Goal: Task Accomplishment & Management: Use online tool/utility

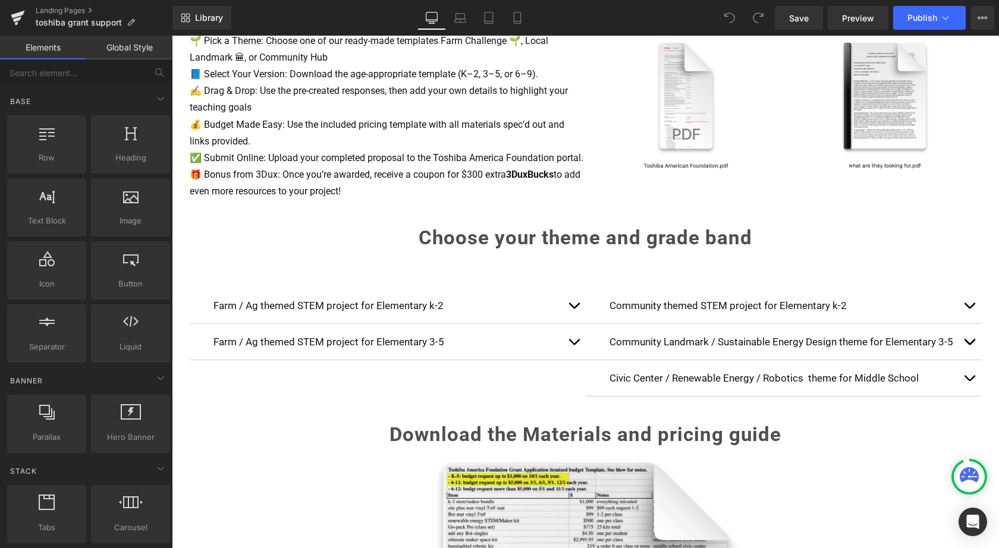
scroll to position [636, 0]
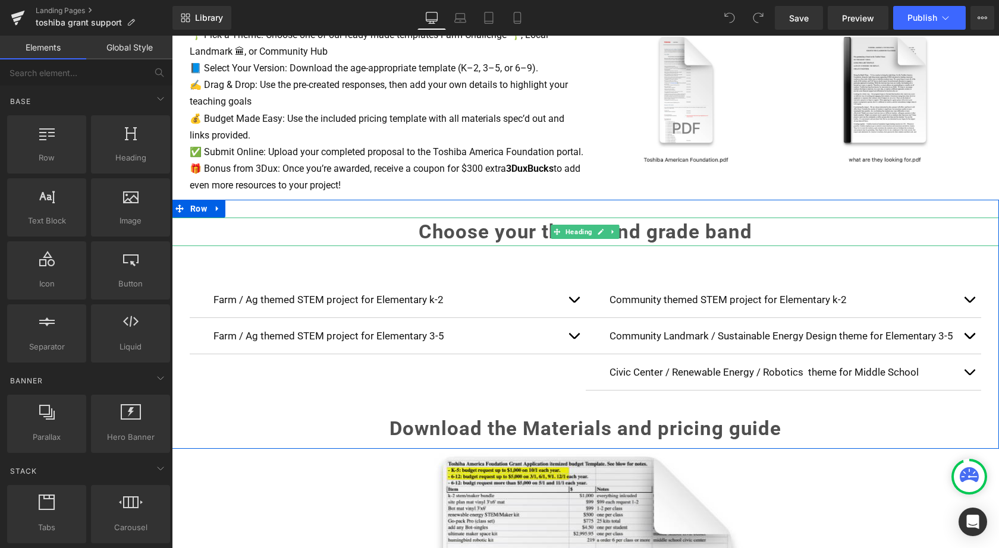
click at [416, 235] on h1 "Choose your theme and grade band" at bounding box center [585, 232] width 827 height 29
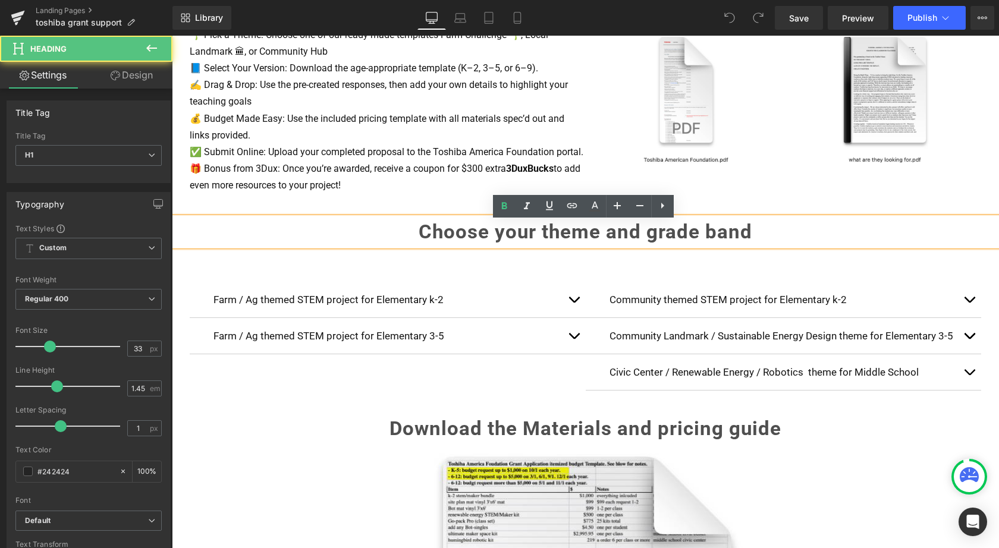
click at [414, 232] on h1 "Choose your theme and grade band" at bounding box center [585, 232] width 827 height 29
click at [427, 235] on strong "Choose your theme and grade band" at bounding box center [586, 231] width 334 height 23
click at [419, 235] on strong "Choose your theme and grade band" at bounding box center [586, 231] width 334 height 23
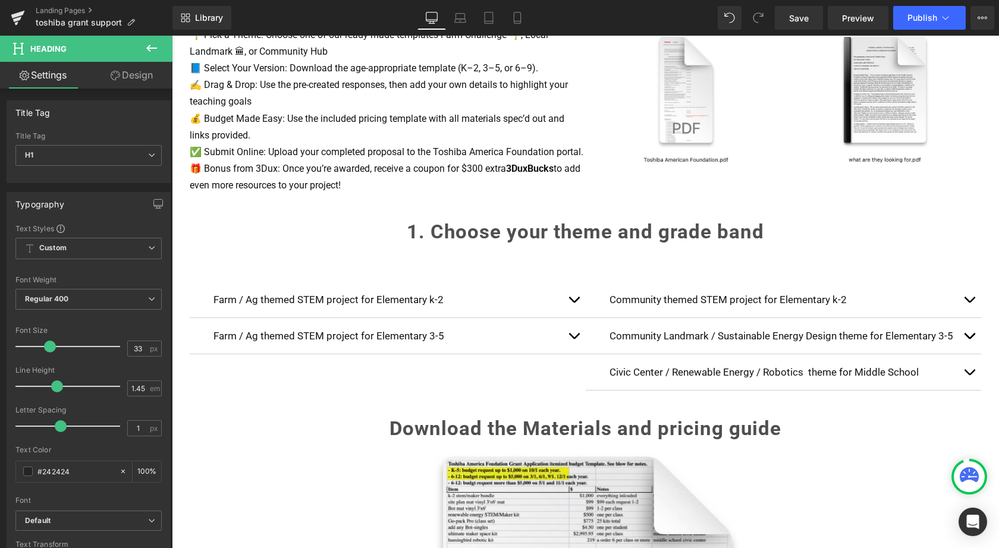
click at [153, 56] on button at bounding box center [152, 49] width 42 height 26
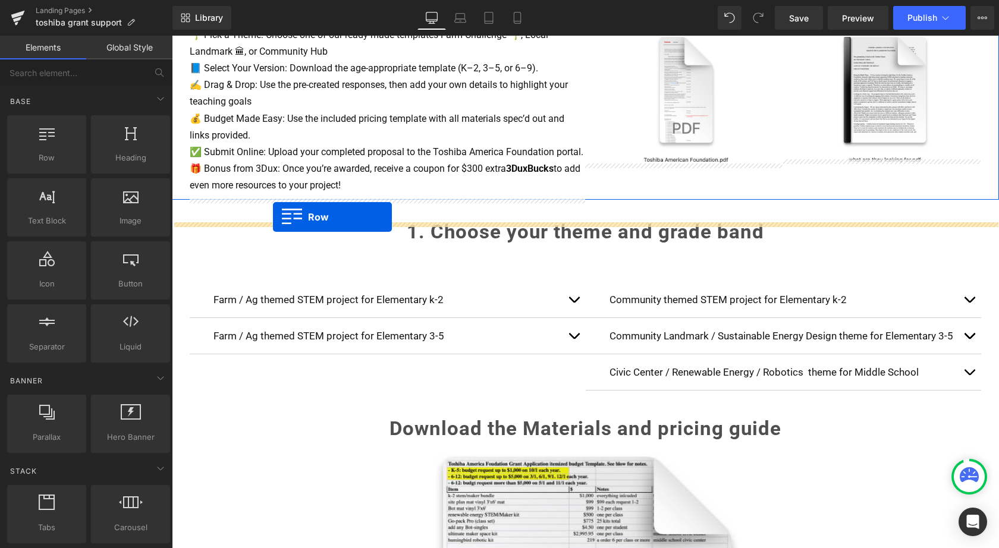
drag, startPoint x: 213, startPoint y: 187, endPoint x: 273, endPoint y: 216, distance: 66.5
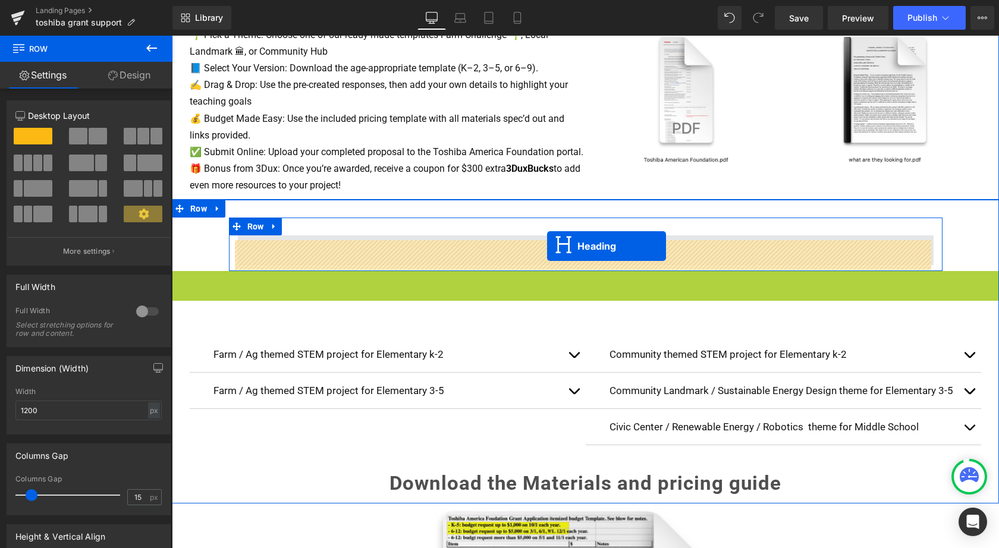
drag, startPoint x: 553, startPoint y: 290, endPoint x: 547, endPoint y: 246, distance: 43.8
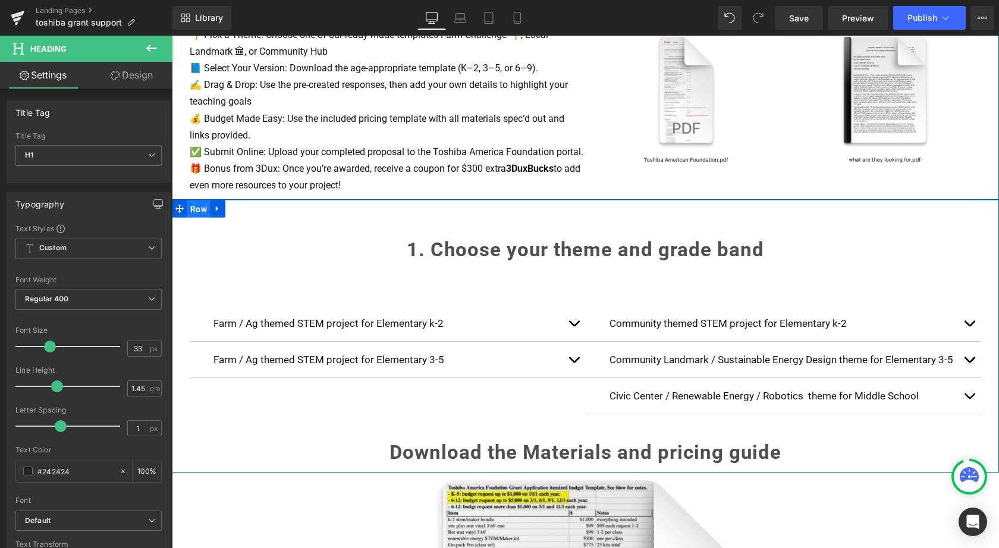
click at [198, 213] on span "Row" at bounding box center [198, 209] width 23 height 18
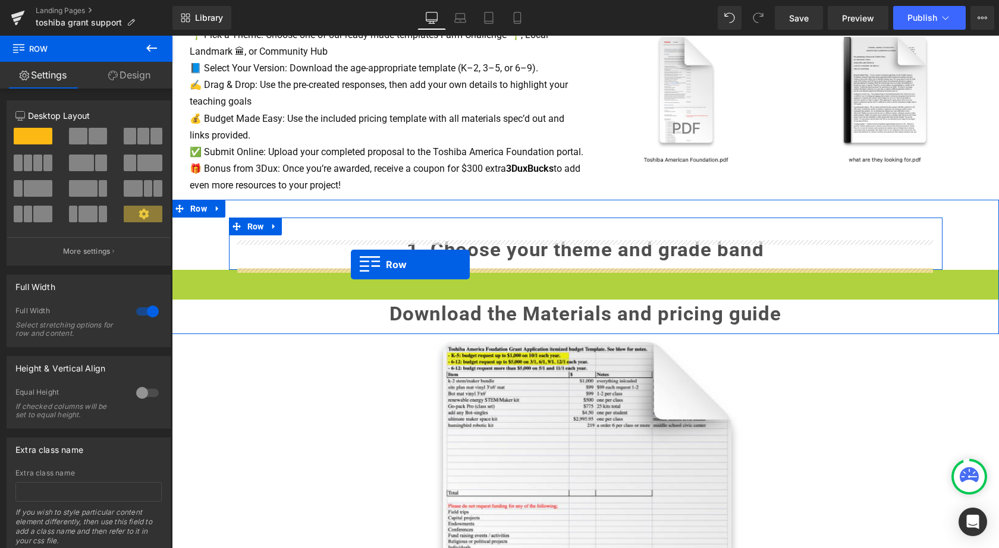
drag, startPoint x: 174, startPoint y: 284, endPoint x: 351, endPoint y: 264, distance: 177.7
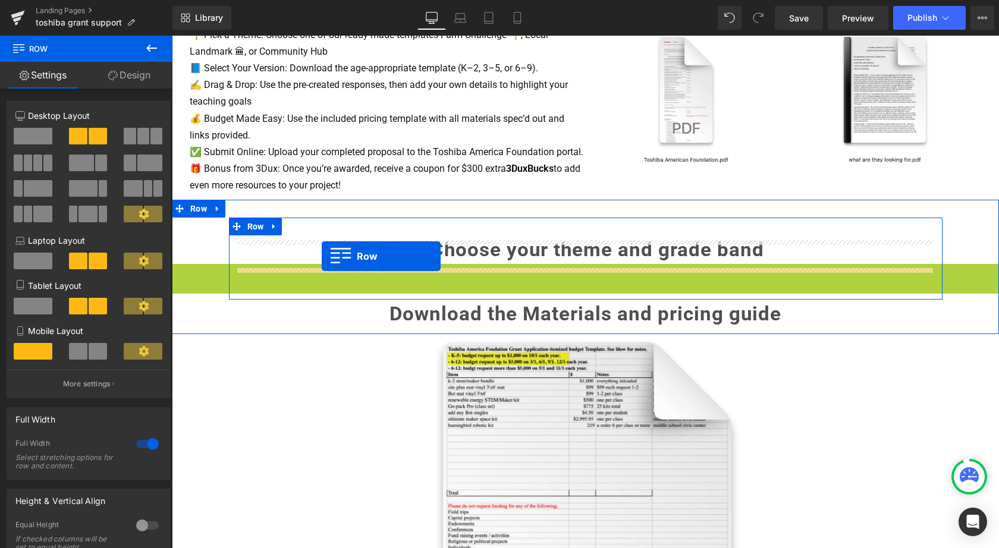
drag, startPoint x: 177, startPoint y: 276, endPoint x: 322, endPoint y: 254, distance: 146.2
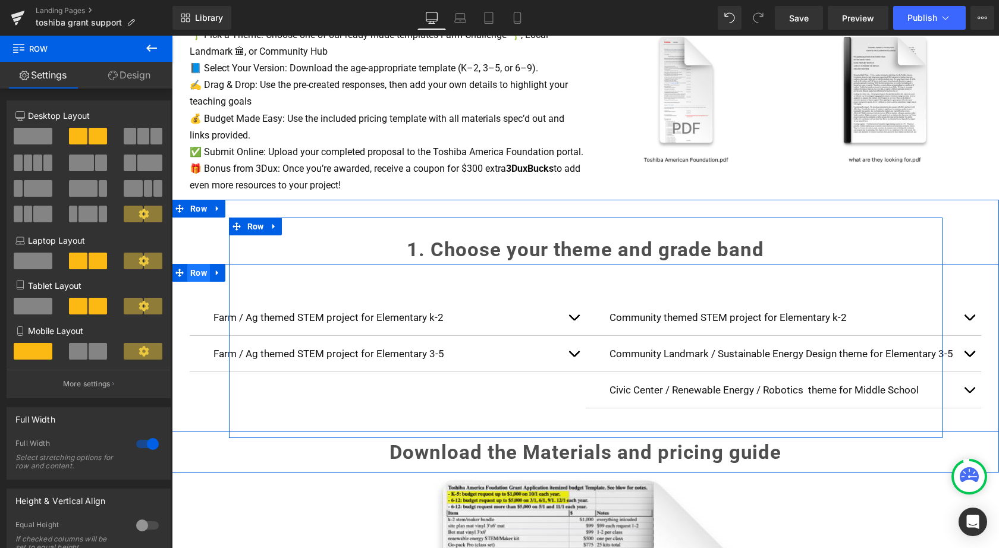
click at [198, 278] on span "Row" at bounding box center [198, 273] width 23 height 18
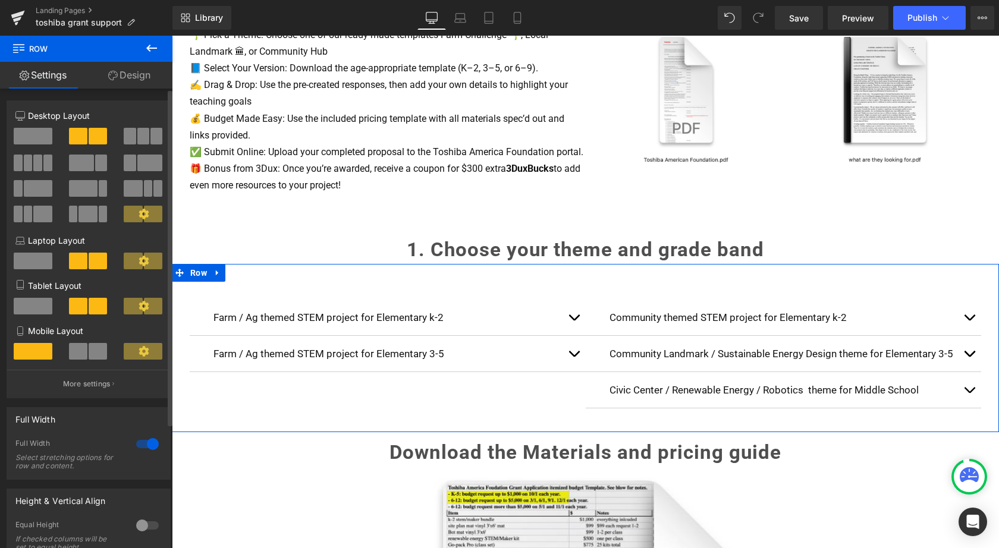
click at [149, 443] on div at bounding box center [147, 444] width 29 height 19
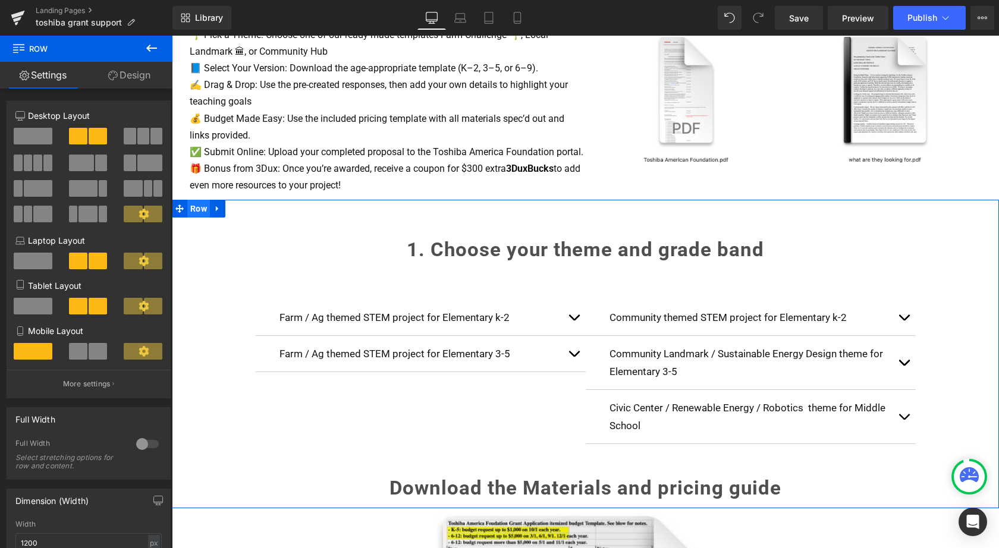
click at [198, 210] on span "Row" at bounding box center [198, 209] width 23 height 18
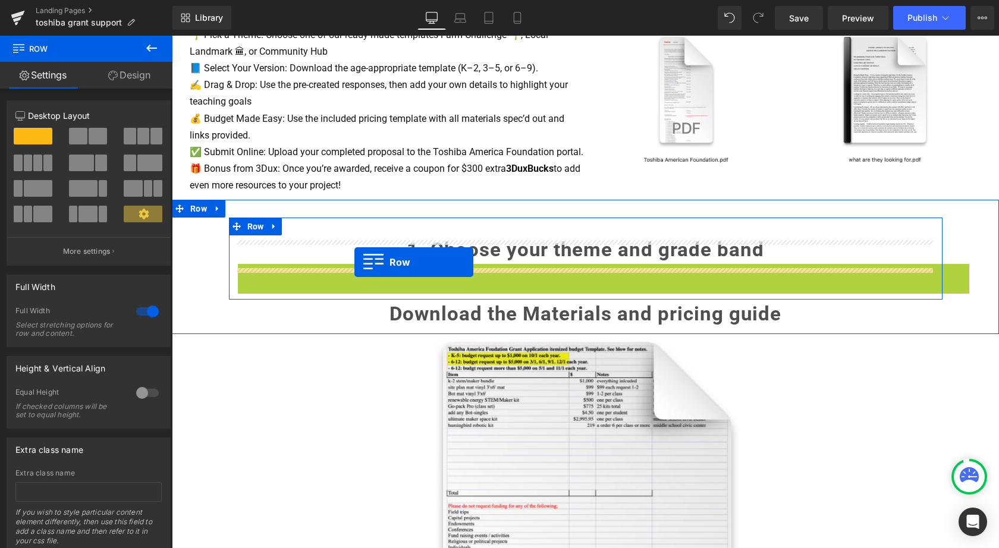
drag, startPoint x: 242, startPoint y: 276, endPoint x: 354, endPoint y: 262, distance: 113.3
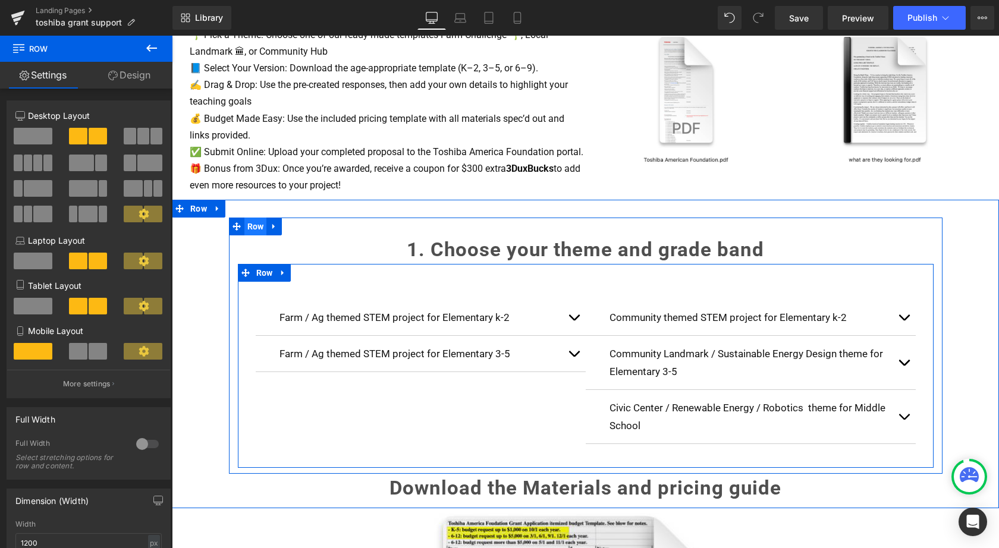
click at [254, 231] on span "Row" at bounding box center [255, 227] width 23 height 18
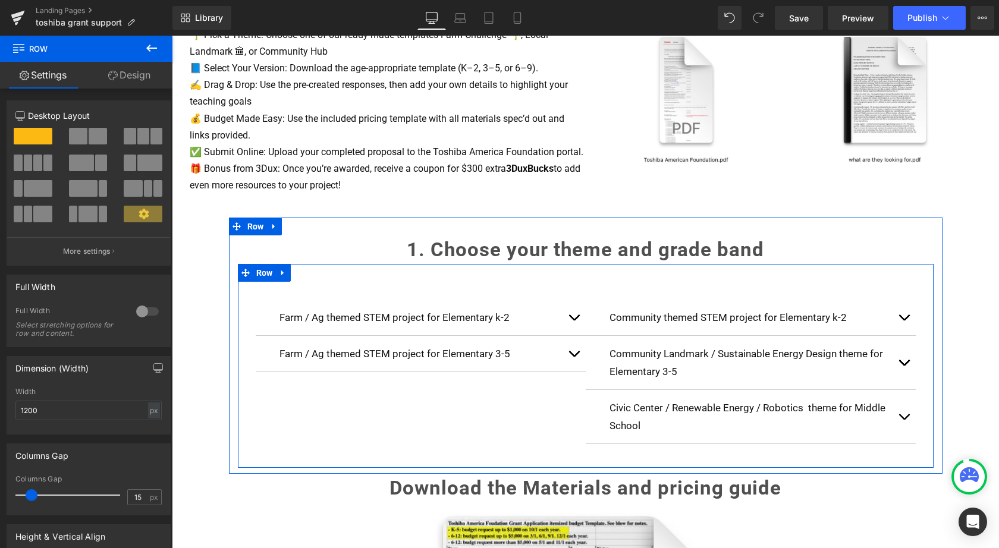
click at [143, 77] on link "Design" at bounding box center [129, 75] width 86 height 27
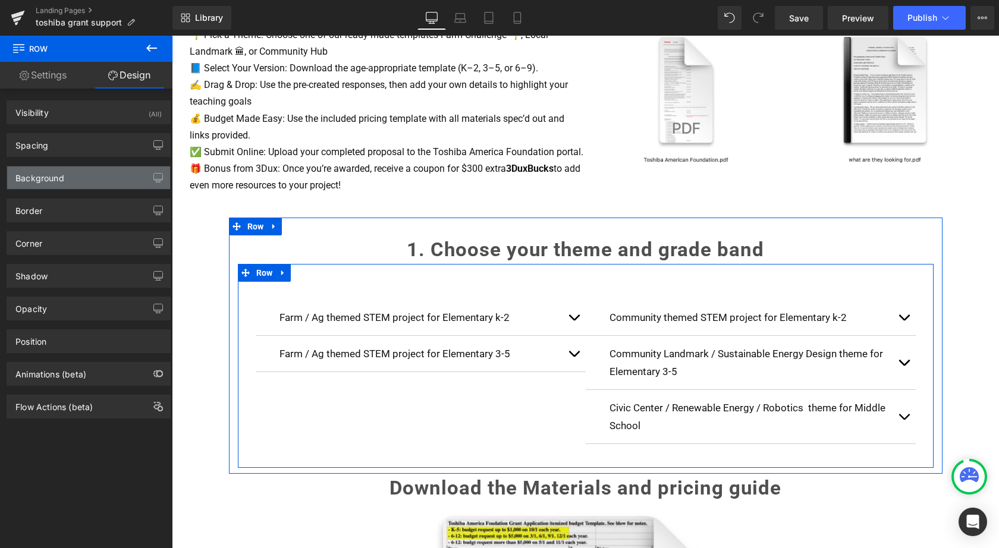
click at [80, 177] on div "Background" at bounding box center [88, 177] width 163 height 23
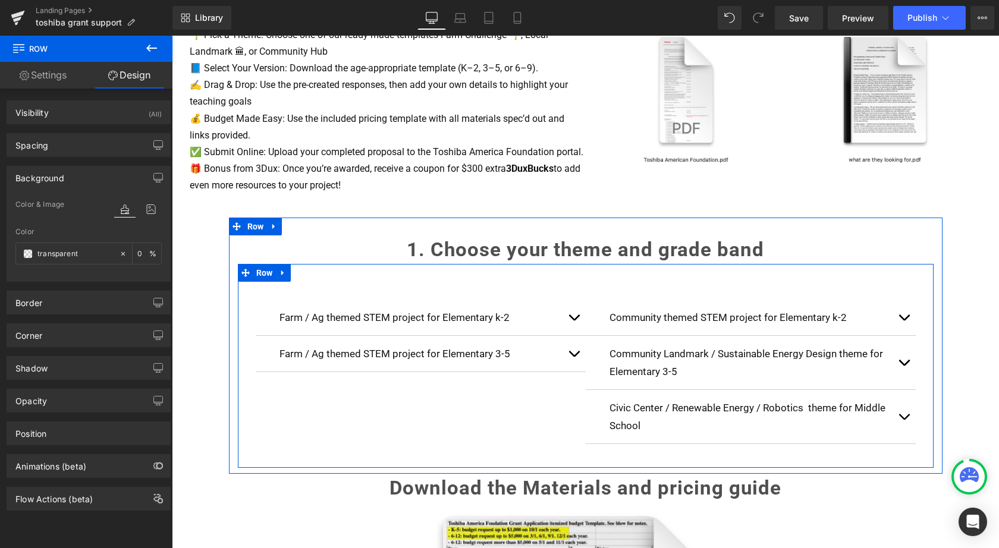
click at [80, 177] on div "Background" at bounding box center [88, 177] width 163 height 23
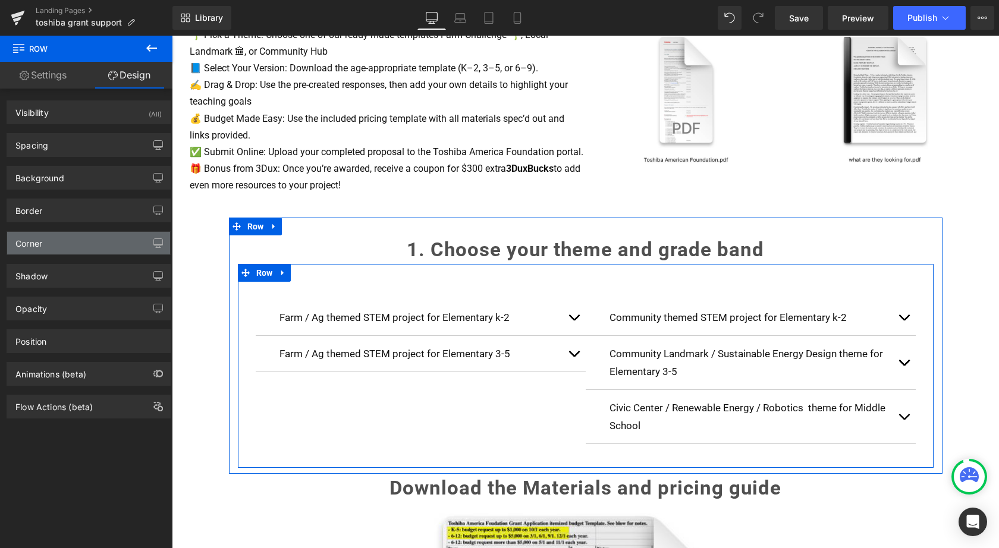
click at [65, 235] on div "Corner" at bounding box center [88, 243] width 163 height 23
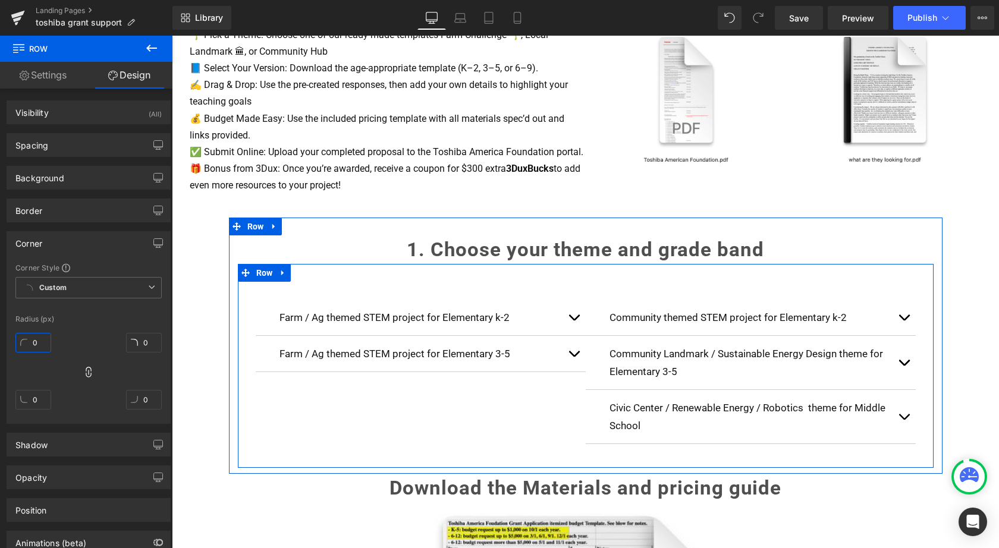
click at [26, 342] on input "0" at bounding box center [33, 343] width 36 height 20
type input "30"
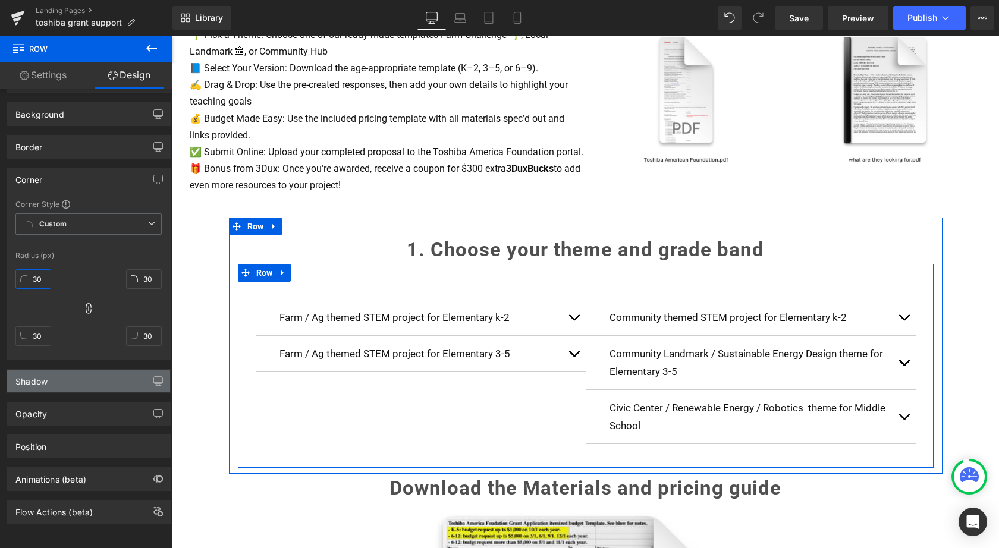
scroll to position [74, 0]
type input "30"
click at [75, 370] on div "Shadow" at bounding box center [88, 381] width 163 height 23
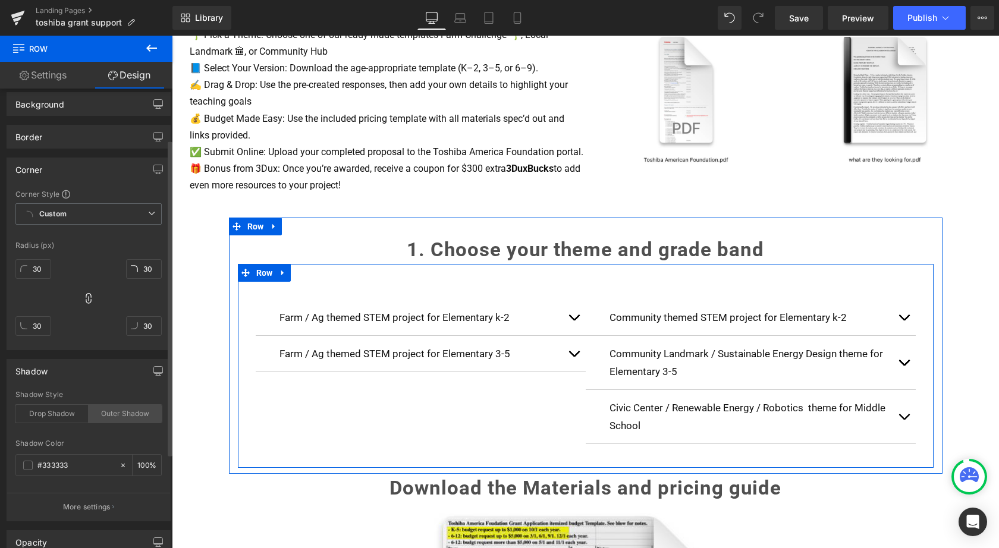
click at [115, 413] on div "Outer Shadow" at bounding box center [125, 414] width 73 height 18
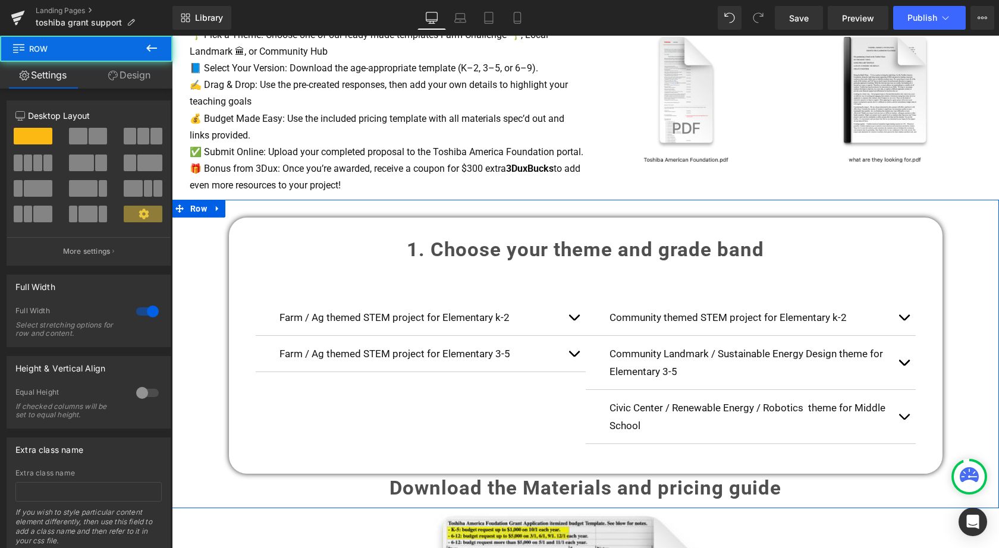
click at [189, 404] on div "1. Choose your theme and grade band Heading Farm / Ag themed STEM project for E…" at bounding box center [585, 360] width 827 height 285
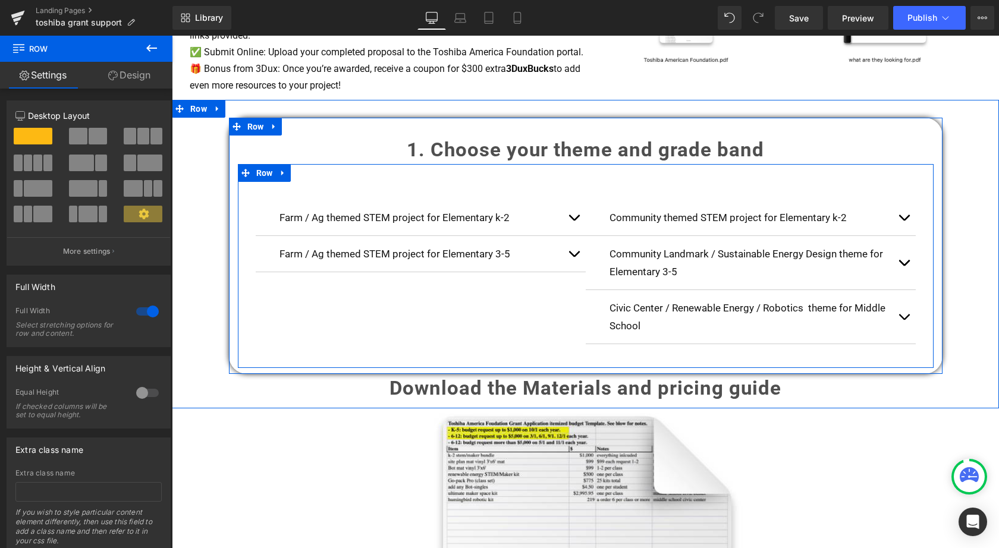
scroll to position [735, 0]
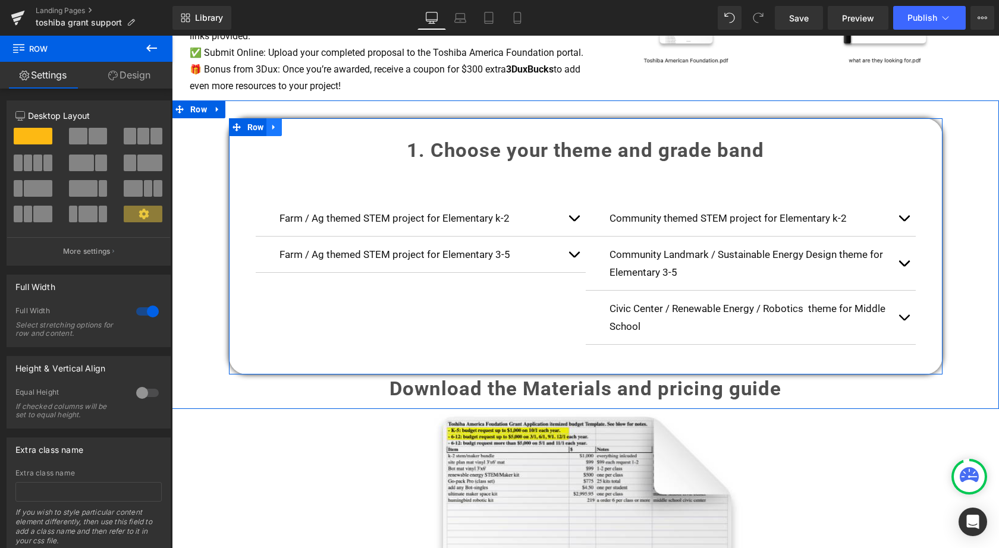
click at [273, 130] on icon at bounding box center [274, 127] width 8 height 9
click at [288, 130] on icon at bounding box center [289, 127] width 8 height 8
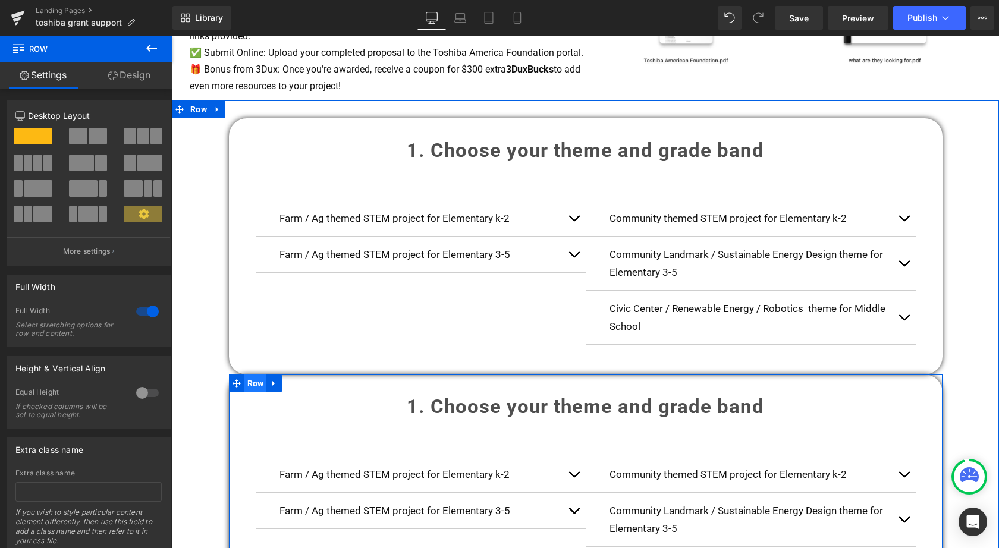
click at [256, 386] on span "Row" at bounding box center [255, 384] width 23 height 18
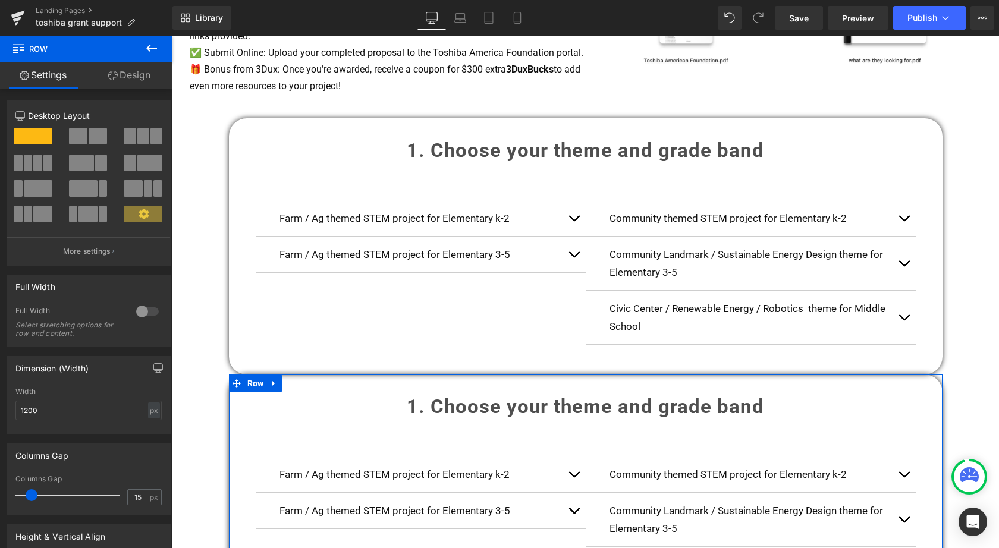
click at [135, 74] on link "Design" at bounding box center [129, 75] width 86 height 27
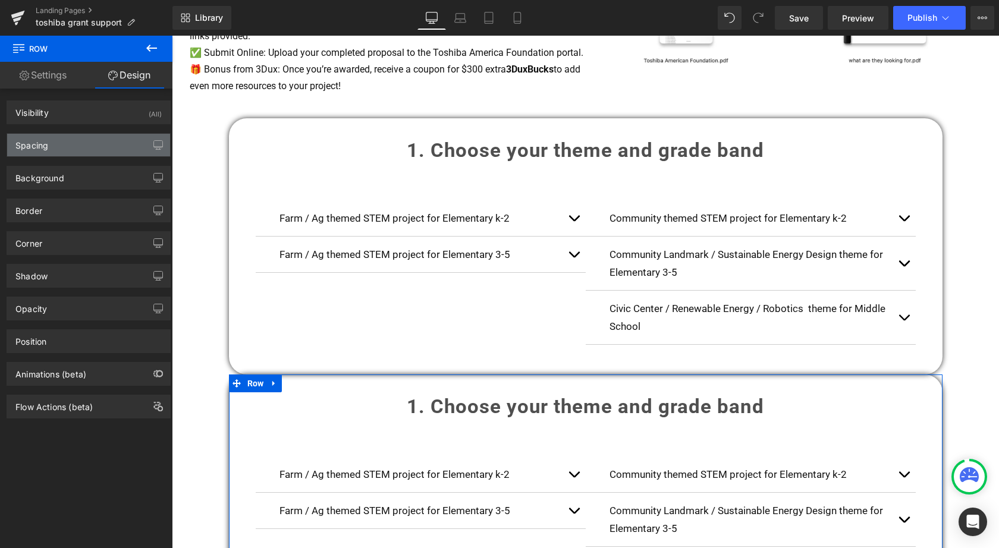
click at [70, 149] on div "Spacing" at bounding box center [88, 145] width 163 height 23
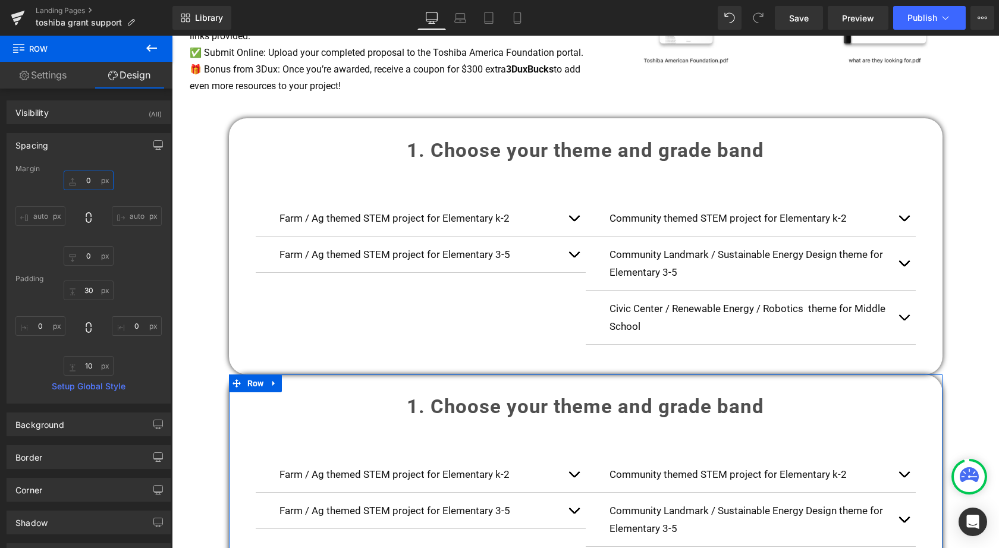
click at [72, 177] on input "0" at bounding box center [89, 181] width 50 height 20
type input "20"
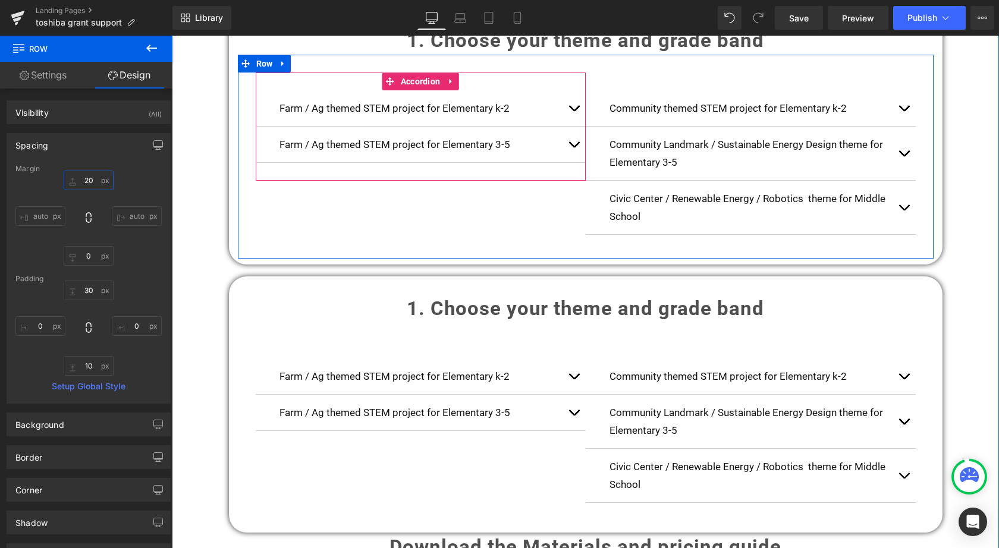
scroll to position [906, 0]
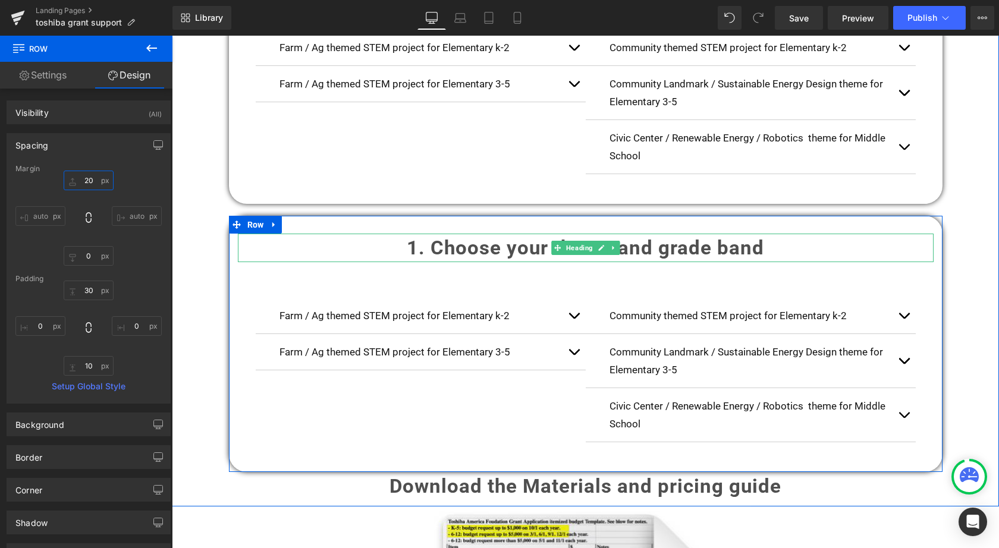
click at [431, 244] on strong "1. Choose your theme and grade band" at bounding box center [585, 247] width 357 height 23
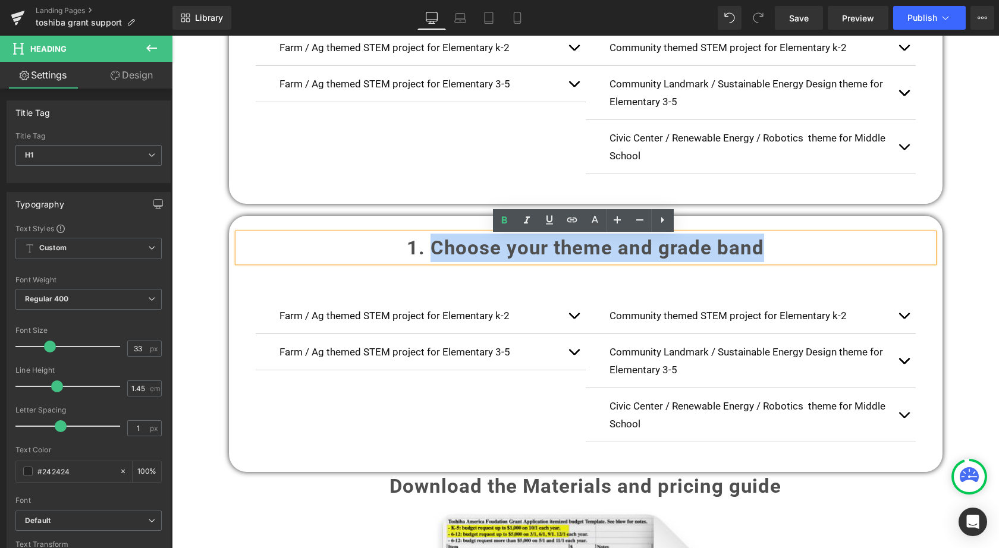
drag, startPoint x: 431, startPoint y: 244, endPoint x: 765, endPoint y: 244, distance: 333.5
click at [765, 244] on h1 "1. Choose your theme and grade band" at bounding box center [586, 248] width 696 height 29
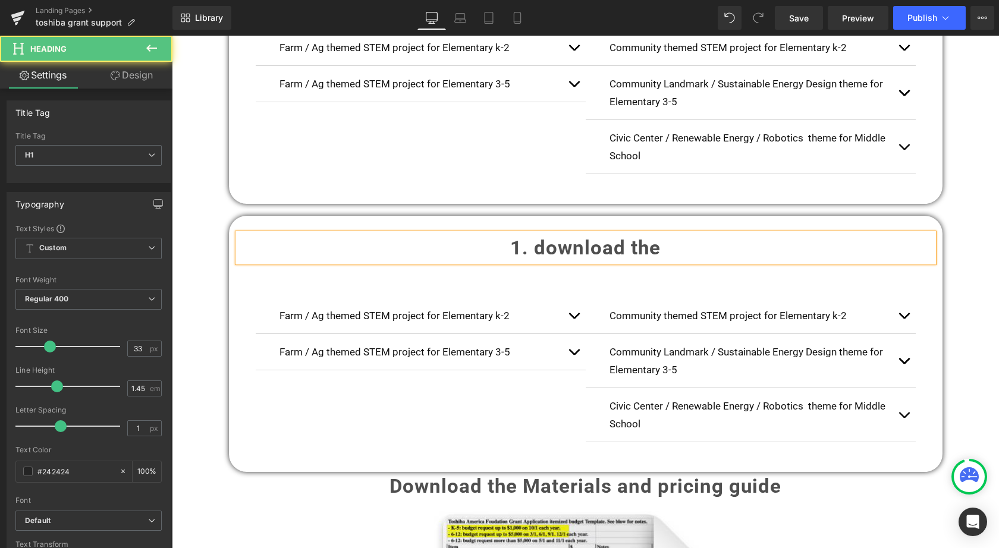
click at [543, 244] on strong "1. download the" at bounding box center [585, 247] width 150 height 23
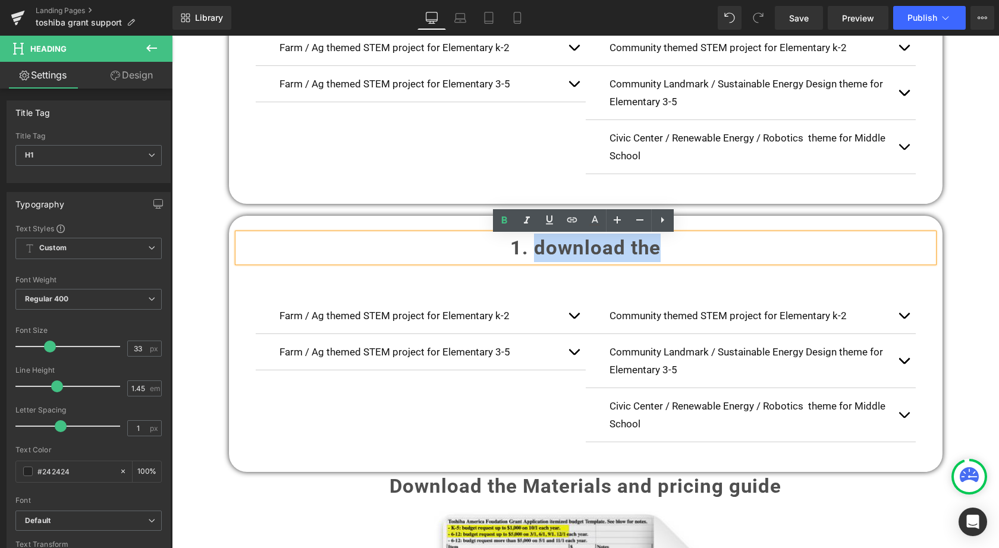
drag, startPoint x: 534, startPoint y: 249, endPoint x: 657, endPoint y: 249, distance: 123.1
click at [657, 249] on strong "1. download the" at bounding box center [585, 247] width 150 height 23
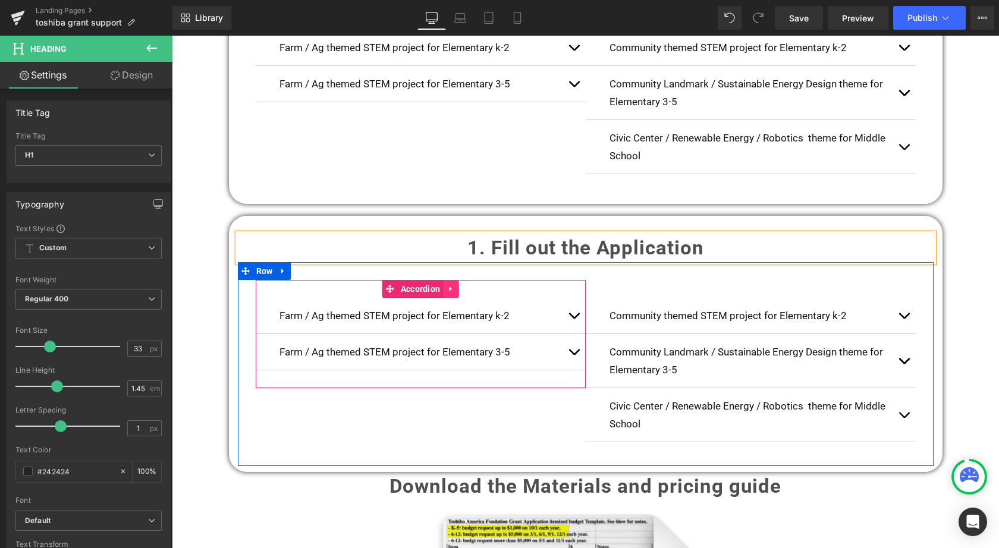
click at [446, 292] on icon at bounding box center [450, 289] width 8 height 9
click at [455, 290] on icon at bounding box center [458, 289] width 8 height 8
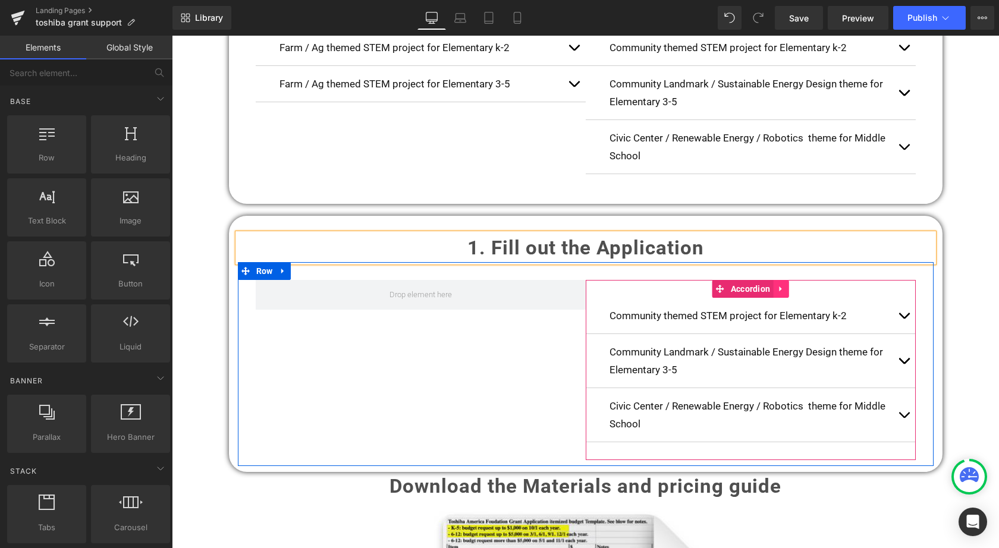
click at [779, 285] on link at bounding box center [780, 289] width 15 height 18
click at [784, 287] on icon at bounding box center [788, 289] width 8 height 8
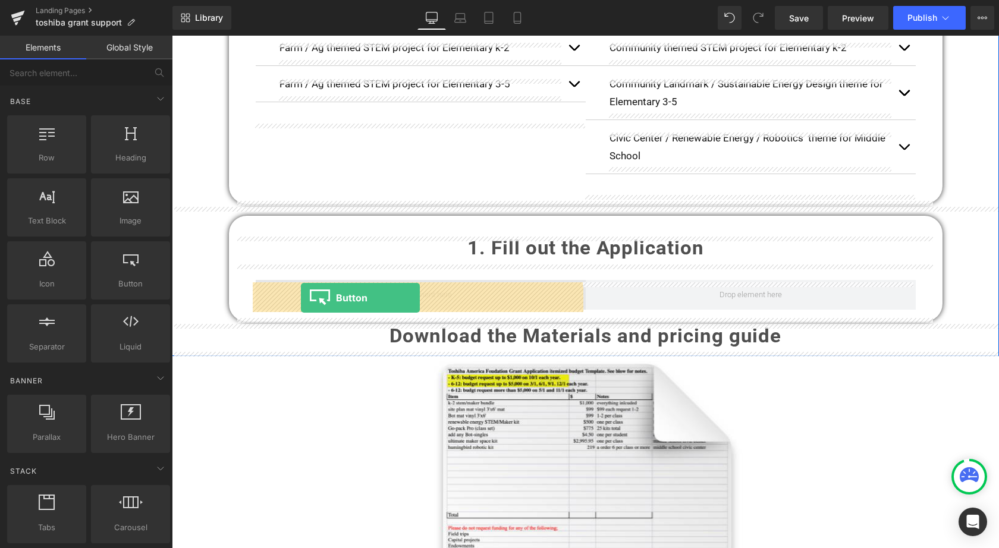
drag, startPoint x: 200, startPoint y: 272, endPoint x: 301, endPoint y: 298, distance: 104.4
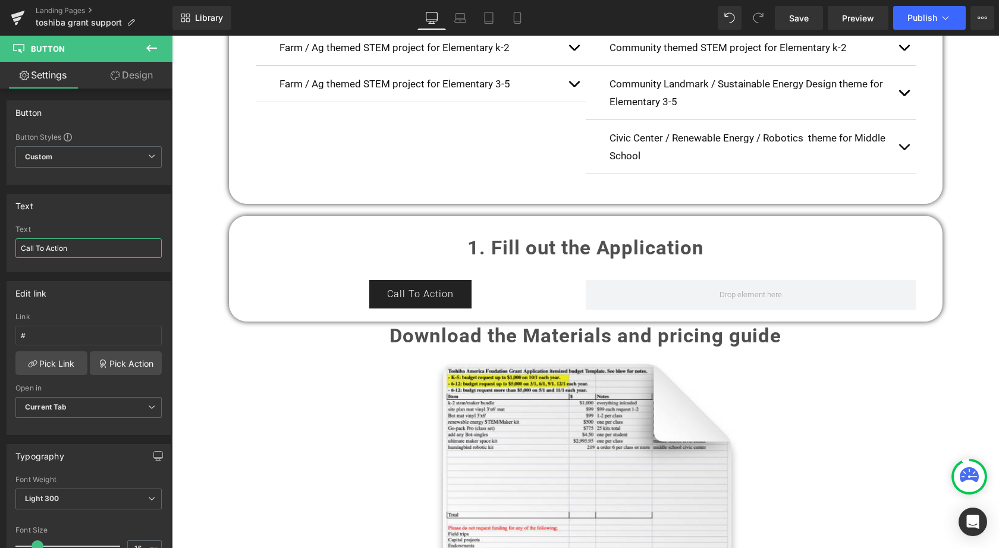
drag, startPoint x: 81, startPoint y: 246, endPoint x: -10, endPoint y: 245, distance: 91.6
click at [0, 245] on html "Button You are previewing how the will restyle your page. You can not edit Elem…" at bounding box center [499, 274] width 999 height 548
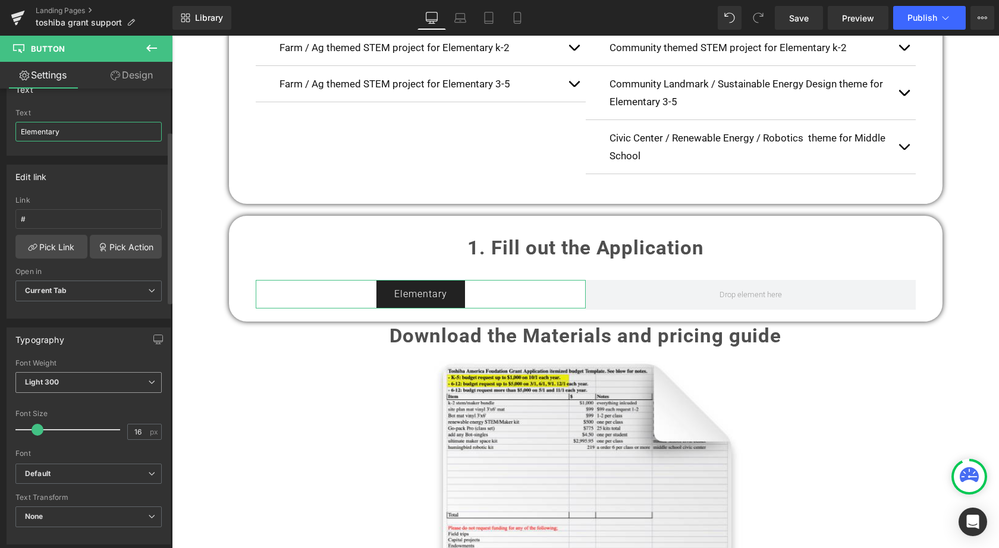
scroll to position [120, 0]
type input "Elementary"
click at [58, 369] on span "Light 300" at bounding box center [88, 379] width 146 height 21
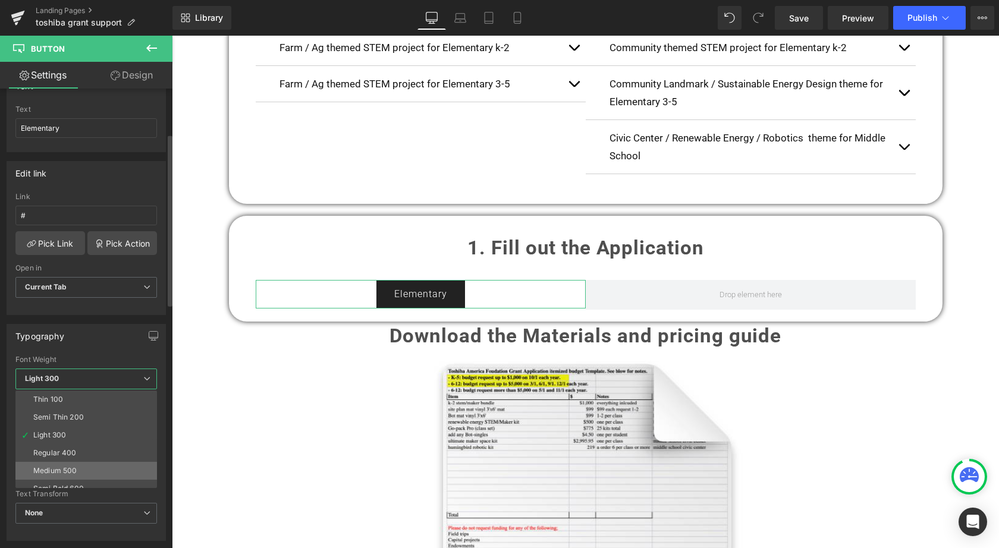
click at [56, 462] on li "Medium 500" at bounding box center [88, 471] width 147 height 18
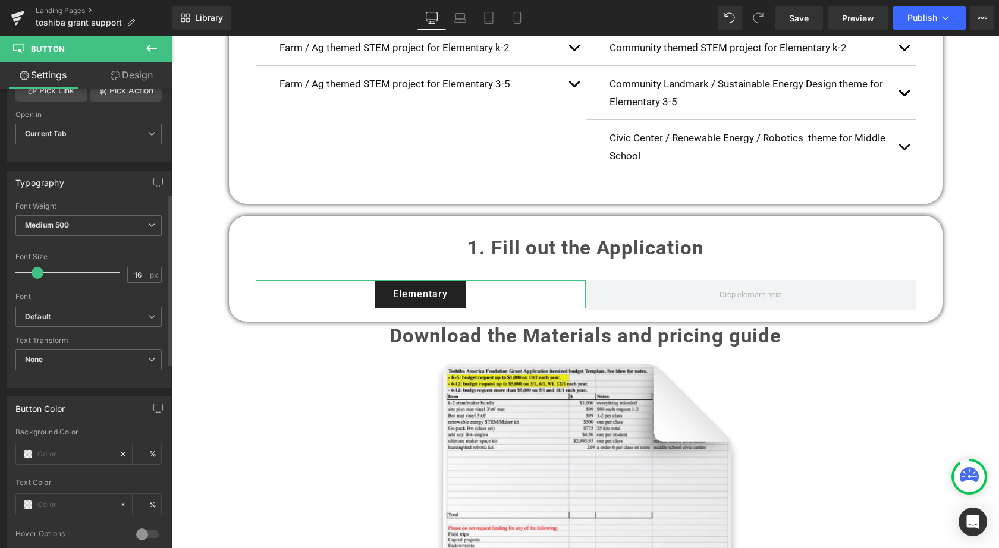
scroll to position [279, 0]
click at [54, 443] on input "text" at bounding box center [75, 448] width 76 height 13
type input "23"
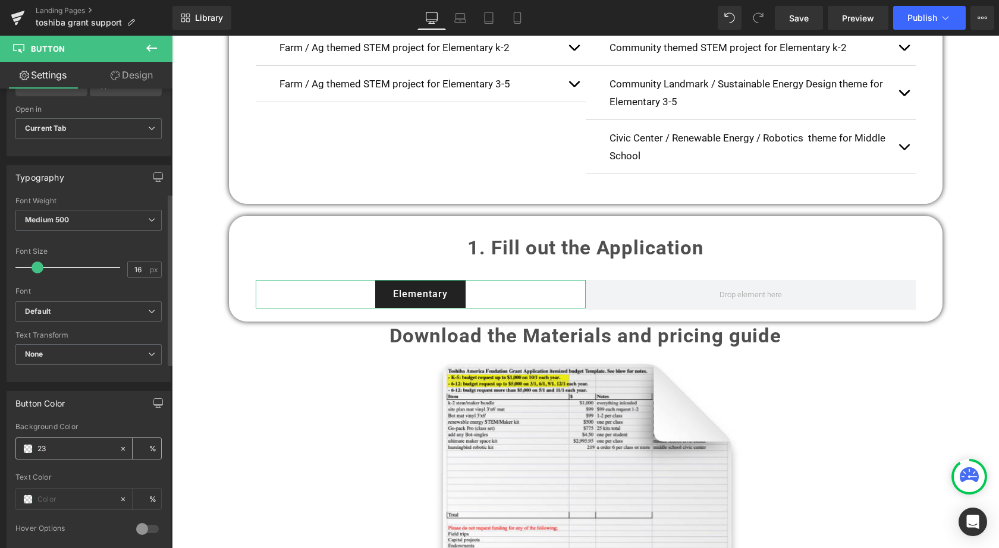
type input "0"
type input "23b"
type input "100"
type input "23be"
type input "93"
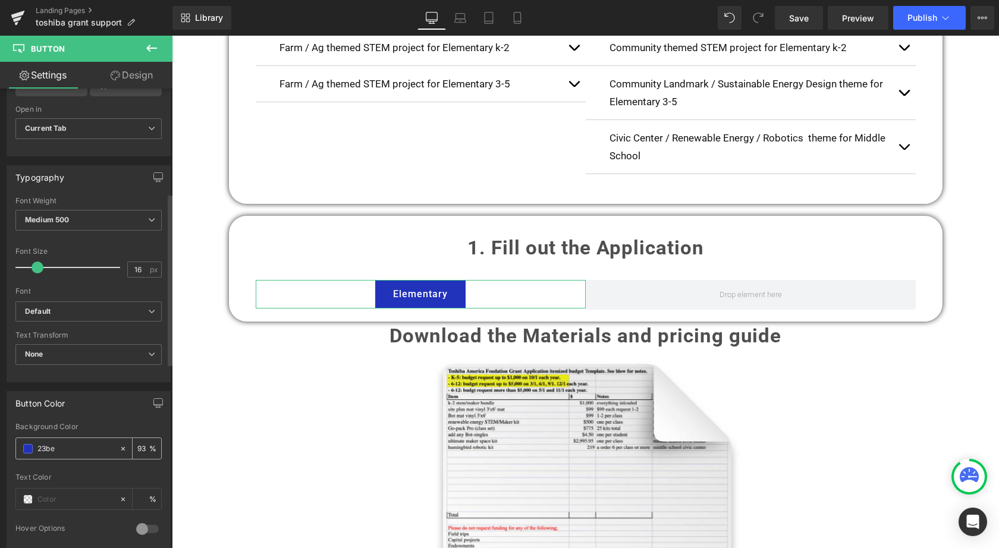
type input "23bee"
type input "0"
type input "23bee3"
type input "100"
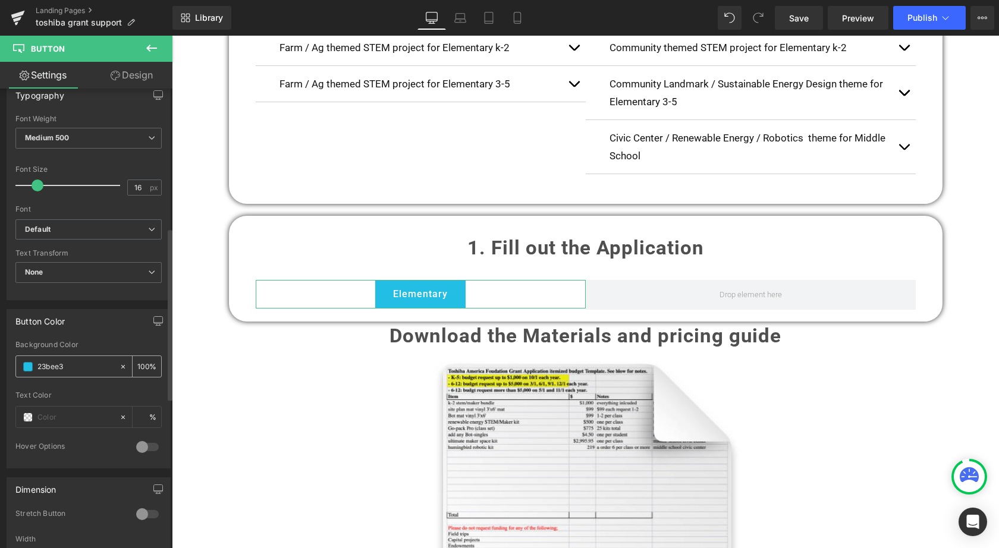
scroll to position [375, 0]
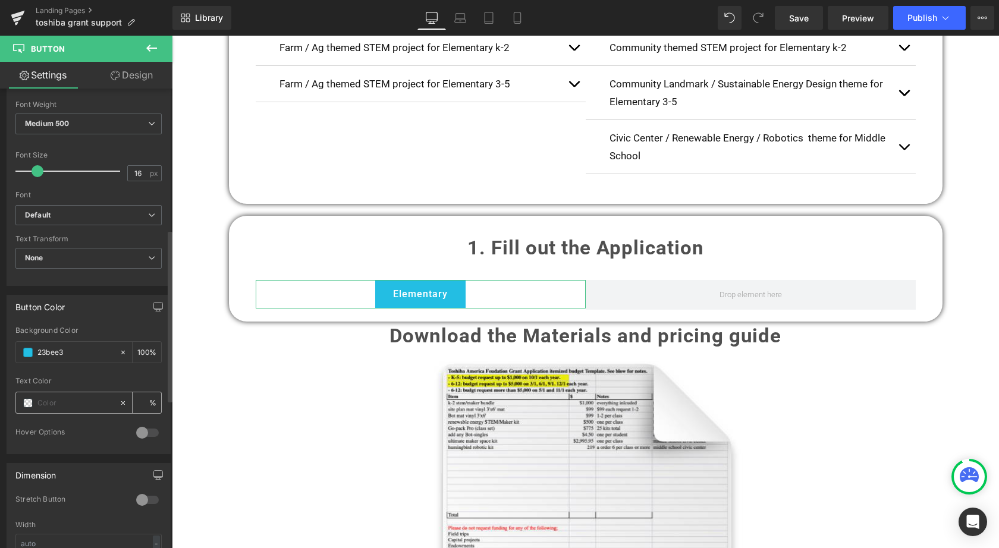
click at [45, 397] on input "text" at bounding box center [75, 403] width 76 height 13
type input "#23bee3"
type input "0"
click at [26, 398] on span at bounding box center [28, 403] width 10 height 10
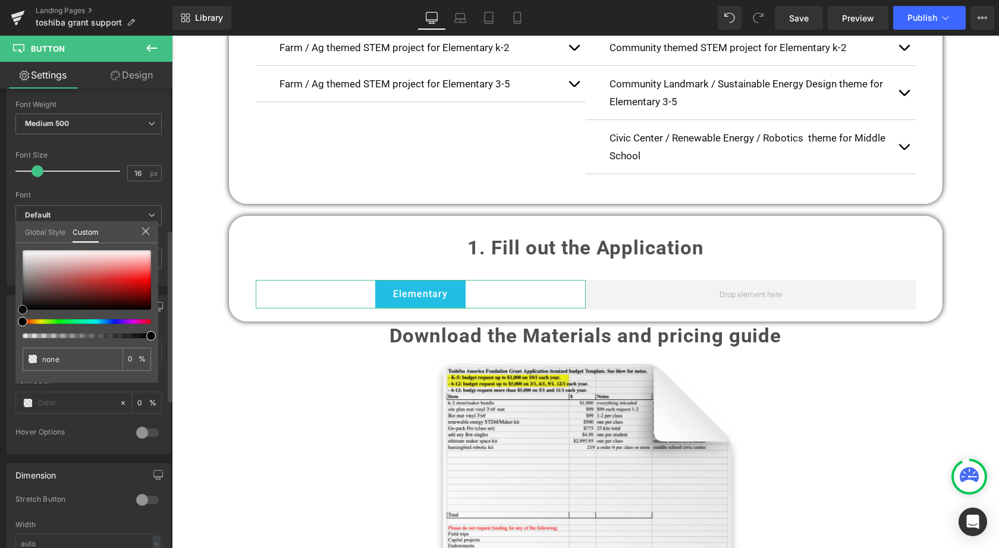
type input "#212020"
type input "100"
type input "#212020"
type input "100"
click at [26, 301] on div at bounding box center [87, 279] width 128 height 59
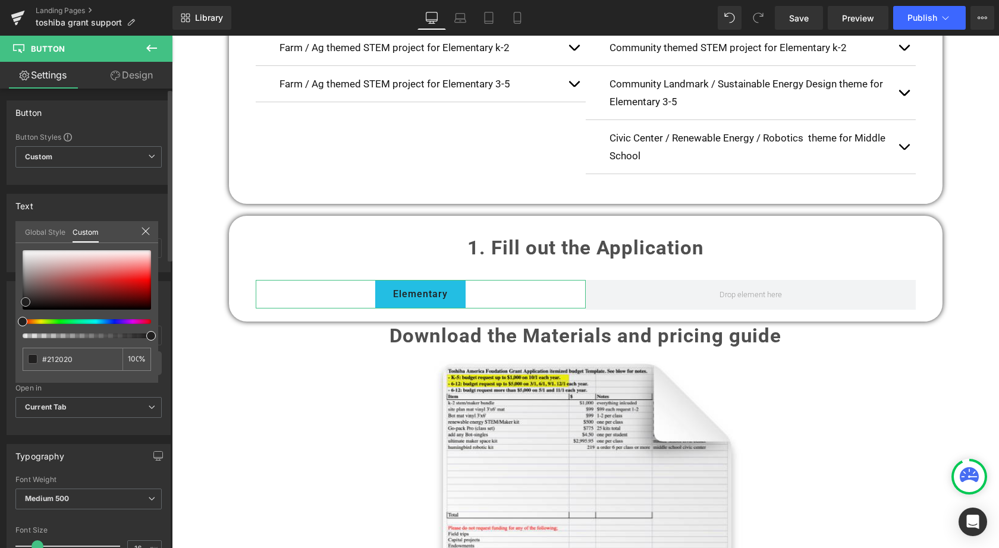
scroll to position [0, 0]
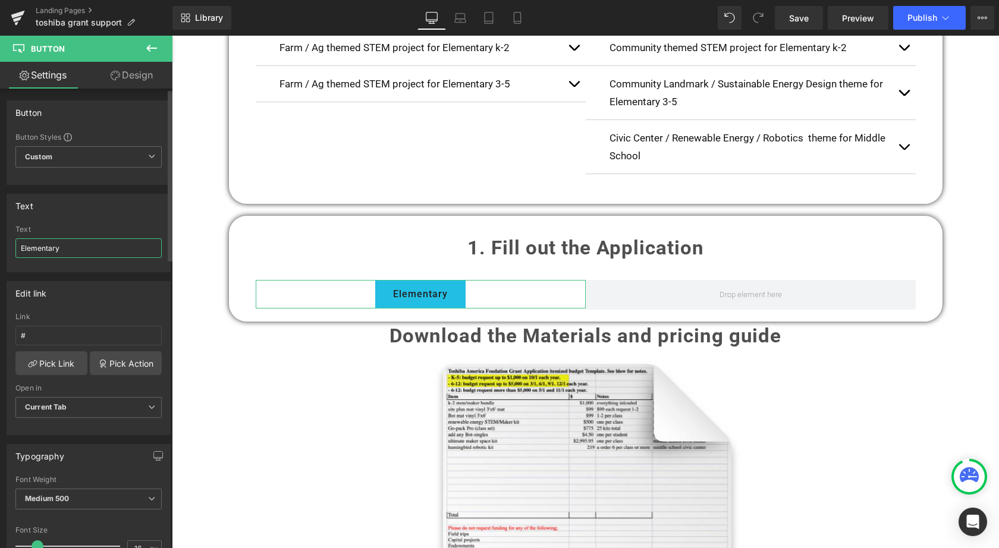
click at [70, 248] on input "Elementary" at bounding box center [88, 248] width 146 height 20
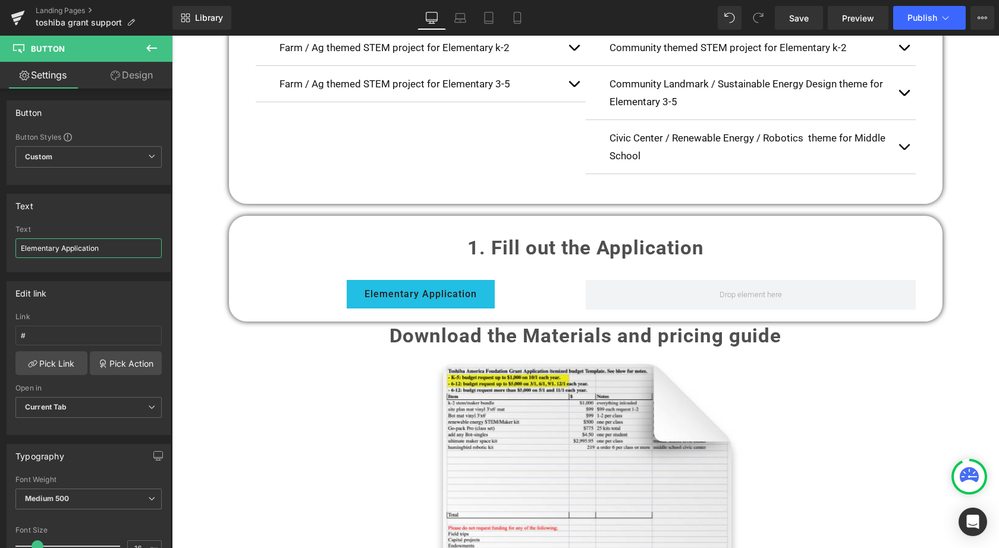
type input "Elementary Application"
click at [313, 359] on body "About About Our Story The 3Dux Team FAQ Shop" at bounding box center [585, 322] width 827 height 2384
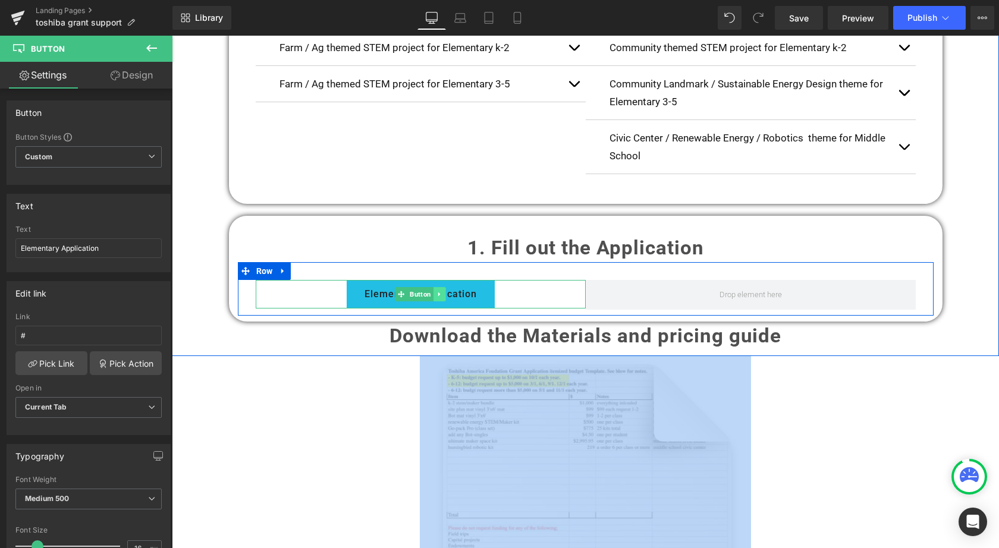
click at [439, 294] on icon at bounding box center [439, 294] width 7 height 7
click at [432, 295] on icon at bounding box center [433, 294] width 7 height 7
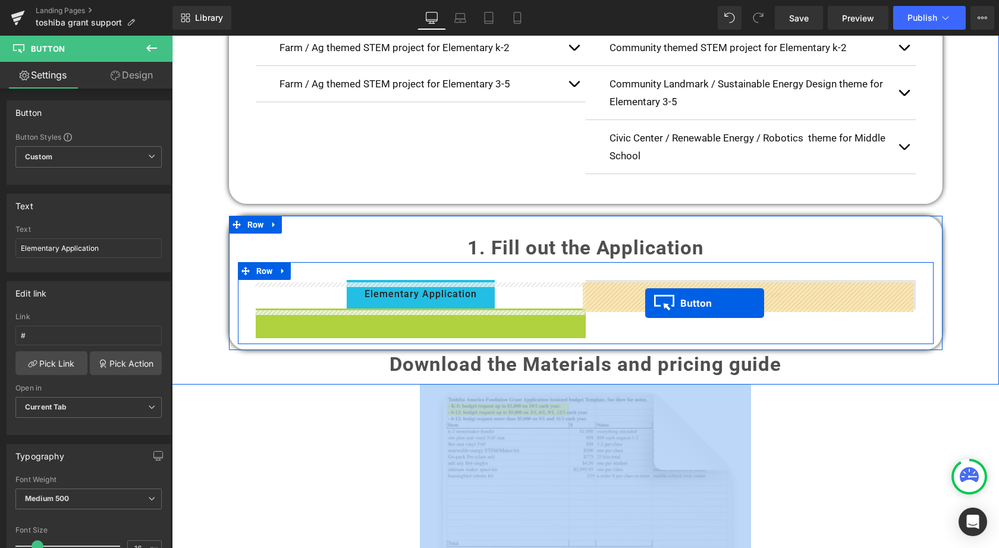
drag, startPoint x: 397, startPoint y: 323, endPoint x: 645, endPoint y: 303, distance: 248.7
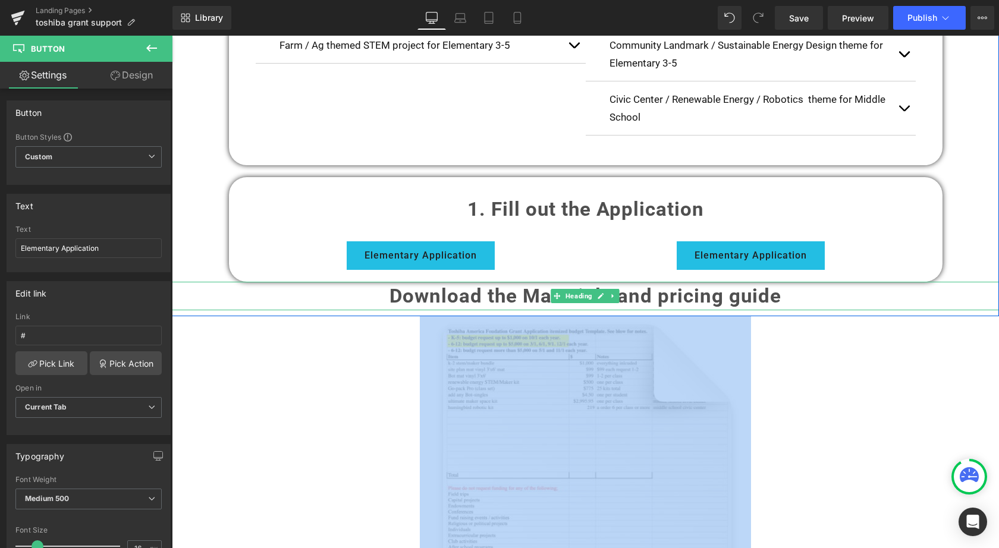
scroll to position [949, 0]
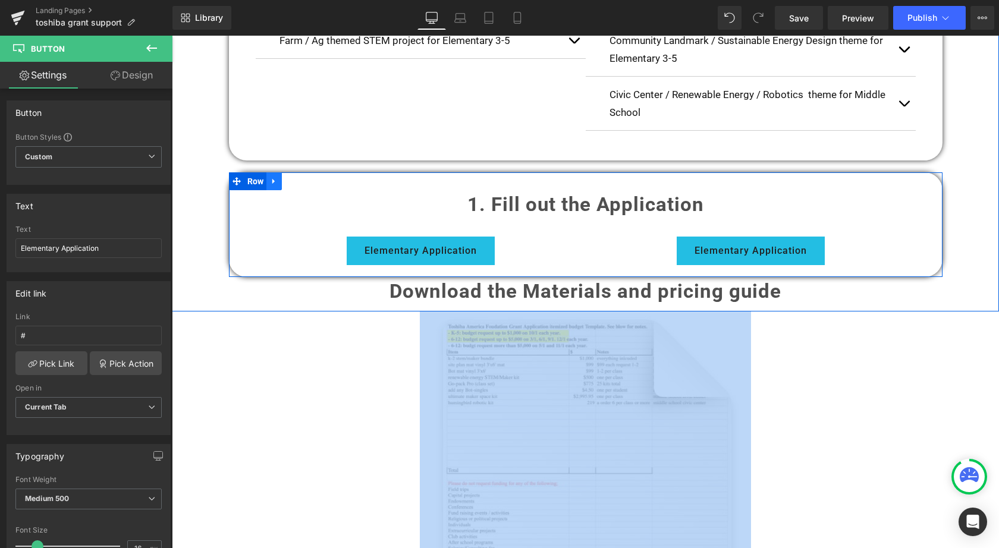
click at [273, 184] on icon at bounding box center [274, 181] width 8 height 9
click at [286, 185] on icon at bounding box center [289, 181] width 8 height 8
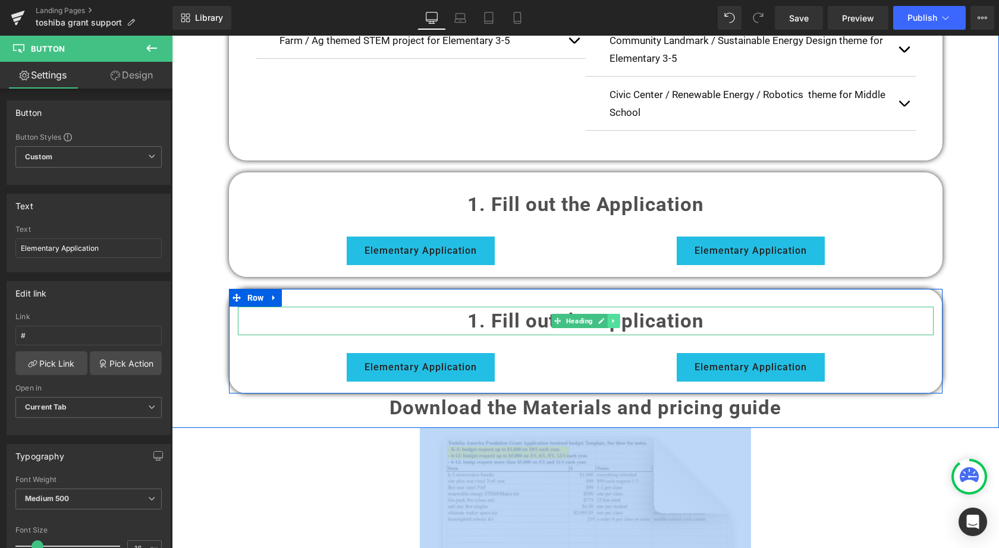
click at [612, 323] on icon at bounding box center [613, 320] width 7 height 7
click at [616, 324] on icon at bounding box center [619, 320] width 7 height 7
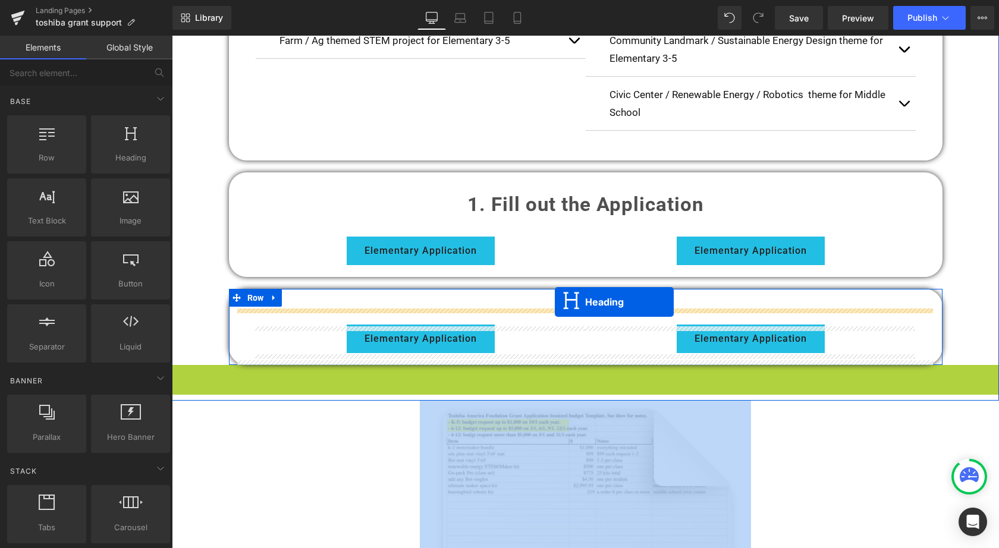
drag, startPoint x: 554, startPoint y: 379, endPoint x: 555, endPoint y: 302, distance: 76.7
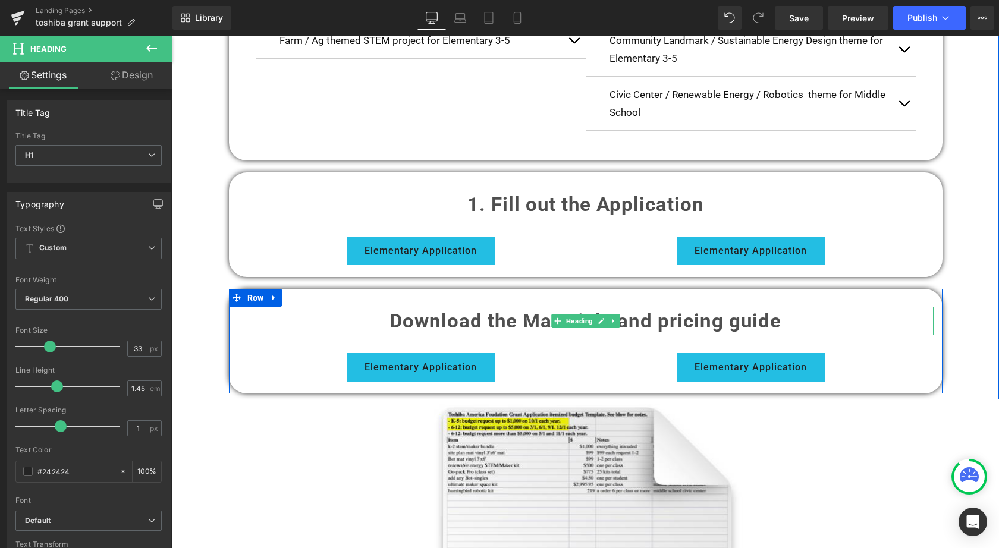
click at [391, 320] on strong "Download the Materials and pricing guide" at bounding box center [585, 320] width 392 height 23
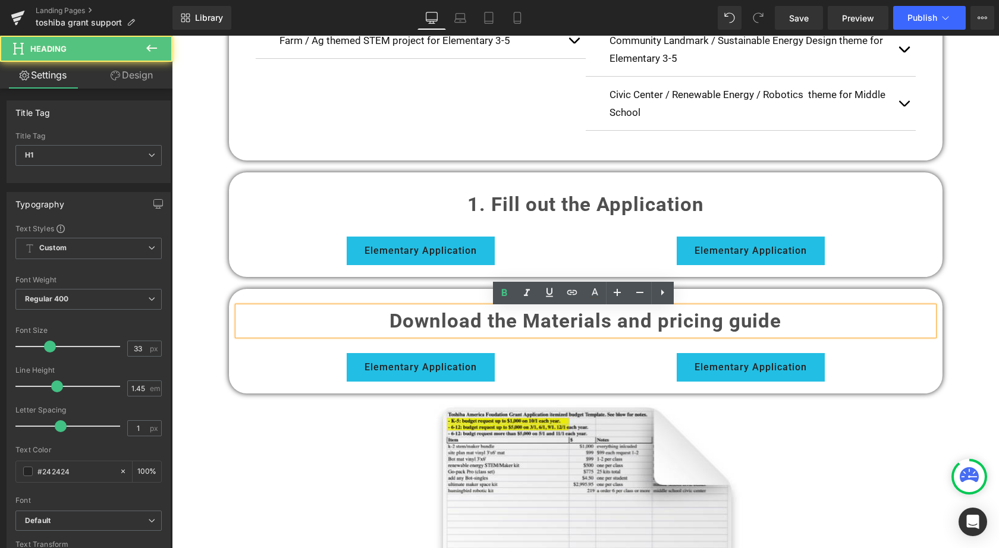
click at [389, 320] on strong "Download the Materials and pricing guide" at bounding box center [585, 320] width 392 height 23
click at [407, 323] on strong "Download the Materials and pricing guide" at bounding box center [585, 320] width 392 height 23
click at [387, 323] on h1 "Download the Materials and pricing guide" at bounding box center [586, 321] width 696 height 29
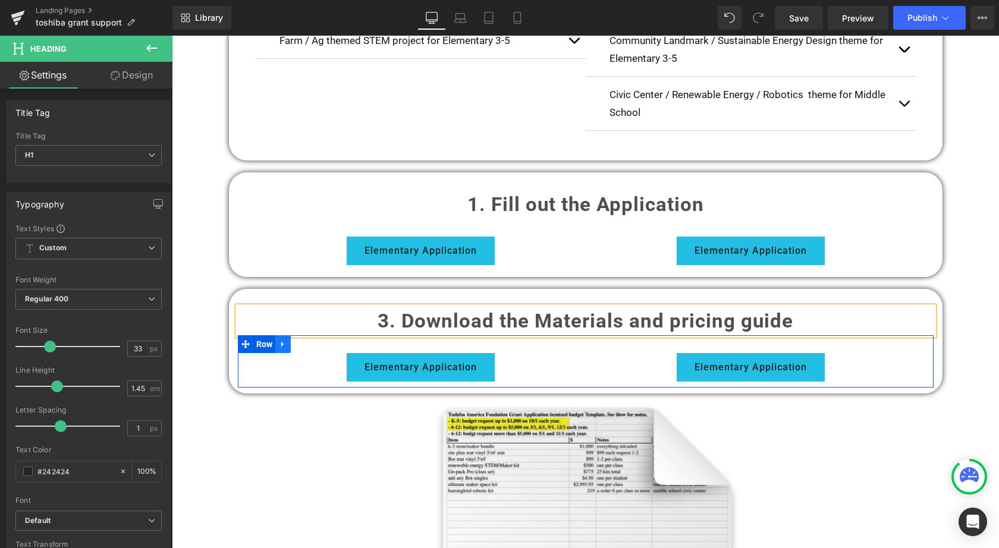
click at [281, 347] on icon at bounding box center [282, 344] width 2 height 5
click at [310, 346] on icon at bounding box center [314, 344] width 8 height 8
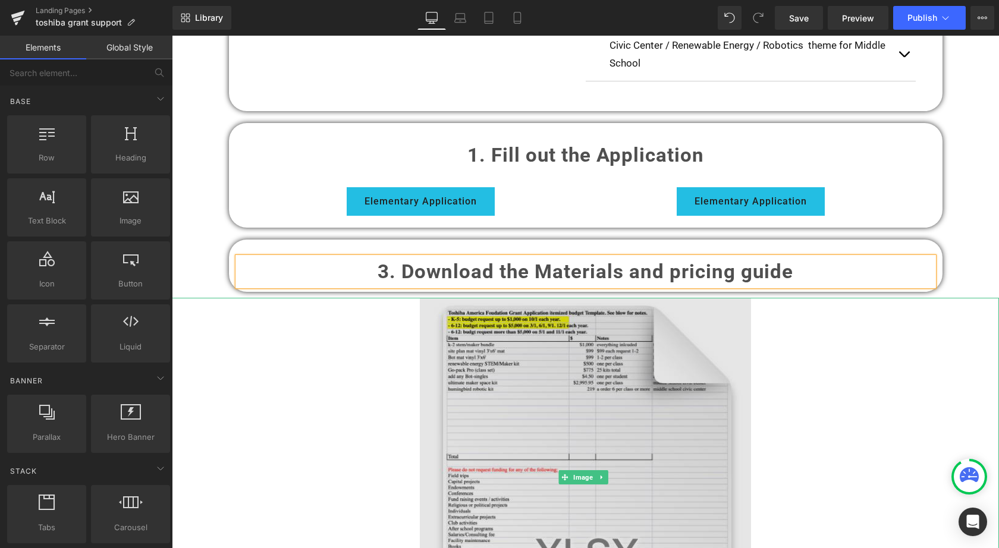
scroll to position [1015, 0]
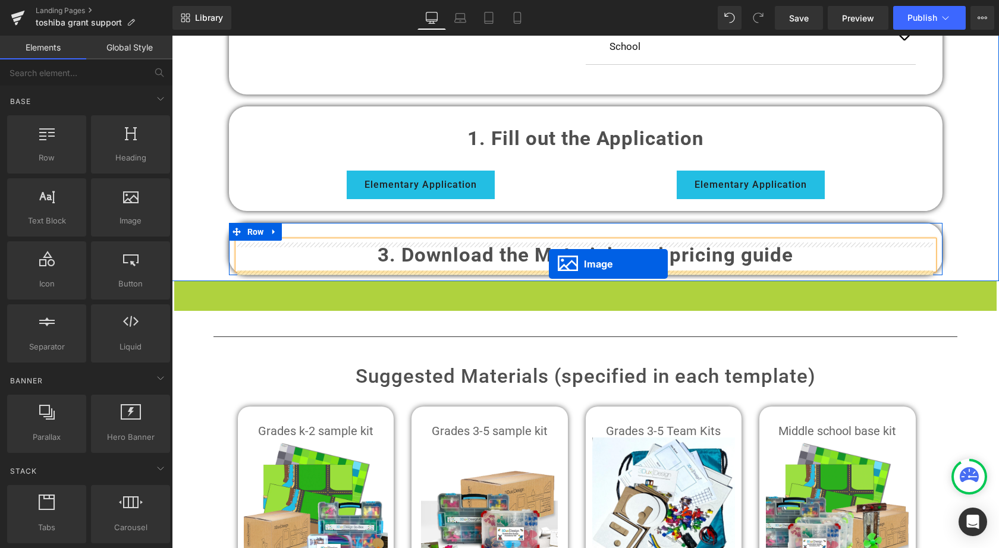
drag, startPoint x: 561, startPoint y: 459, endPoint x: 549, endPoint y: 264, distance: 195.4
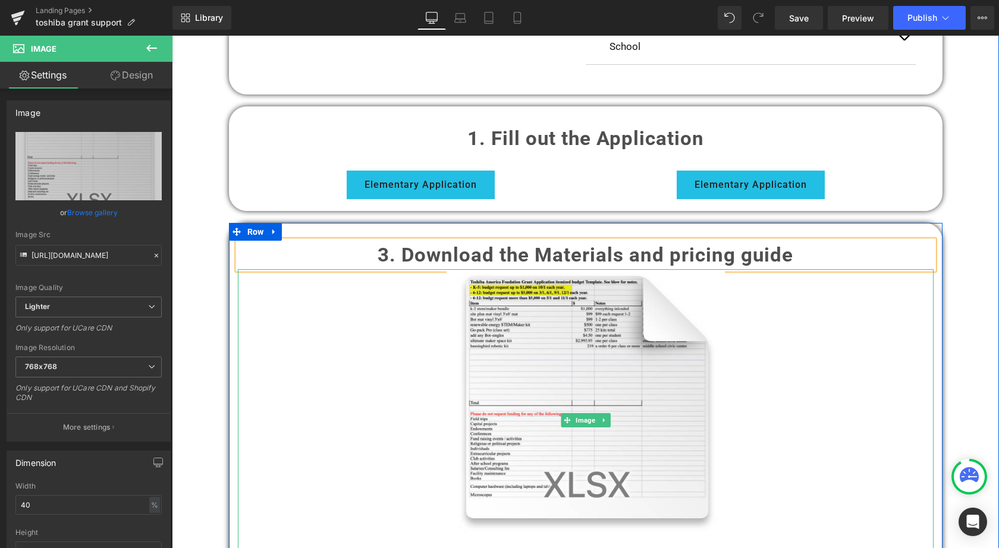
click at [799, 392] on link at bounding box center [586, 420] width 696 height 302
click at [583, 418] on span "Image" at bounding box center [585, 421] width 24 height 14
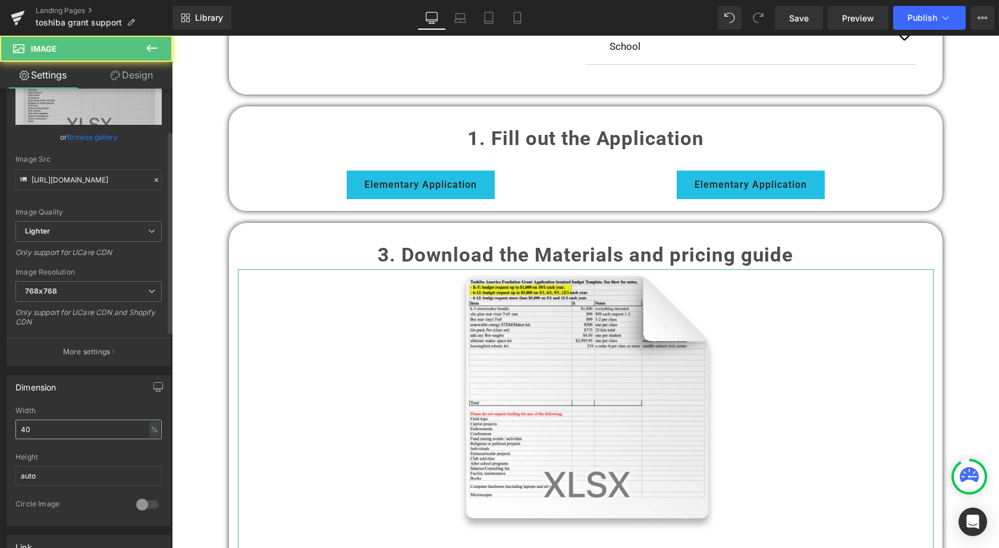
scroll to position [96, 0]
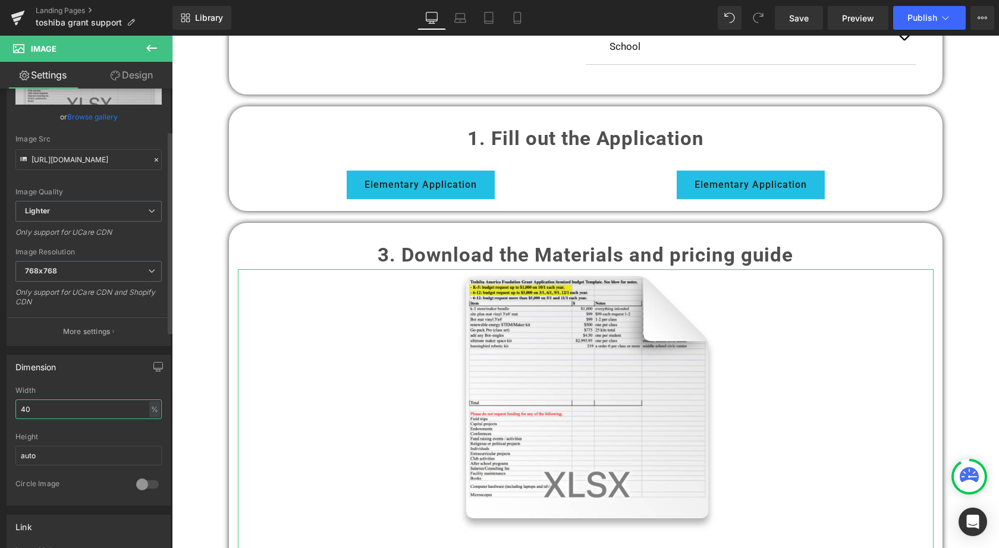
drag, startPoint x: 26, startPoint y: 402, endPoint x: 13, endPoint y: 401, distance: 13.1
click at [13, 401] on div "40% Width 40 % % px auto Height auto 0 Circle Image" at bounding box center [88, 445] width 163 height 119
type input "30"
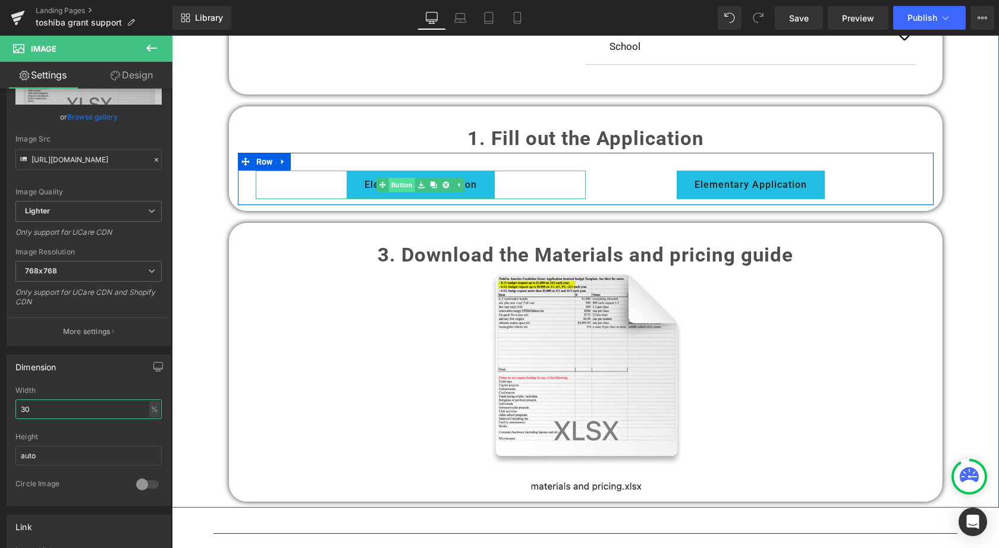
click at [402, 187] on link "Button" at bounding box center [395, 185] width 39 height 14
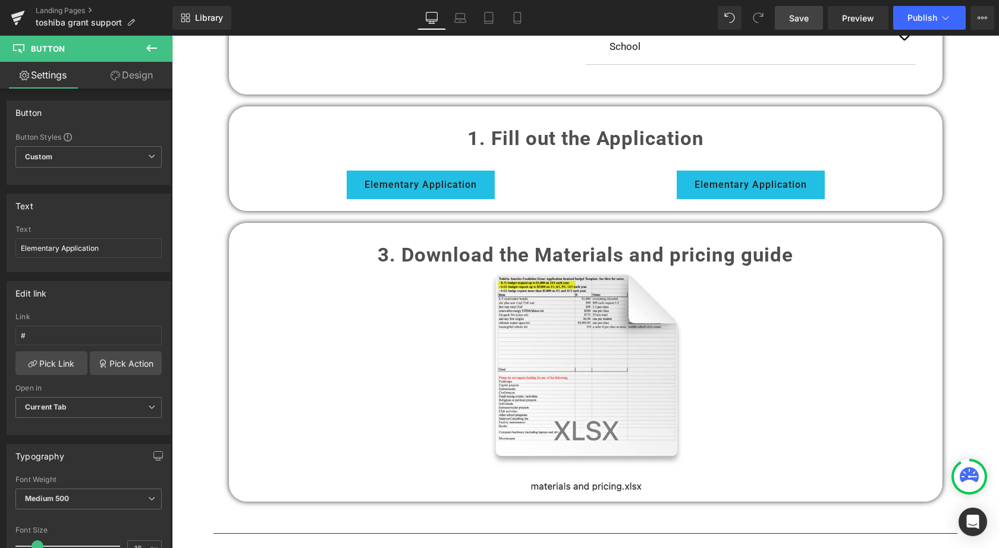
click at [798, 14] on span "Save" at bounding box center [799, 18] width 20 height 12
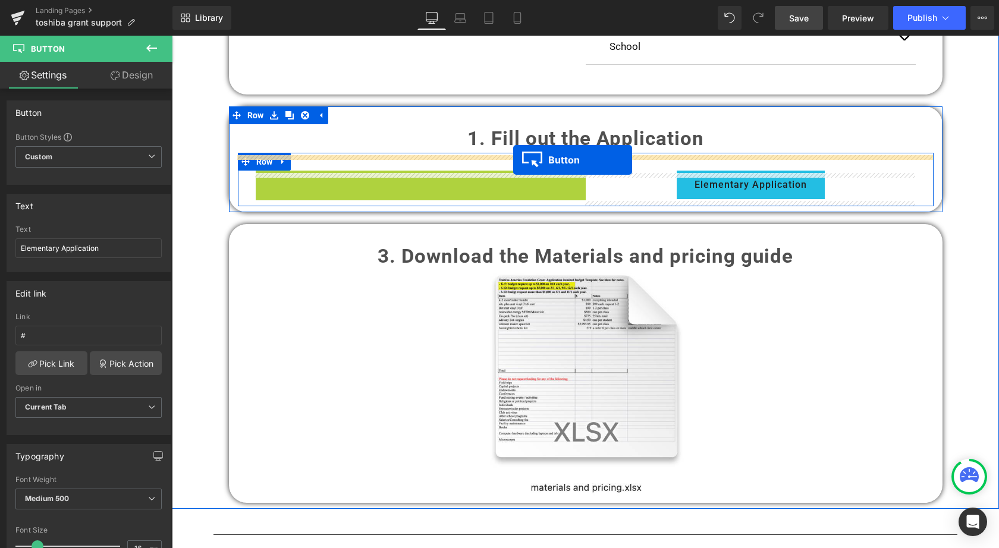
drag, startPoint x: 399, startPoint y: 187, endPoint x: 513, endPoint y: 160, distance: 117.2
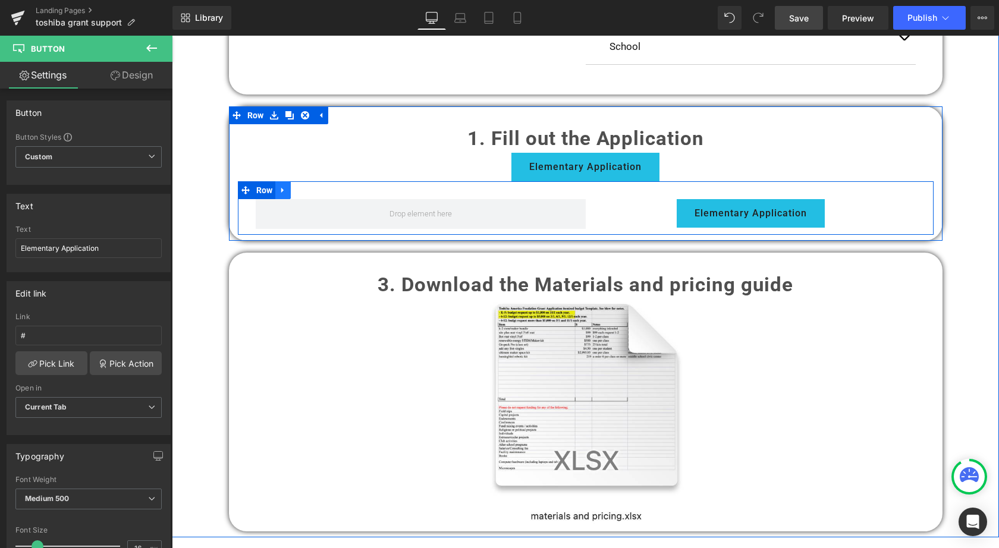
click at [281, 193] on icon at bounding box center [282, 190] width 2 height 5
click at [312, 193] on icon at bounding box center [314, 190] width 8 height 9
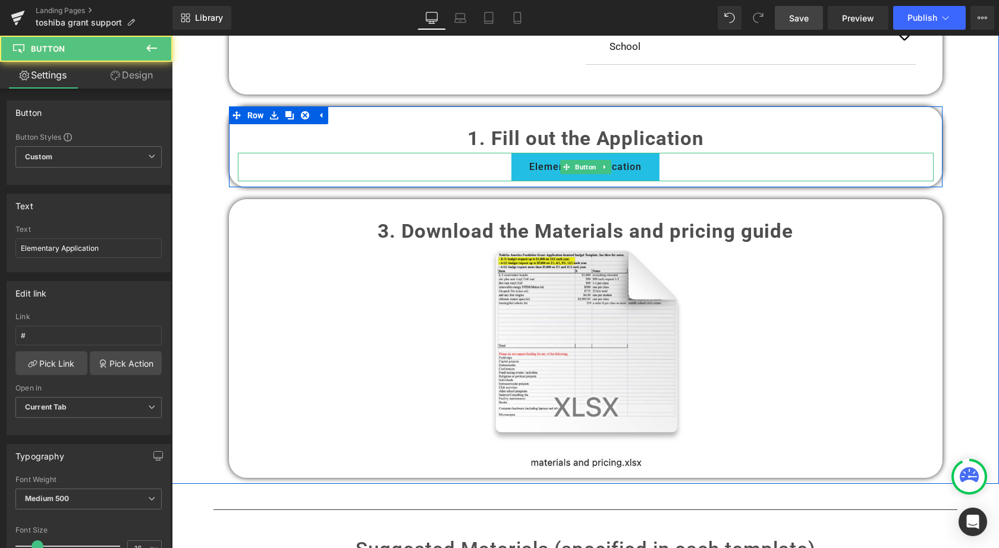
click at [530, 169] on span "Elementary Application" at bounding box center [585, 167] width 112 height 18
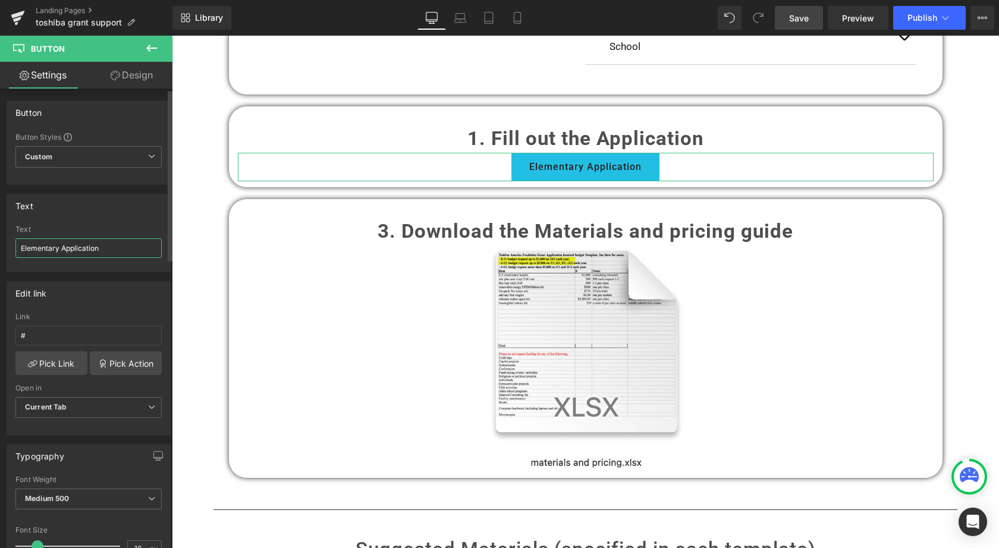
drag, startPoint x: 110, startPoint y: 245, endPoint x: 7, endPoint y: 244, distance: 103.4
click at [7, 244] on div "Elementary Application Text Elementary Application" at bounding box center [88, 248] width 163 height 46
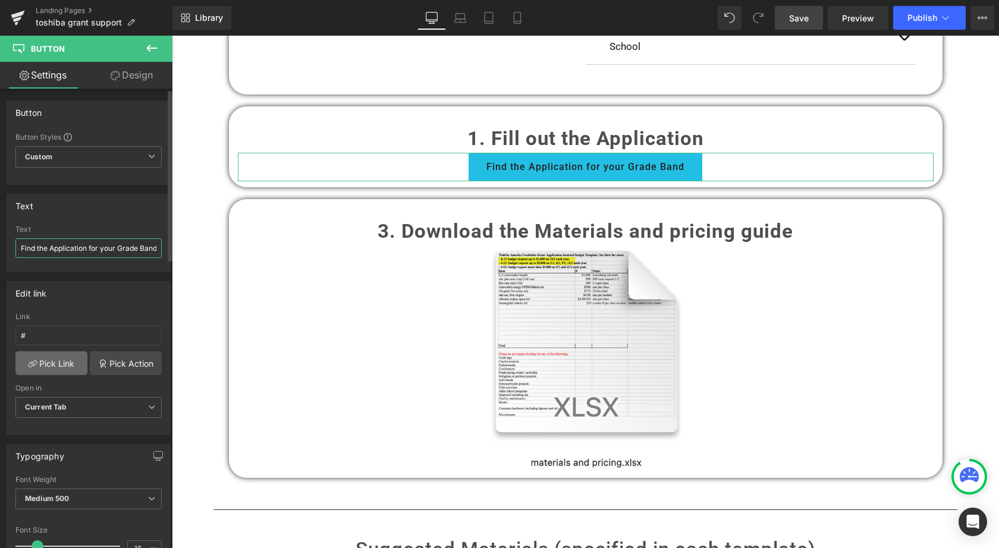
type input "Find the Application for your Grade Band"
click at [45, 362] on link "Pick Link" at bounding box center [51, 363] width 72 height 24
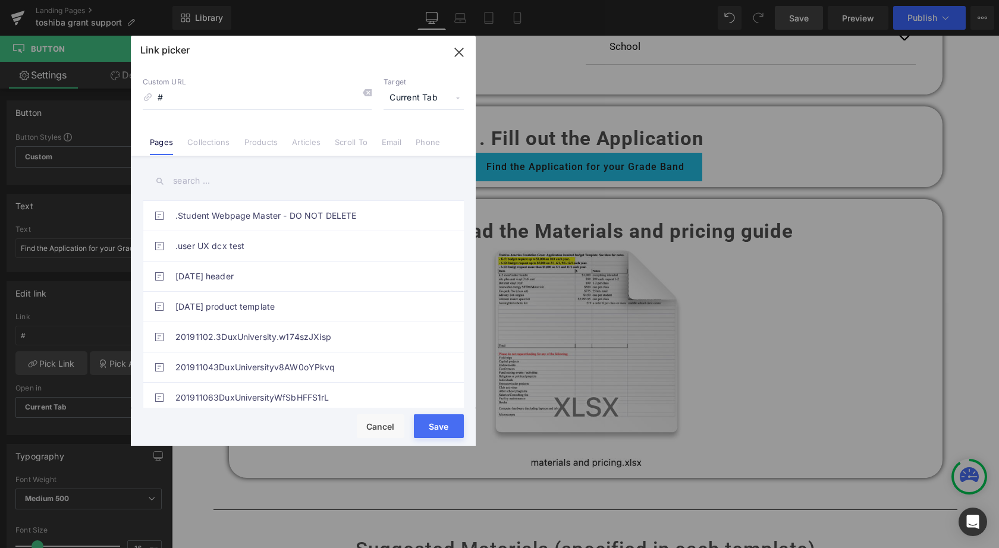
click at [423, 97] on span "Current Tab" at bounding box center [423, 98] width 80 height 23
click at [411, 136] on li "New Tab" at bounding box center [423, 140] width 92 height 21
click at [189, 96] on input "#" at bounding box center [257, 98] width 229 height 23
paste input "[URL][DOMAIN_NAME][DOMAIN_NAME]"
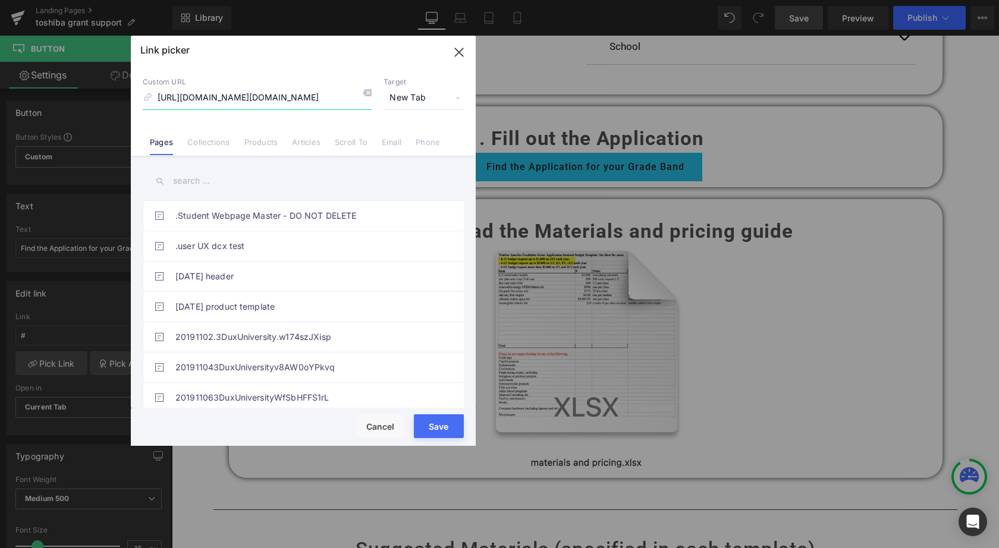
type input "[URL][DOMAIN_NAME][DOMAIN_NAME]"
click at [432, 420] on button "Save" at bounding box center [439, 426] width 50 height 24
type input "[URL][DOMAIN_NAME][DOMAIN_NAME]"
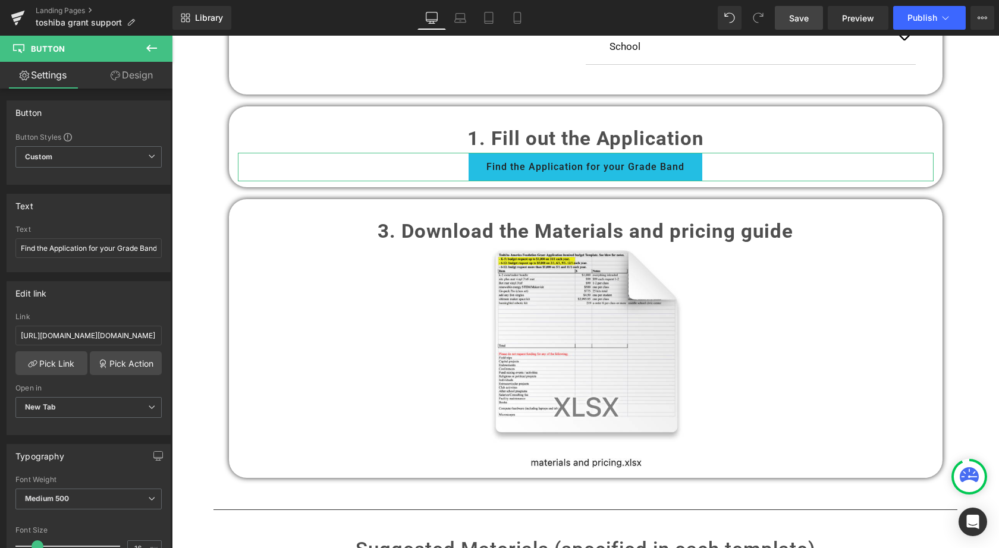
click at [132, 77] on link "Design" at bounding box center [132, 75] width 86 height 27
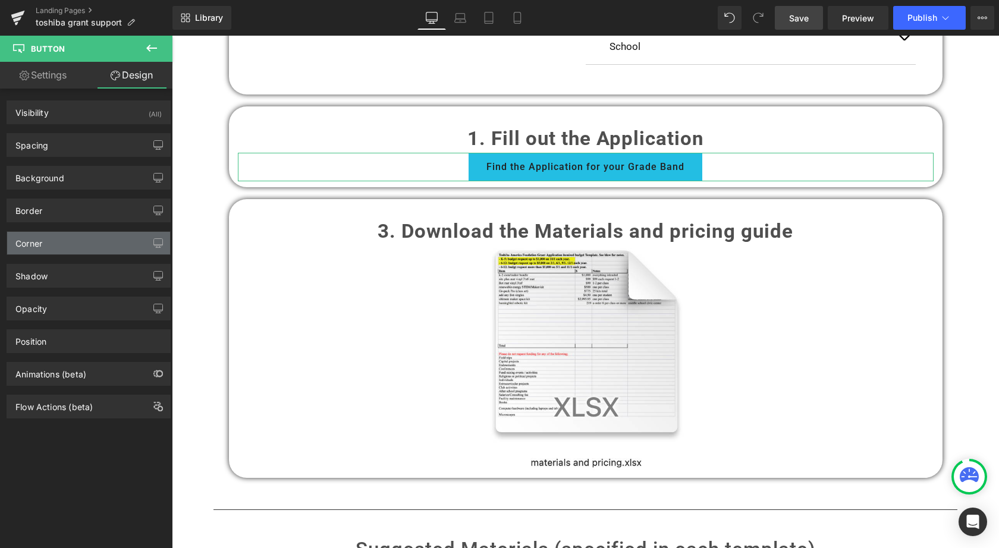
click at [62, 248] on div "Corner" at bounding box center [88, 243] width 163 height 23
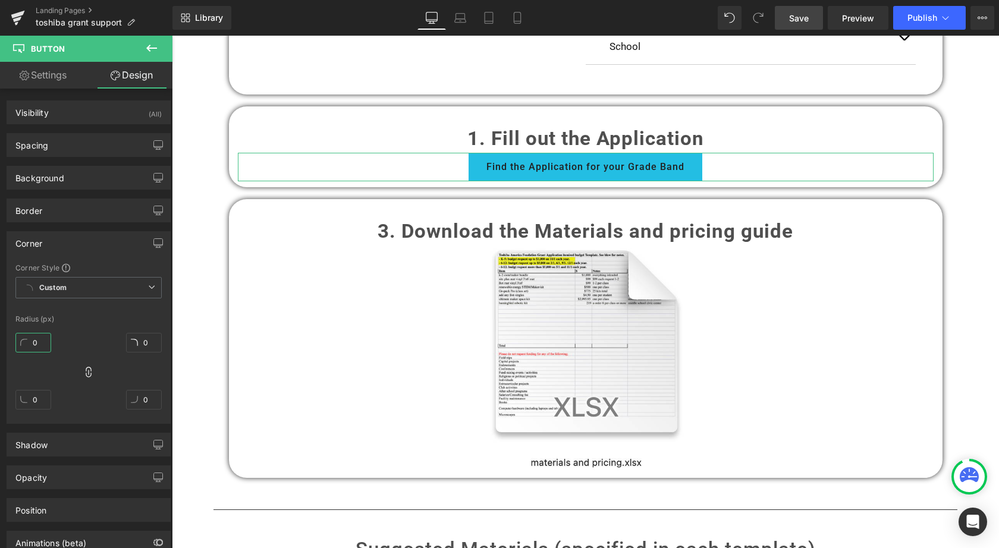
click at [30, 342] on input "0" at bounding box center [33, 343] width 36 height 20
type input "30"
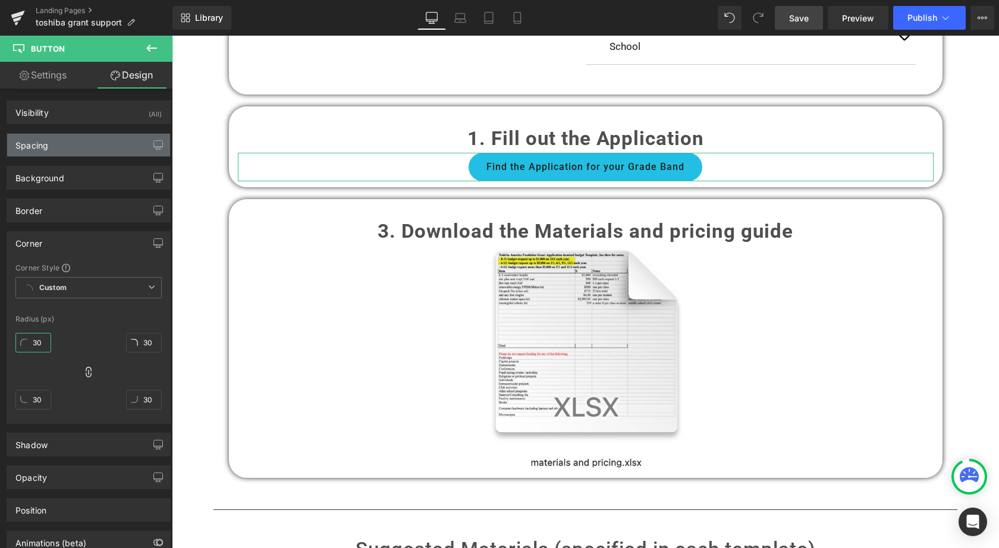
type input "30"
click at [54, 147] on div "Spacing" at bounding box center [88, 145] width 163 height 23
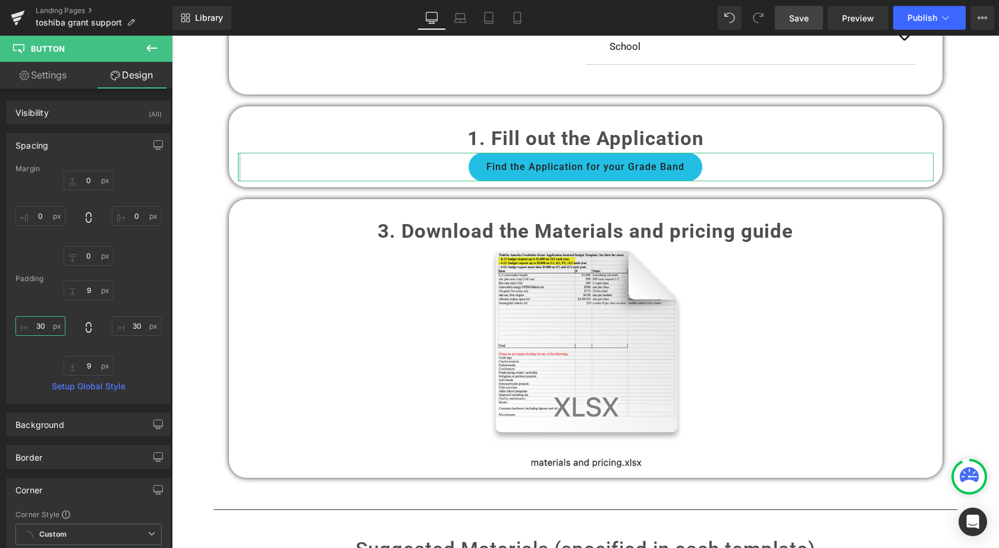
click at [38, 324] on input "30" at bounding box center [40, 326] width 50 height 20
type input "60"
click at [136, 328] on input "30" at bounding box center [137, 326] width 50 height 20
type input "3"
type input "60"
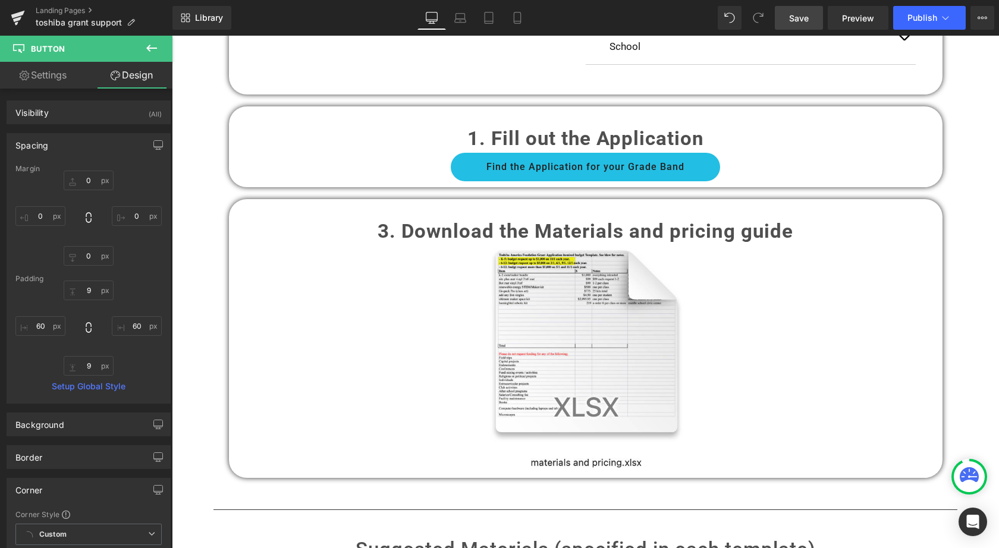
click at [801, 14] on span "Save" at bounding box center [799, 18] width 20 height 12
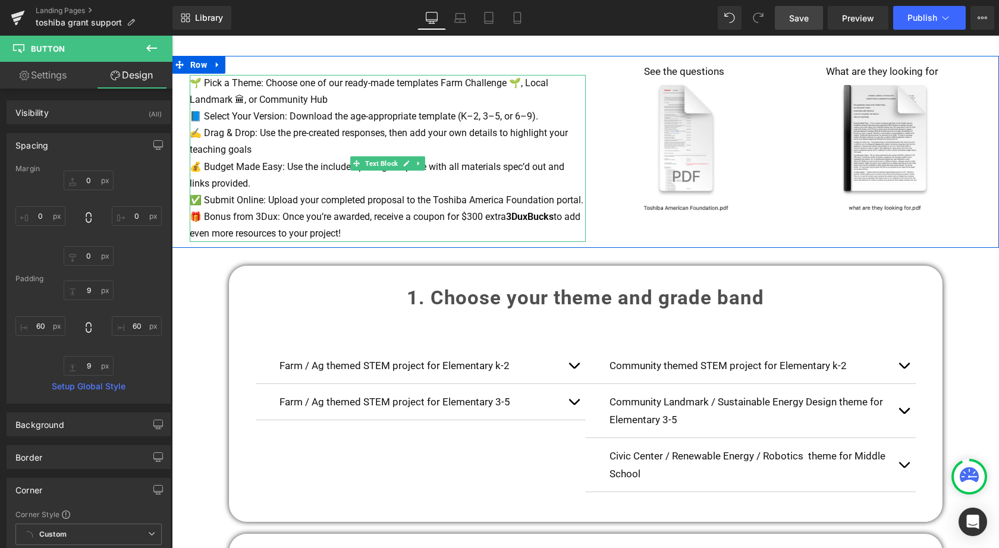
scroll to position [591, 0]
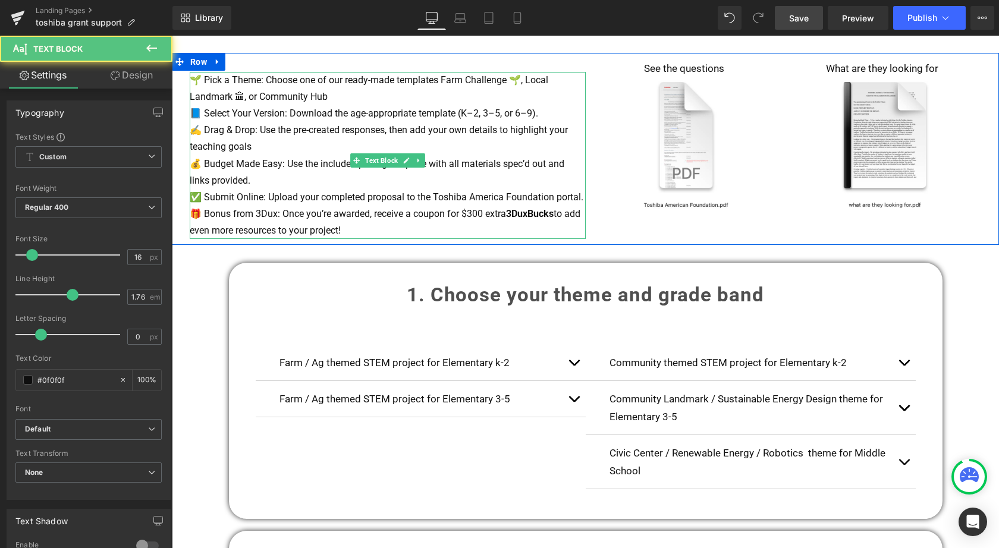
click at [272, 172] on p "💰 Budget Made Easy: Use the included pricing template with all materials spec’d…" at bounding box center [388, 172] width 396 height 33
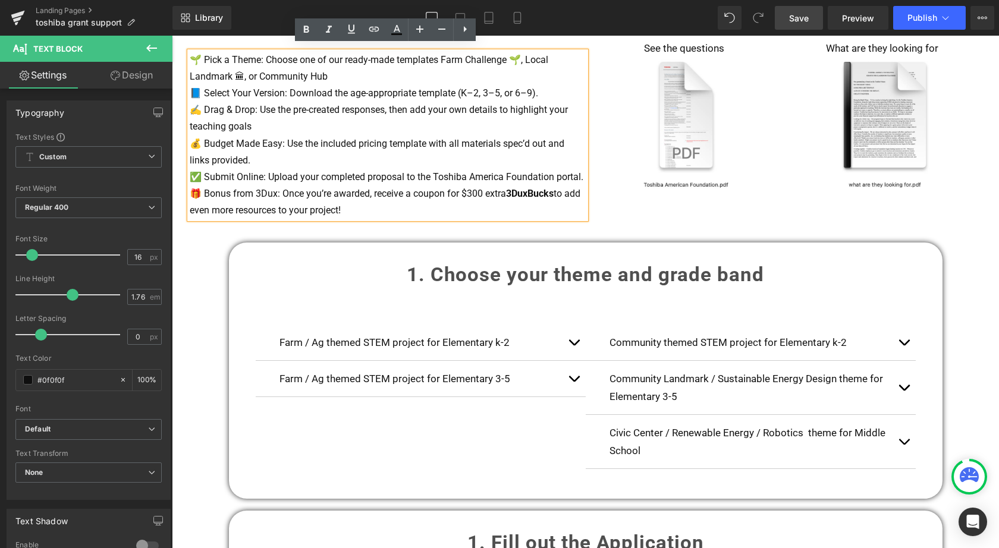
scroll to position [614, 0]
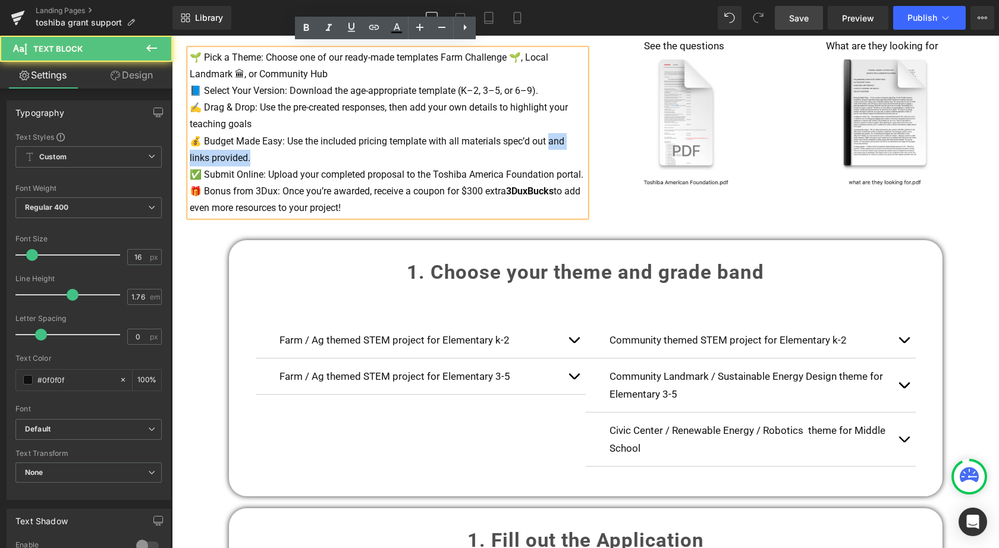
drag, startPoint x: 549, startPoint y: 131, endPoint x: 550, endPoint y: 137, distance: 6.2
click at [550, 138] on p "💰 Budget Made Easy: Use the included pricing template with all materials spec’d…" at bounding box center [388, 149] width 396 height 33
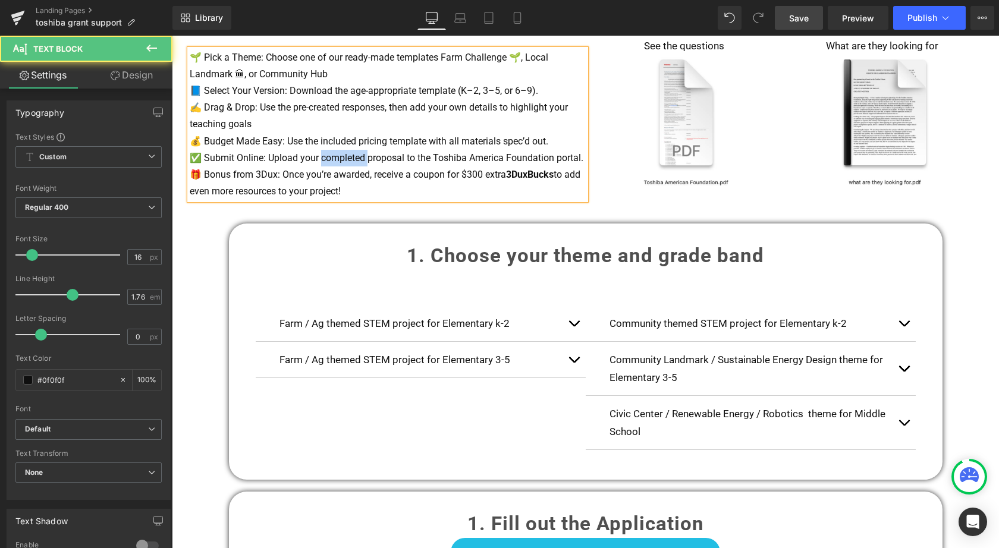
drag, startPoint x: 366, startPoint y: 149, endPoint x: 320, endPoint y: 148, distance: 46.4
click at [320, 150] on p "✅ Submit Online: Upload your completed proposal to the Toshiba America Foundati…" at bounding box center [388, 158] width 396 height 17
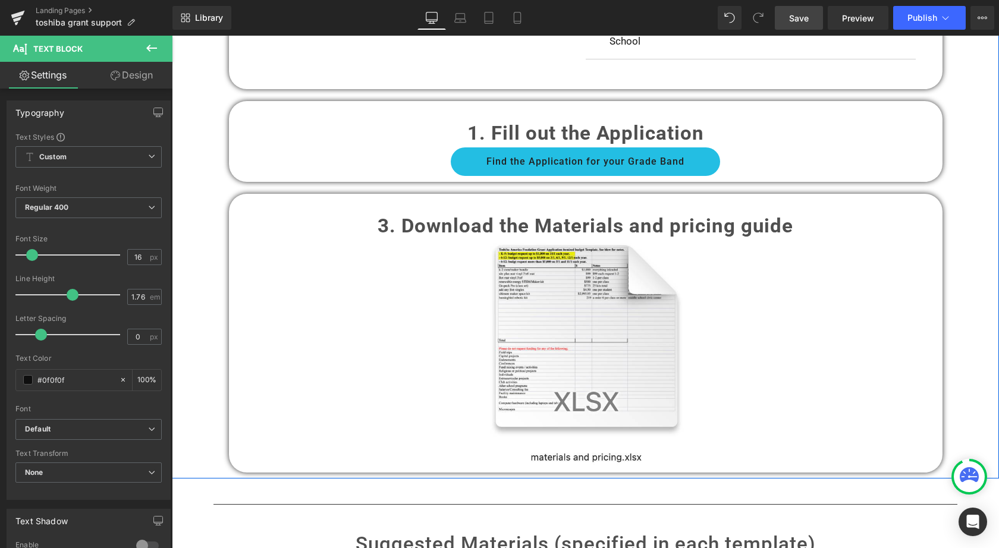
scroll to position [1008, 0]
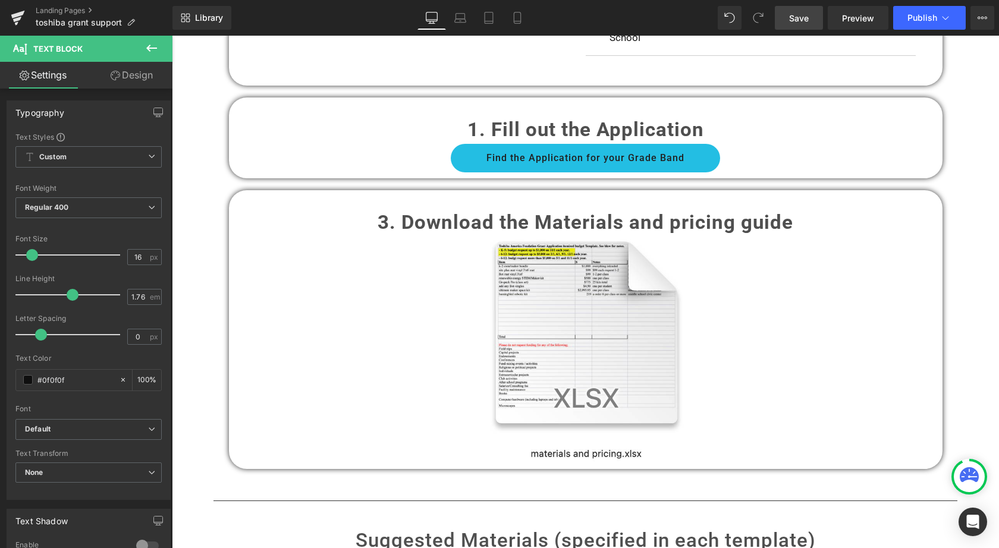
click at [801, 18] on span "Save" at bounding box center [799, 18] width 20 height 12
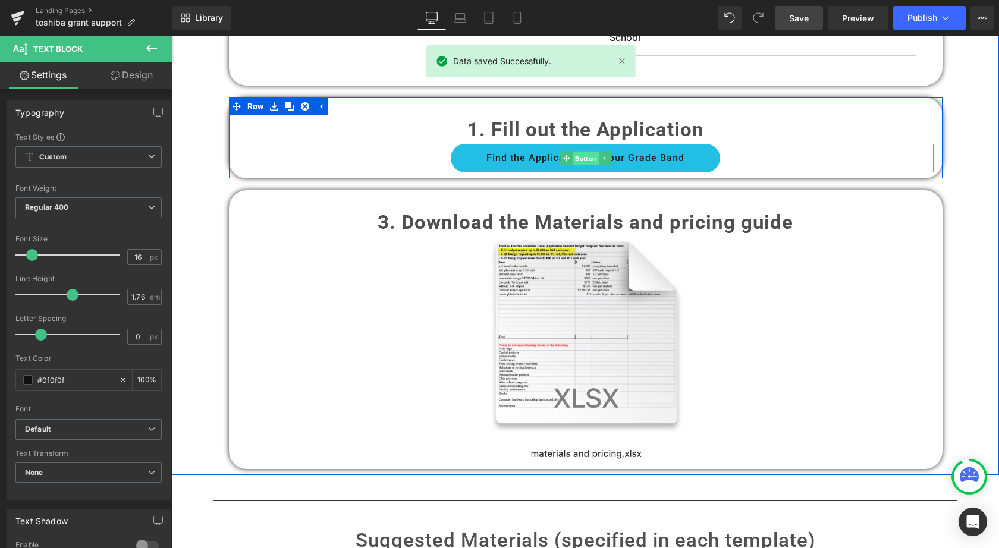
click at [575, 152] on span "Button" at bounding box center [585, 159] width 26 height 14
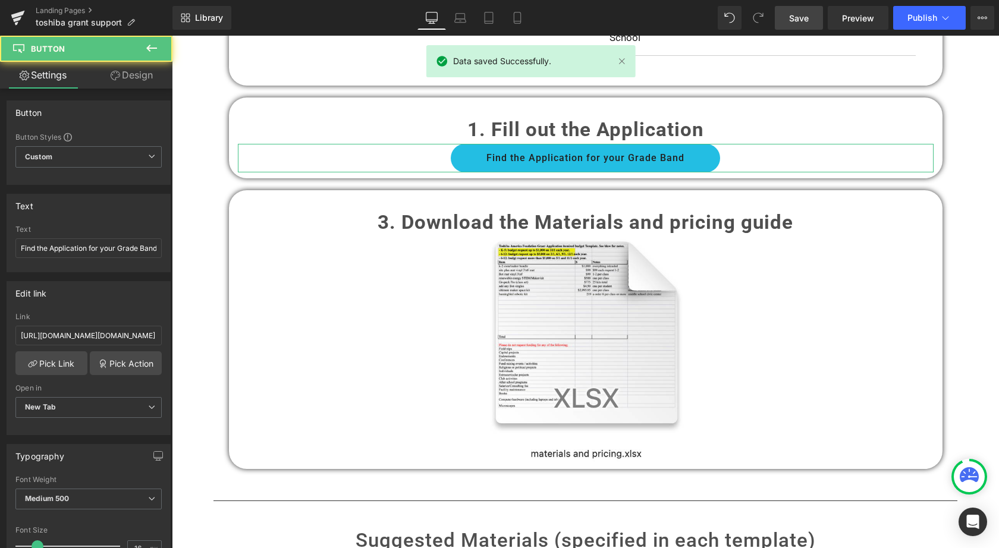
click at [149, 68] on link "Design" at bounding box center [132, 75] width 86 height 27
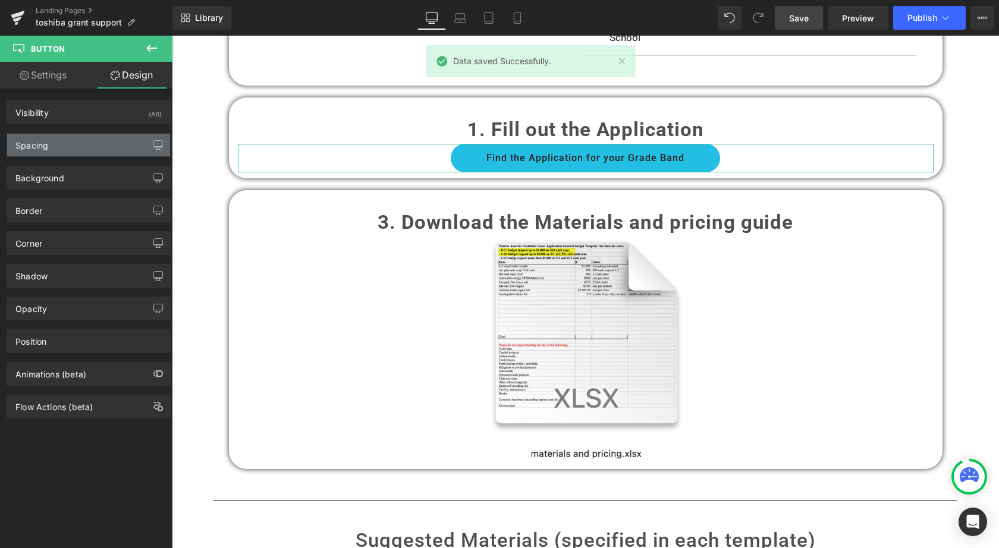
click at [61, 148] on div "Spacing" at bounding box center [88, 145] width 163 height 23
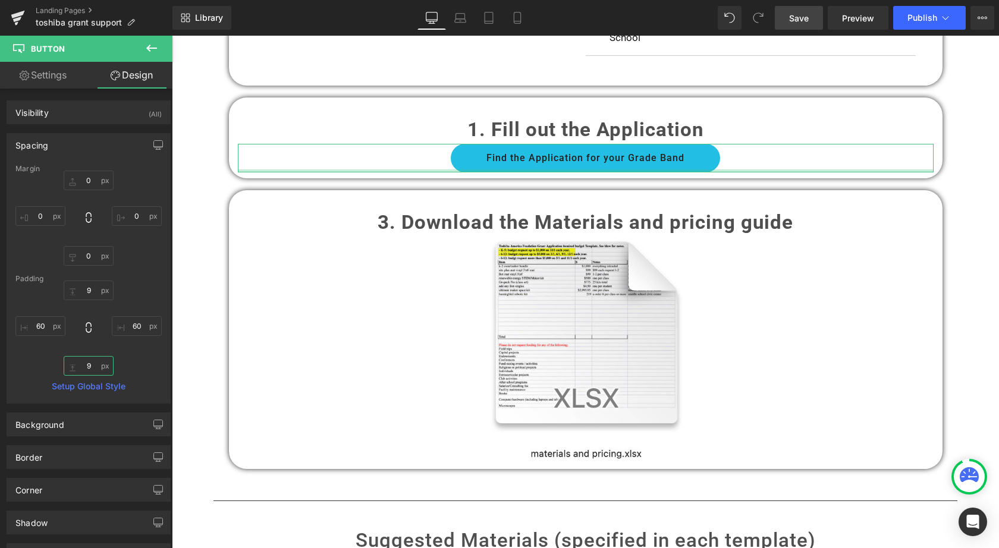
click at [81, 368] on input "9" at bounding box center [89, 366] width 50 height 20
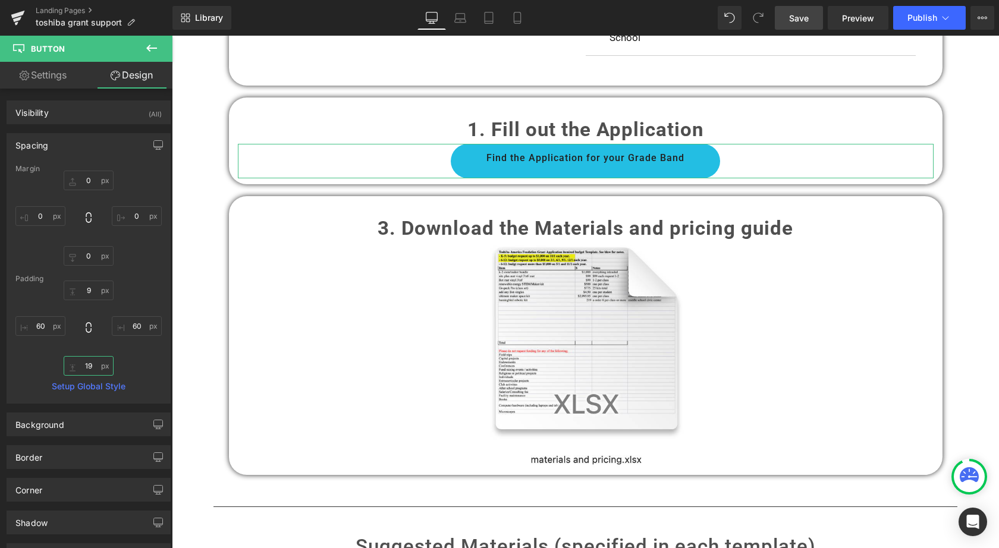
type input "9"
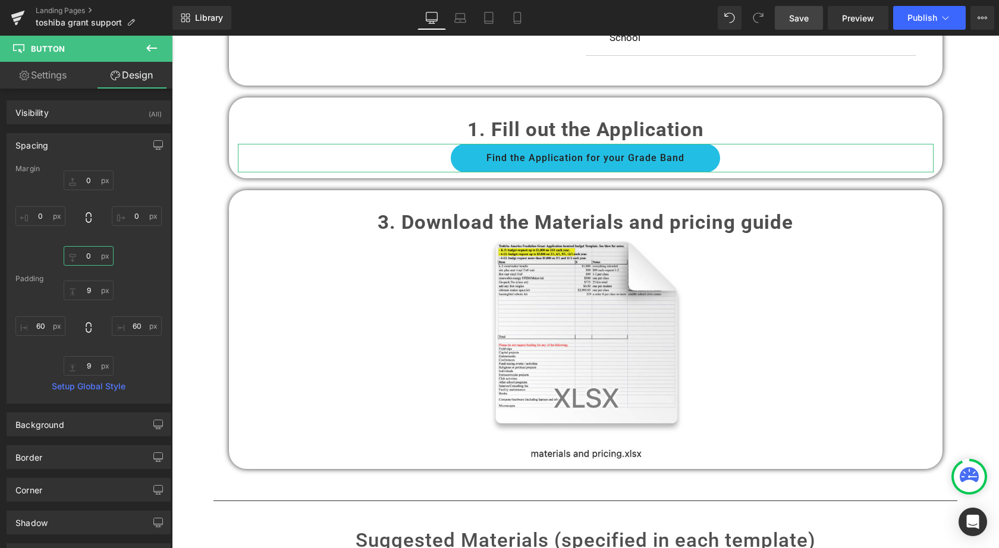
click at [81, 257] on input "0" at bounding box center [89, 256] width 50 height 20
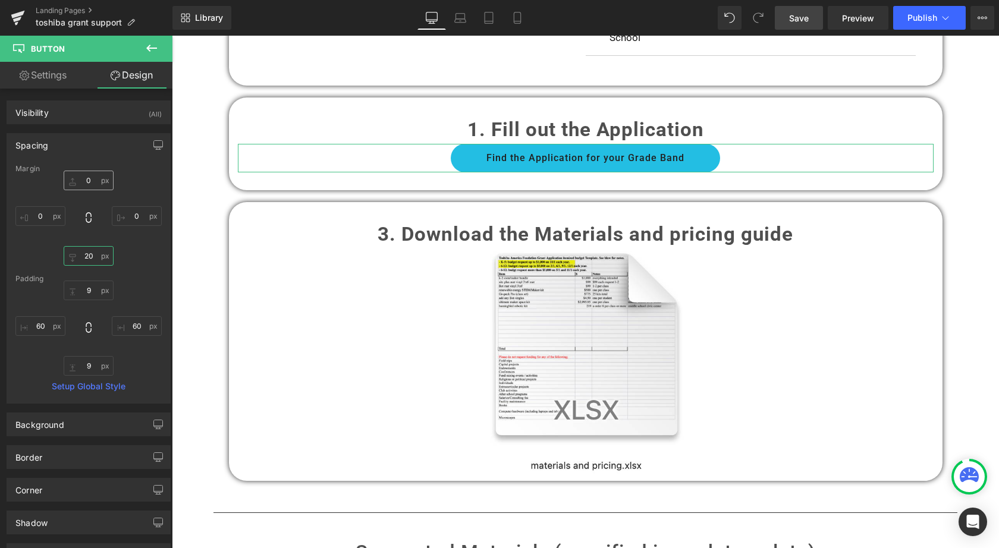
type input "20"
click at [84, 183] on input "0" at bounding box center [89, 181] width 50 height 20
click at [81, 183] on input "0" at bounding box center [89, 181] width 50 height 20
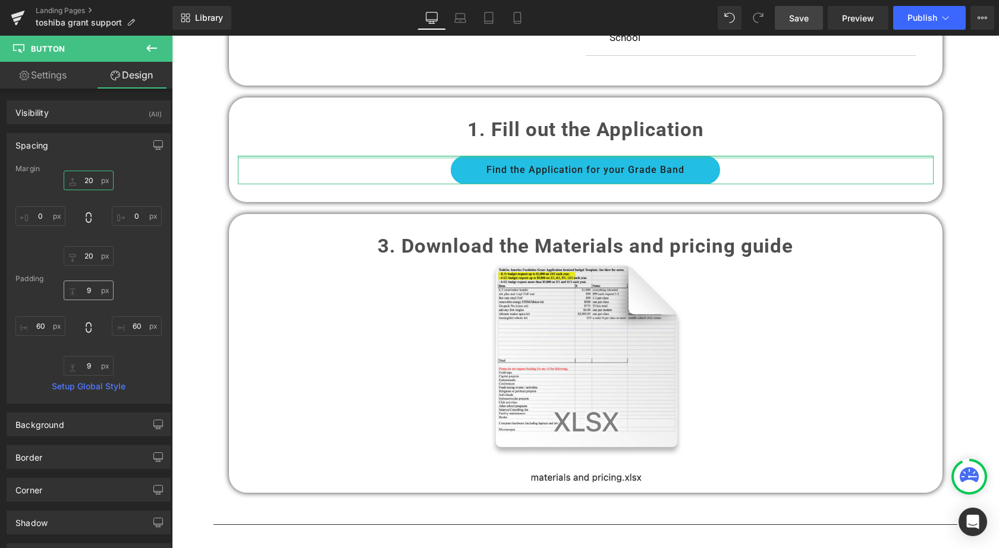
type input "20"
click at [81, 294] on input "9" at bounding box center [89, 291] width 50 height 20
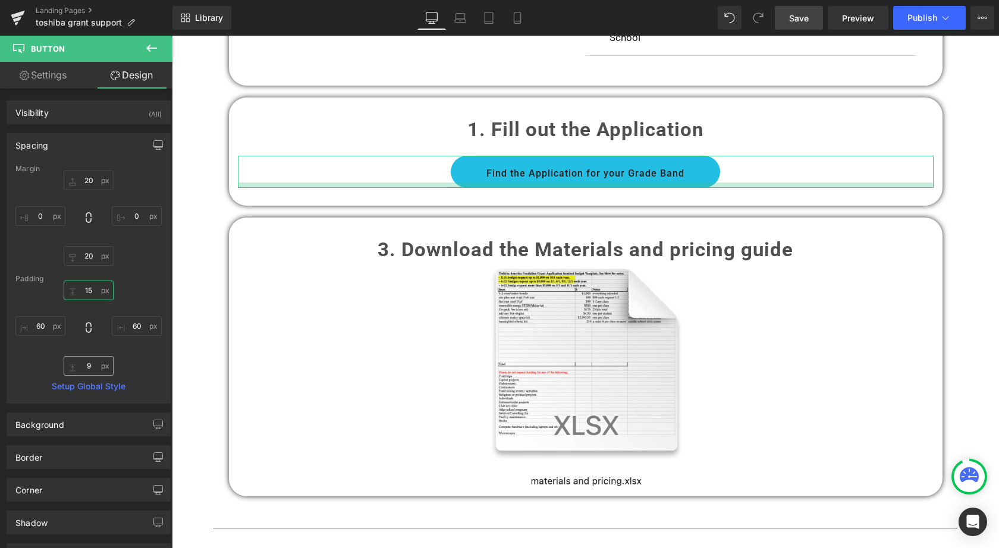
type input "15"
click at [88, 367] on input "9" at bounding box center [89, 366] width 50 height 20
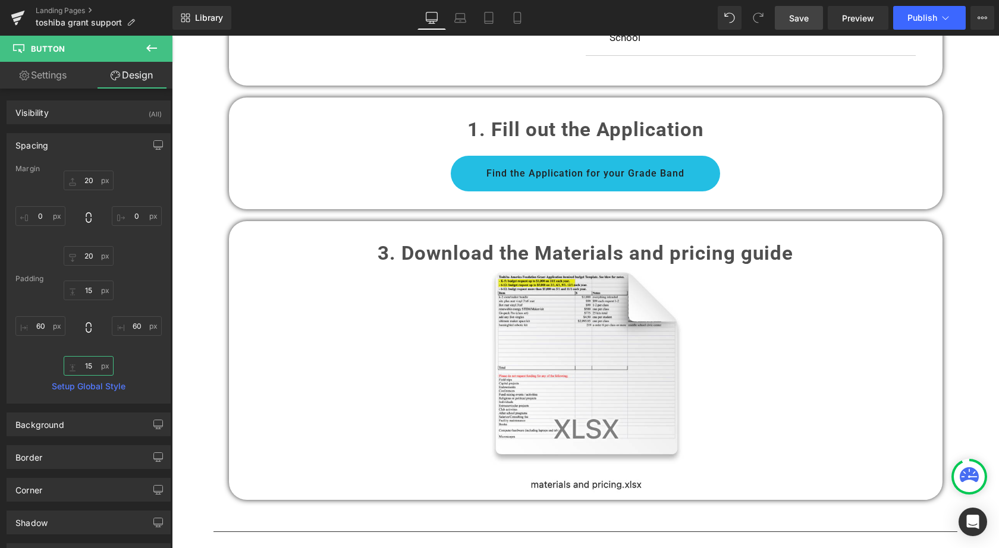
type input "15"
click at [799, 17] on span "Save" at bounding box center [799, 18] width 20 height 12
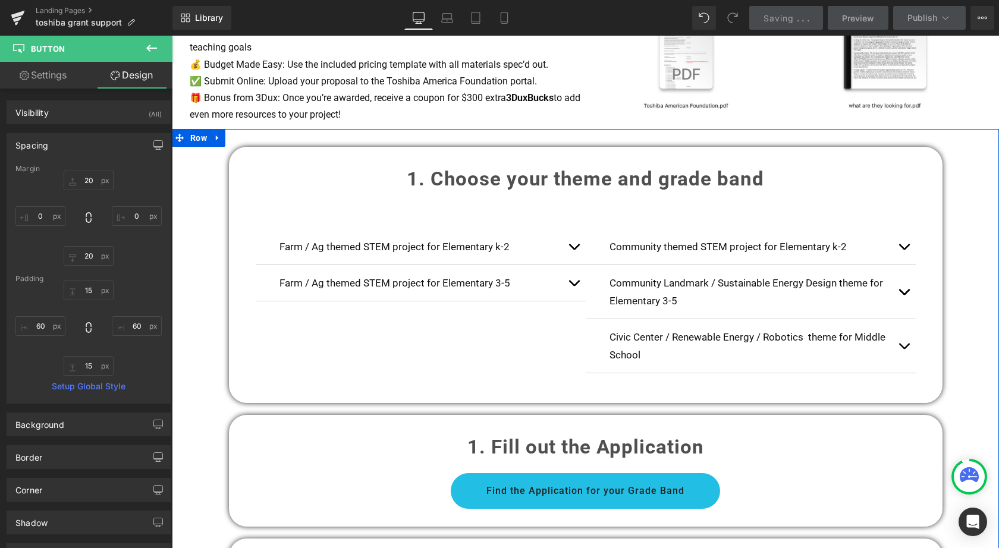
scroll to position [688, 0]
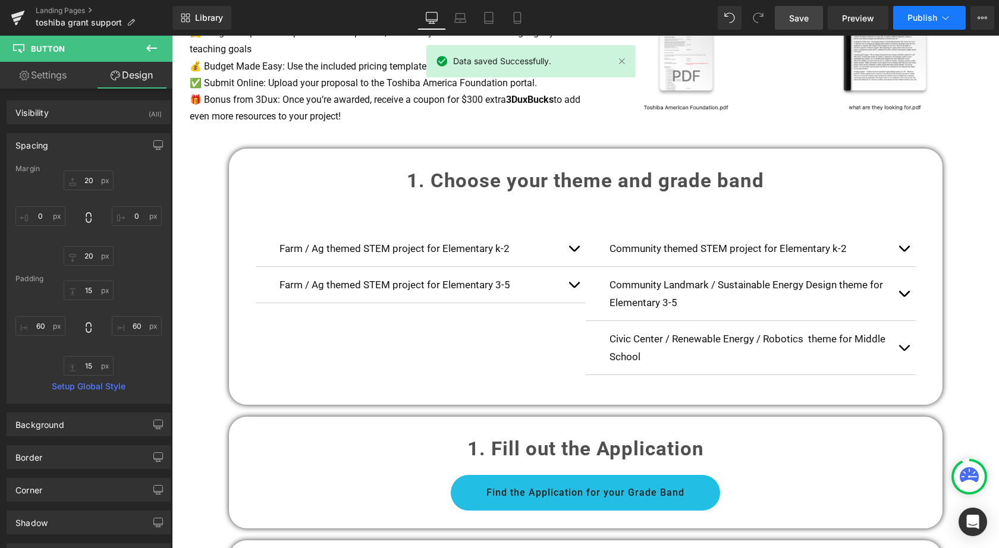
click at [918, 14] on span "Publish" at bounding box center [922, 18] width 30 height 10
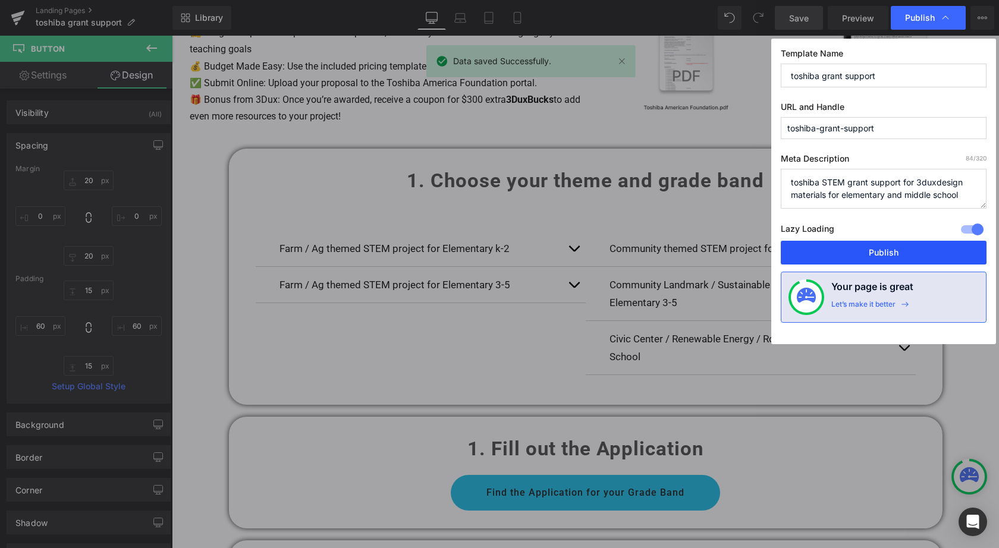
click at [879, 244] on button "Publish" at bounding box center [884, 253] width 206 height 24
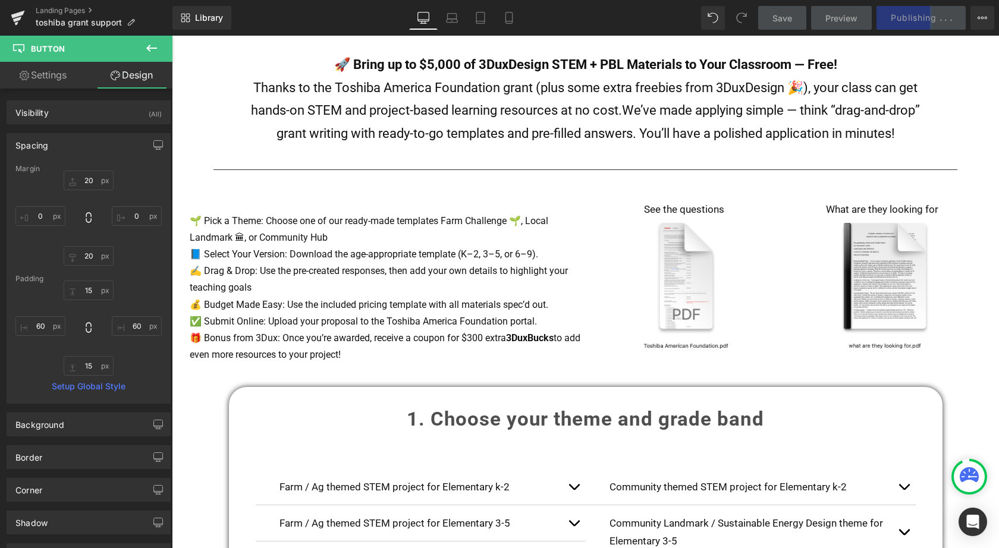
scroll to position [451, 0]
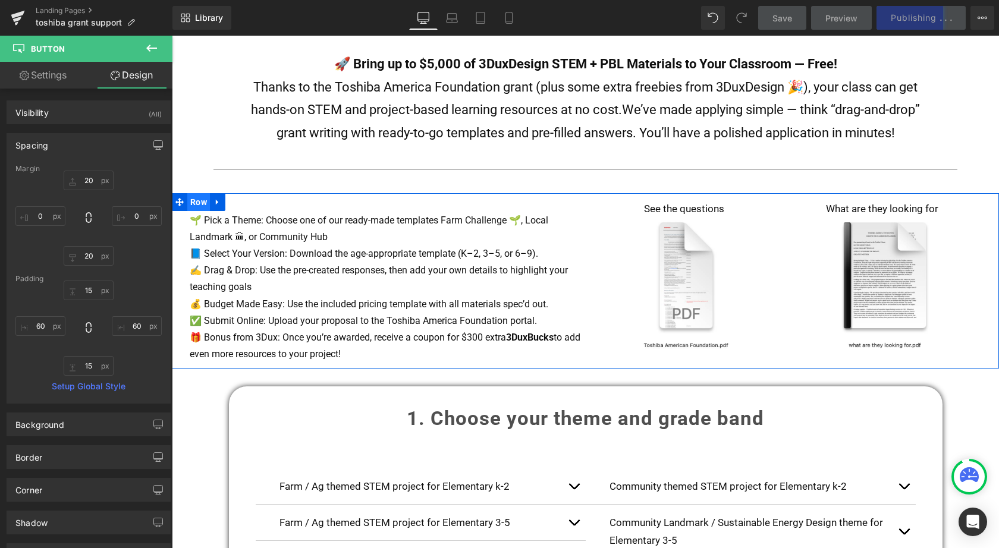
click at [197, 195] on span "Row" at bounding box center [198, 202] width 23 height 18
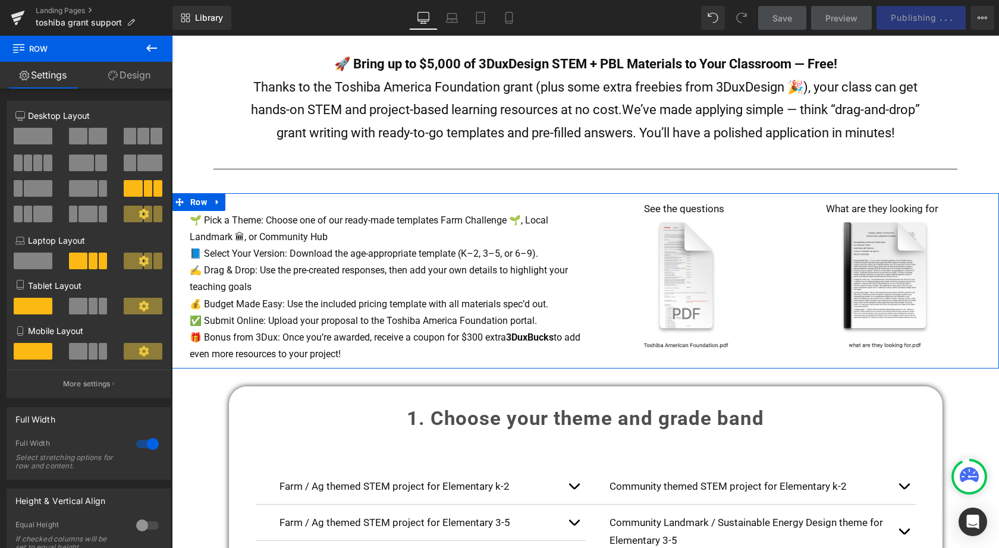
click at [140, 75] on link "Design" at bounding box center [129, 75] width 86 height 27
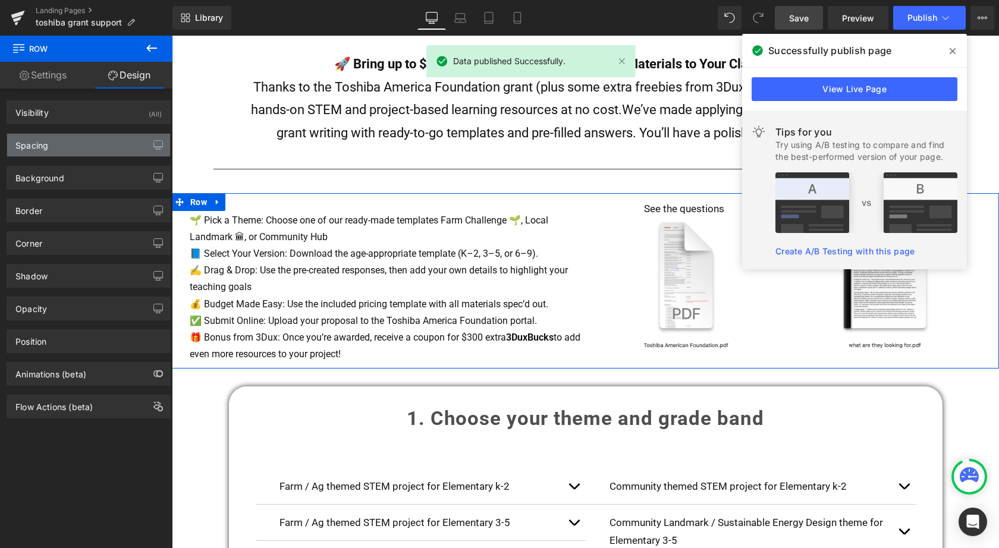
click at [33, 151] on div "Spacing" at bounding box center [88, 145] width 163 height 23
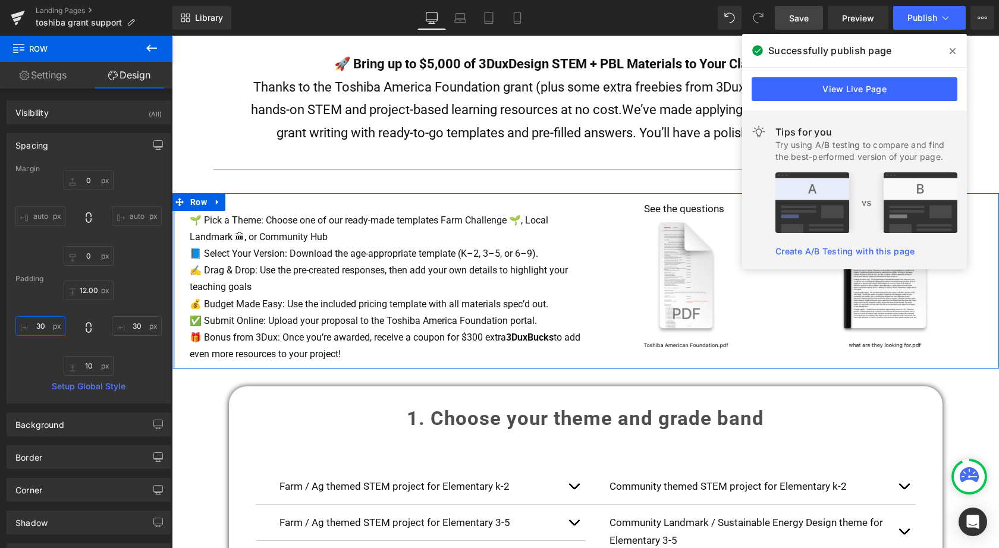
click at [40, 320] on input "30" at bounding box center [40, 326] width 50 height 20
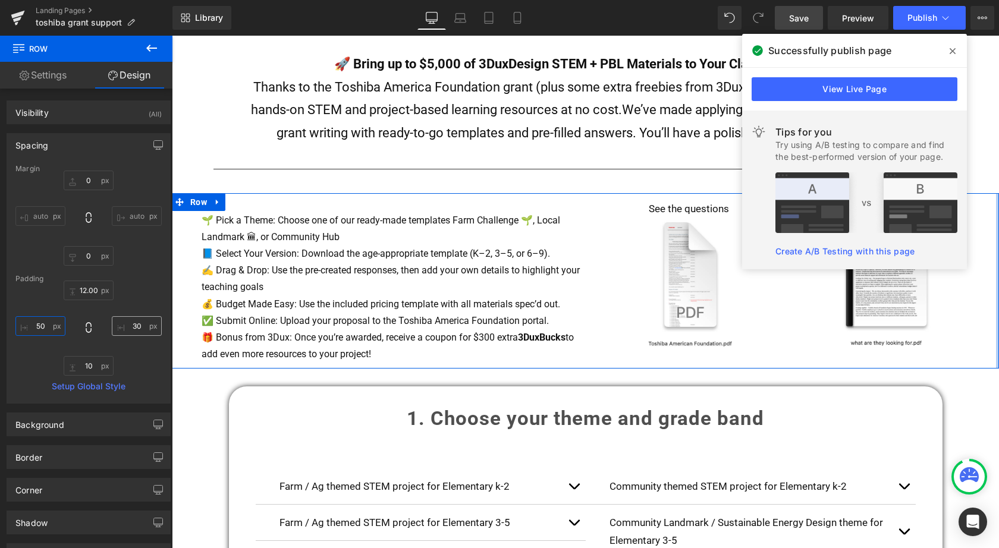
type input "50"
click at [133, 324] on input "30" at bounding box center [137, 326] width 50 height 20
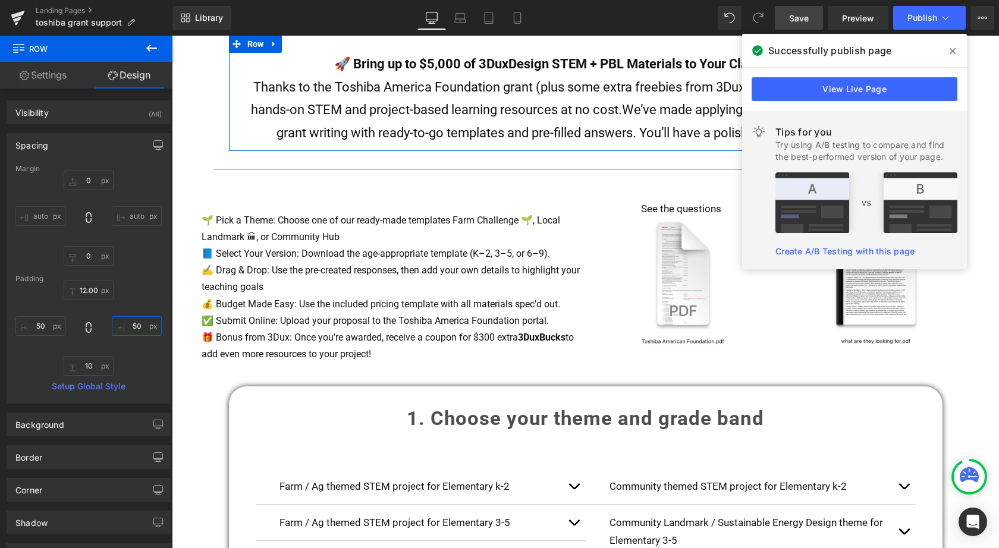
type input "50"
click at [805, 18] on span "Save" at bounding box center [799, 18] width 20 height 12
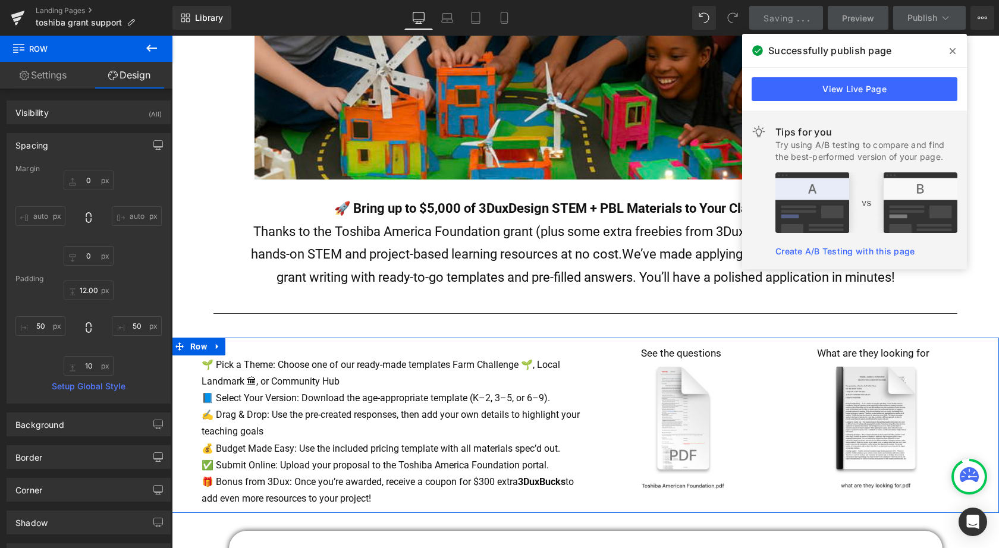
scroll to position [288, 0]
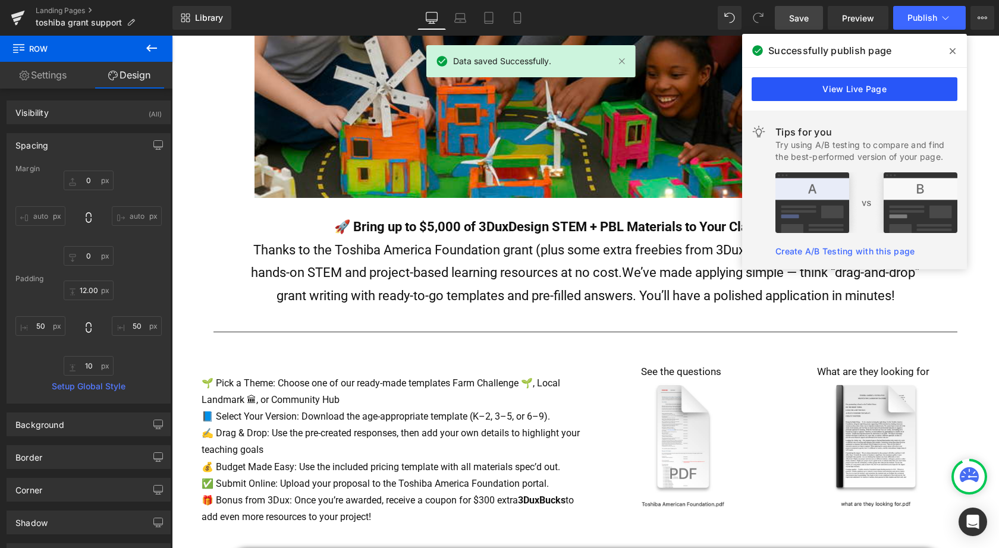
click at [838, 89] on link "View Live Page" at bounding box center [854, 89] width 206 height 24
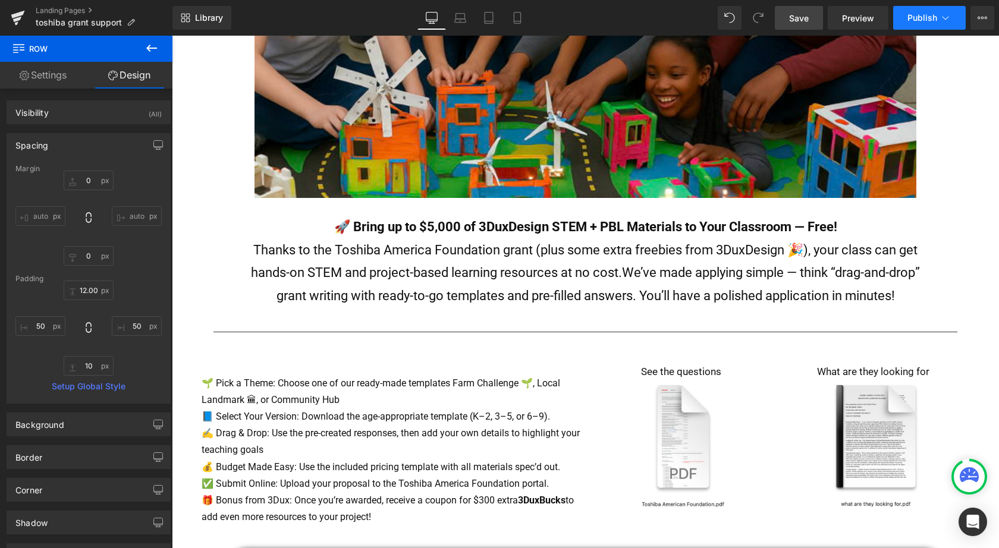
click at [920, 17] on span "Publish" at bounding box center [922, 18] width 30 height 10
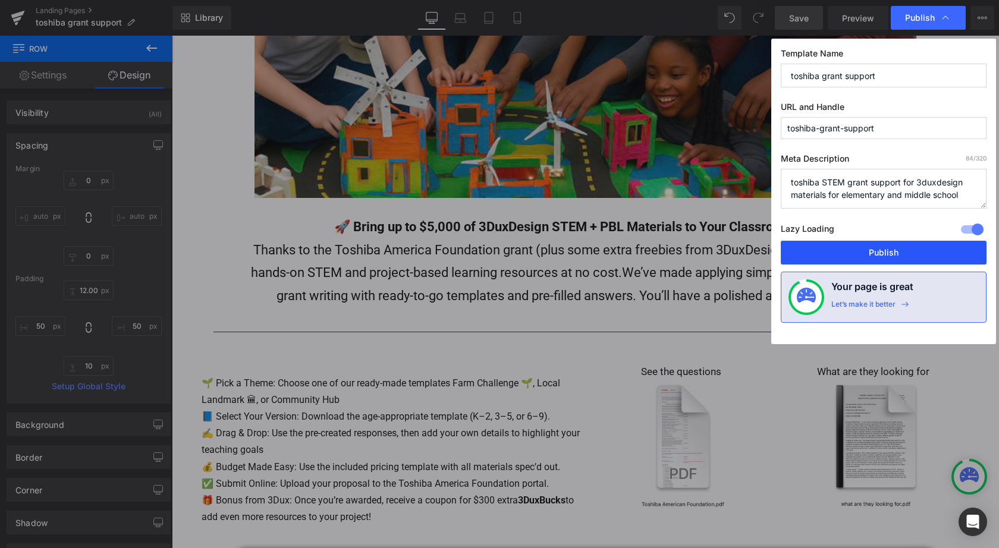
click at [861, 249] on button "Publish" at bounding box center [884, 253] width 206 height 24
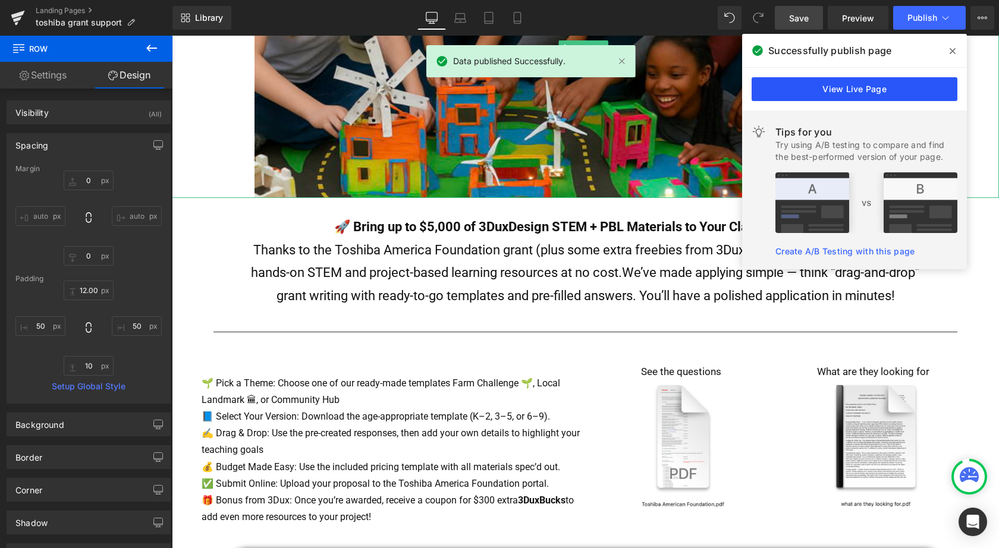
click at [861, 80] on link "View Live Page" at bounding box center [854, 89] width 206 height 24
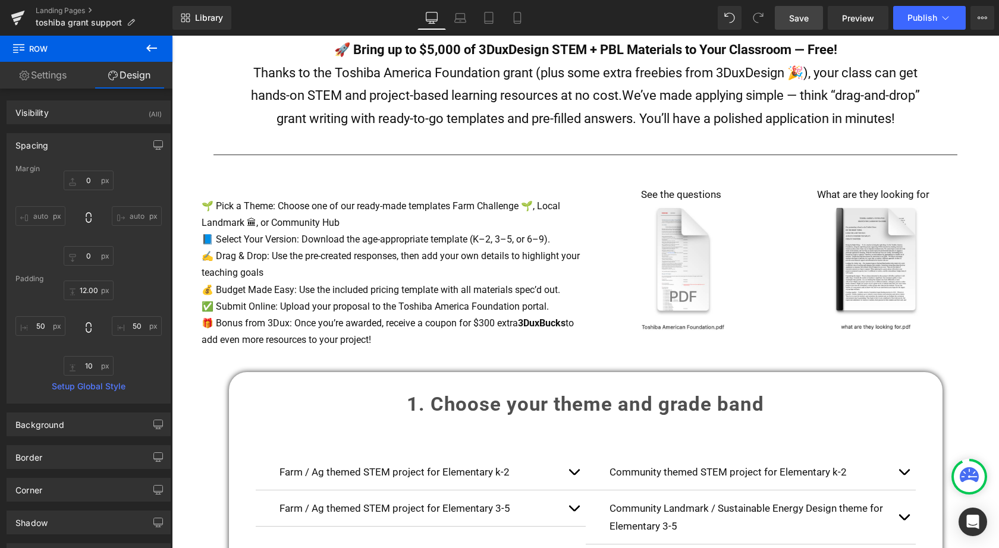
scroll to position [459, 0]
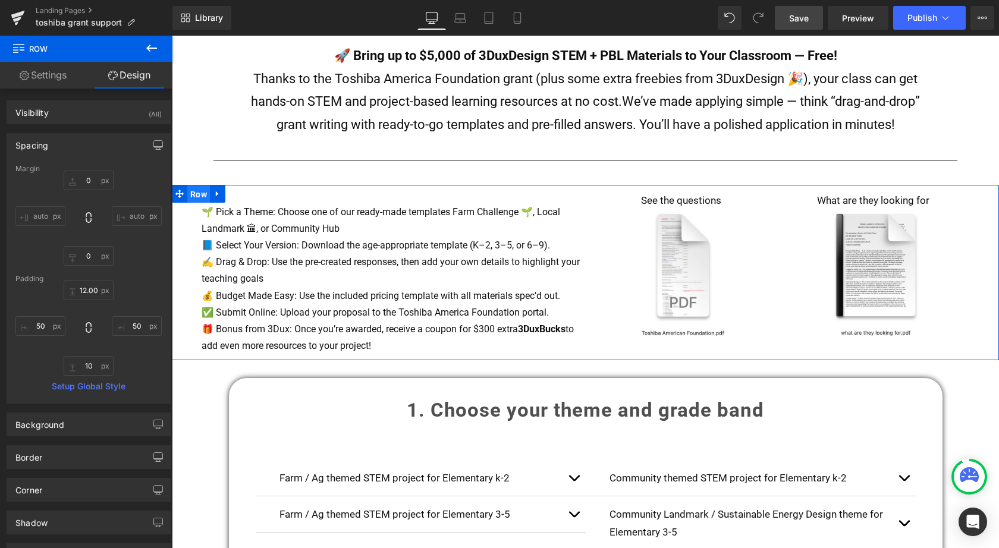
click at [195, 187] on span "Row" at bounding box center [198, 194] width 23 height 18
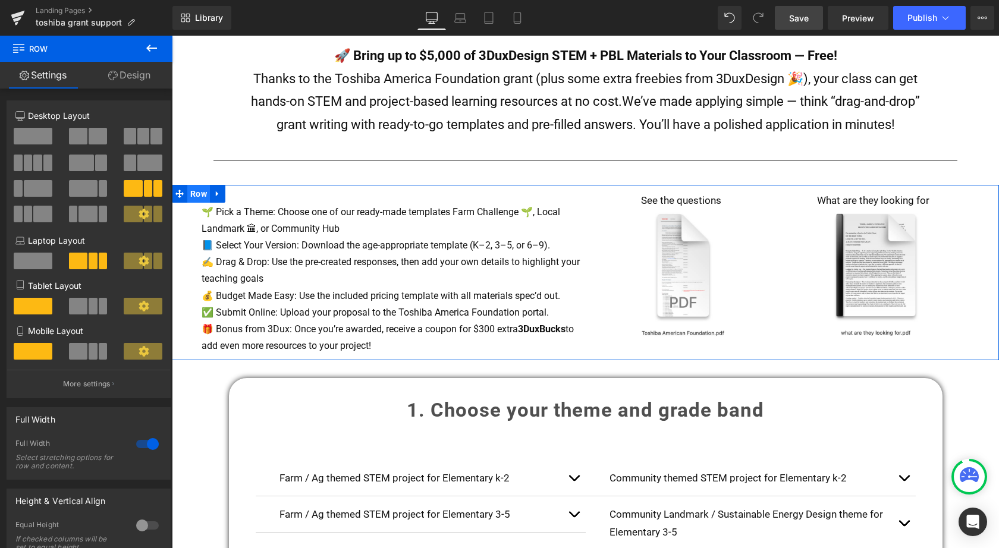
click at [193, 185] on span "Row" at bounding box center [198, 194] width 23 height 18
click at [134, 71] on link "Design" at bounding box center [129, 75] width 86 height 27
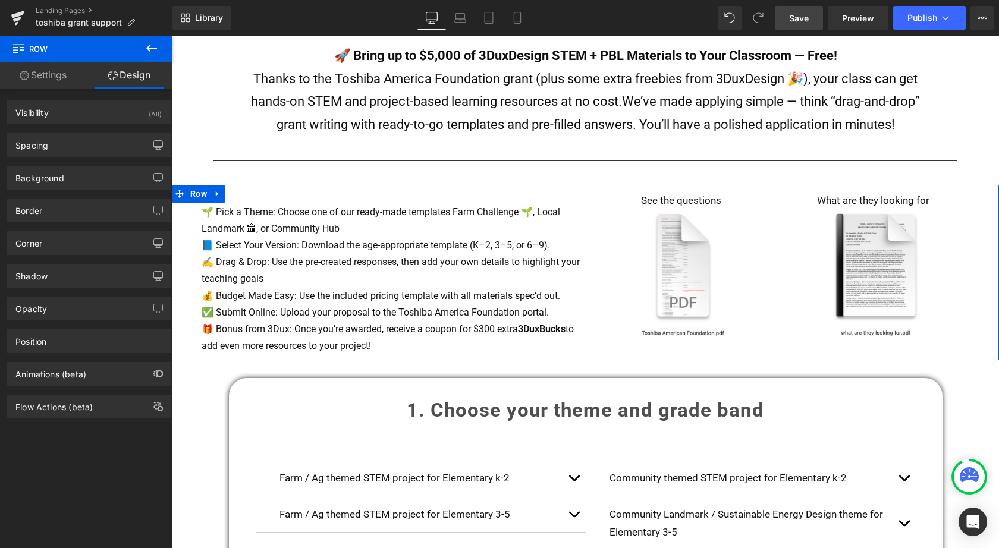
type input "0"
type input "12.000001"
type input "50"
type input "10"
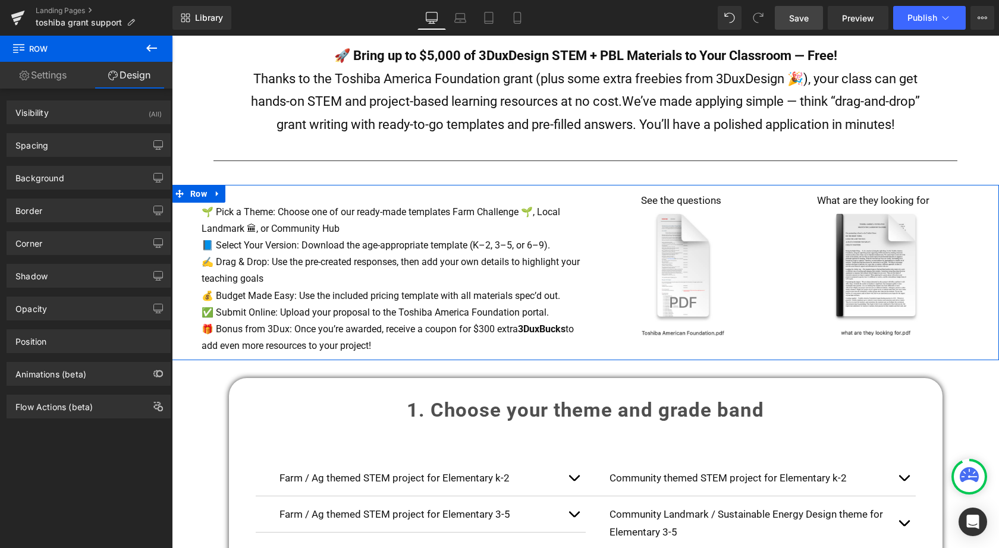
type input "50"
click at [38, 152] on div "Spacing" at bounding box center [88, 145] width 163 height 23
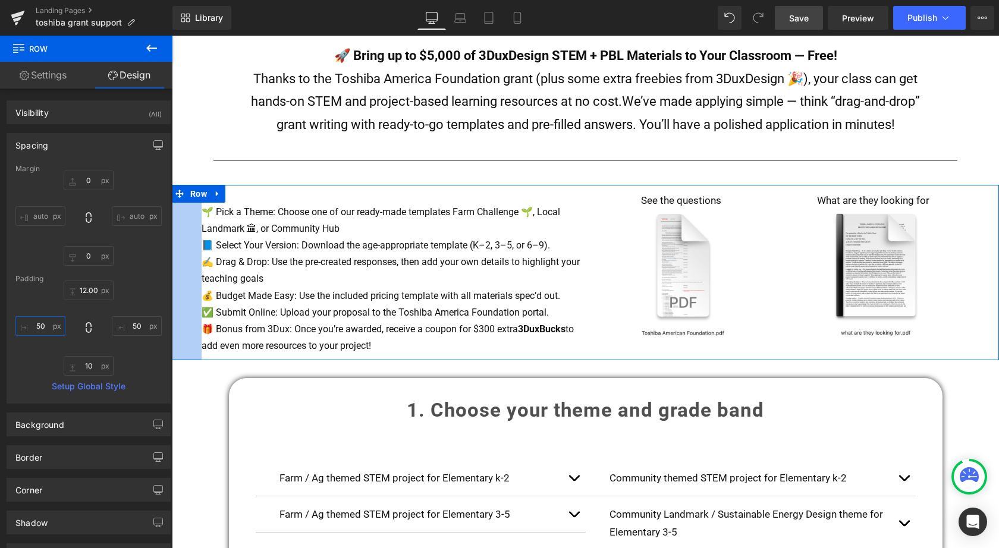
click at [37, 326] on input "50" at bounding box center [40, 326] width 50 height 20
click at [39, 329] on input "50" at bounding box center [40, 326] width 50 height 20
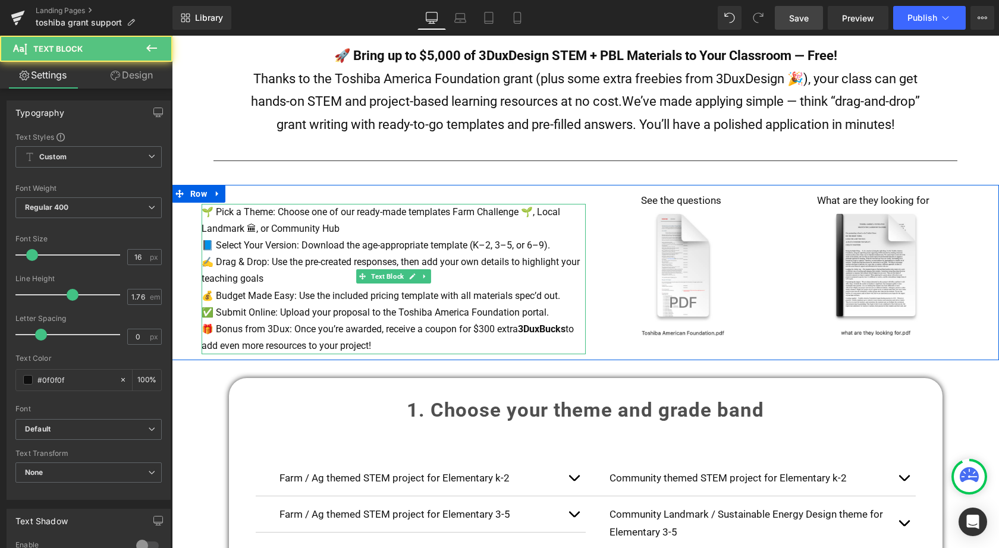
click at [348, 310] on p "✅ Submit Online: Upload your proposal to the Toshiba America Foundation portal." at bounding box center [394, 312] width 384 height 17
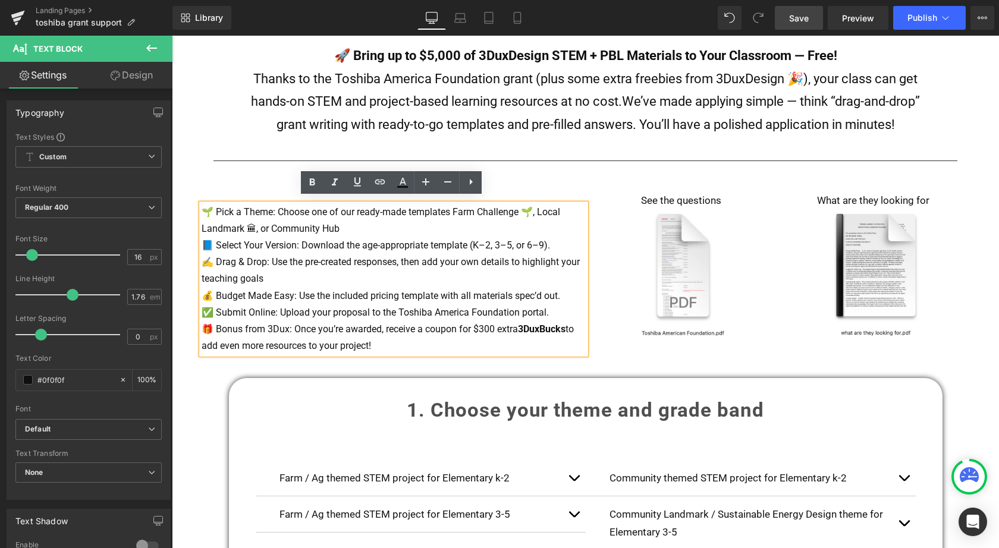
drag, startPoint x: 392, startPoint y: 334, endPoint x: 205, endPoint y: 206, distance: 226.7
click at [205, 206] on div "🌱 Pick a Theme: Choose one of our ready-made templates Farm Challenge 🌱, Local …" at bounding box center [394, 279] width 384 height 150
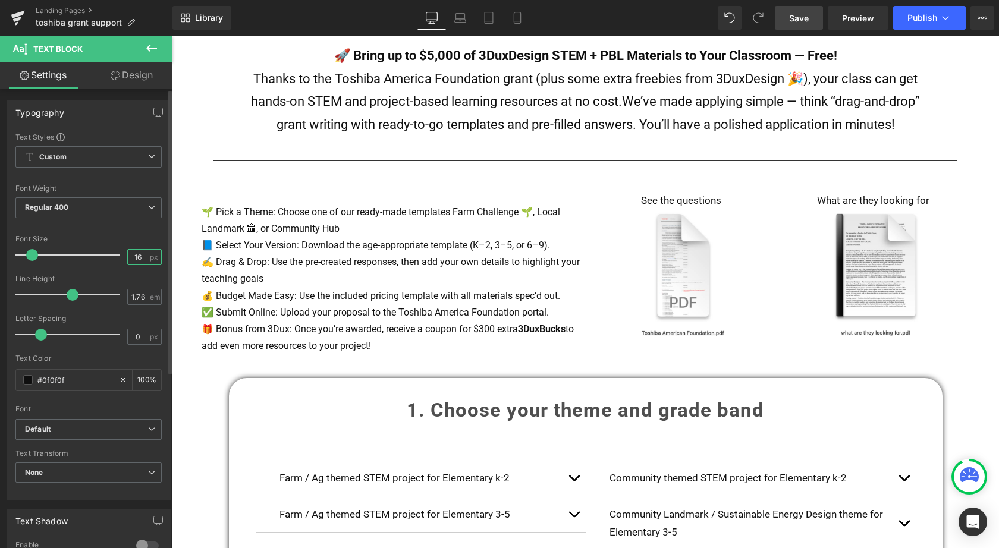
drag, startPoint x: 140, startPoint y: 258, endPoint x: 130, endPoint y: 258, distance: 10.7
click at [130, 258] on input "16" at bounding box center [138, 257] width 21 height 15
type input "18"
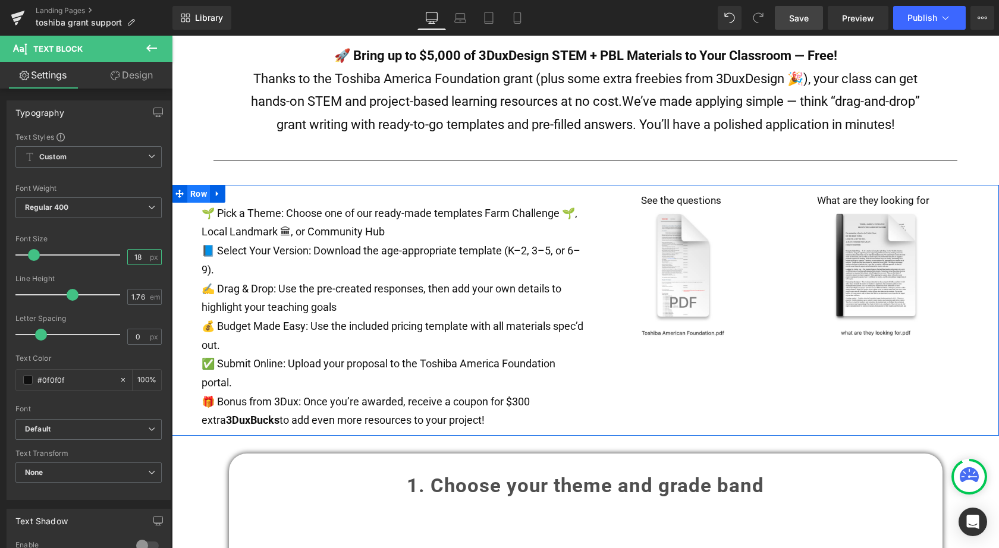
click at [200, 191] on span "Row" at bounding box center [198, 194] width 23 height 18
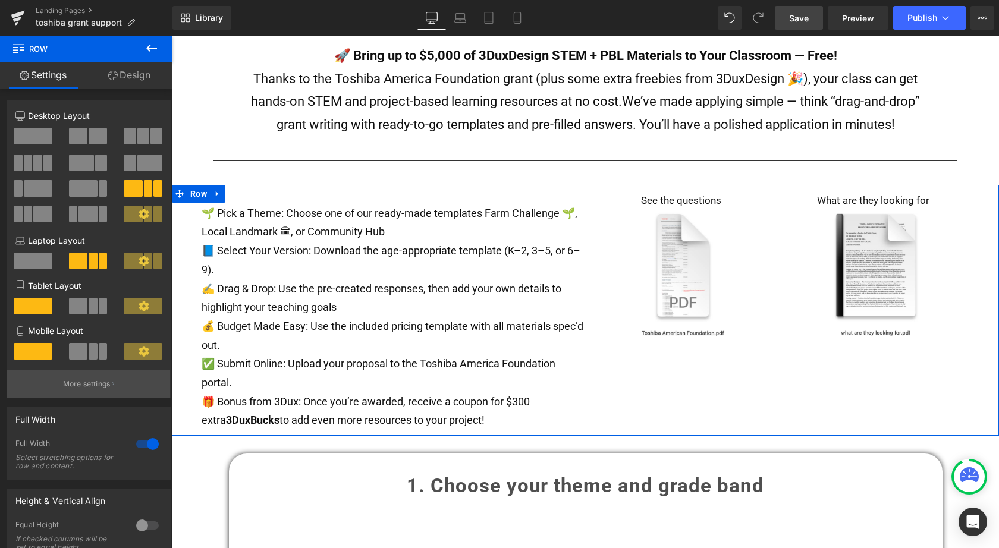
click at [97, 382] on p "More settings" at bounding box center [87, 384] width 48 height 11
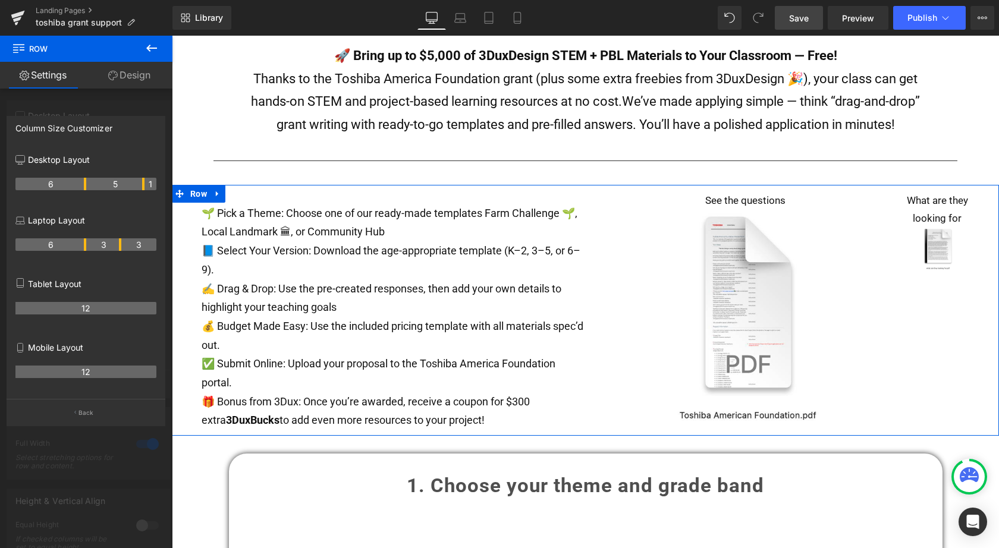
drag, startPoint x: 86, startPoint y: 183, endPoint x: 96, endPoint y: 183, distance: 10.1
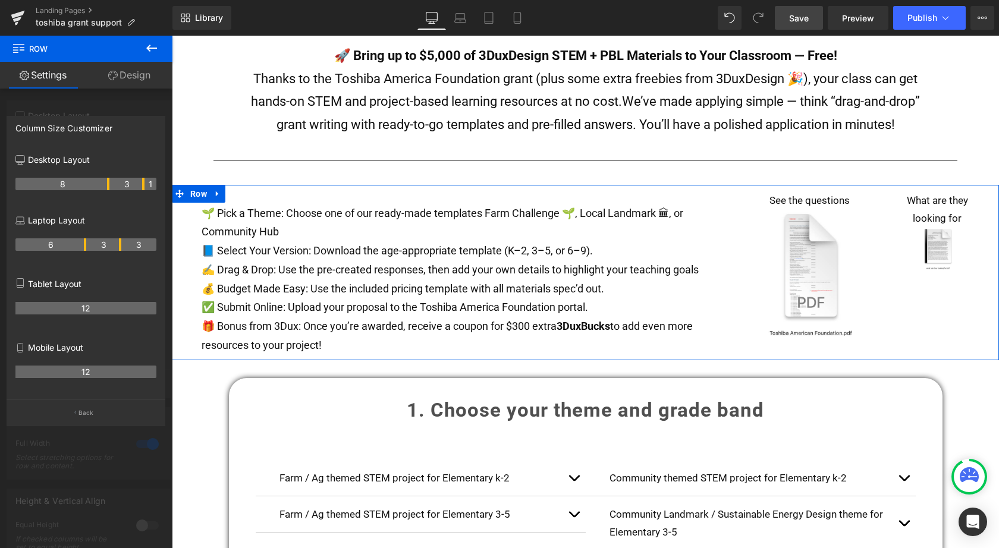
drag, startPoint x: 84, startPoint y: 183, endPoint x: 105, endPoint y: 183, distance: 20.8
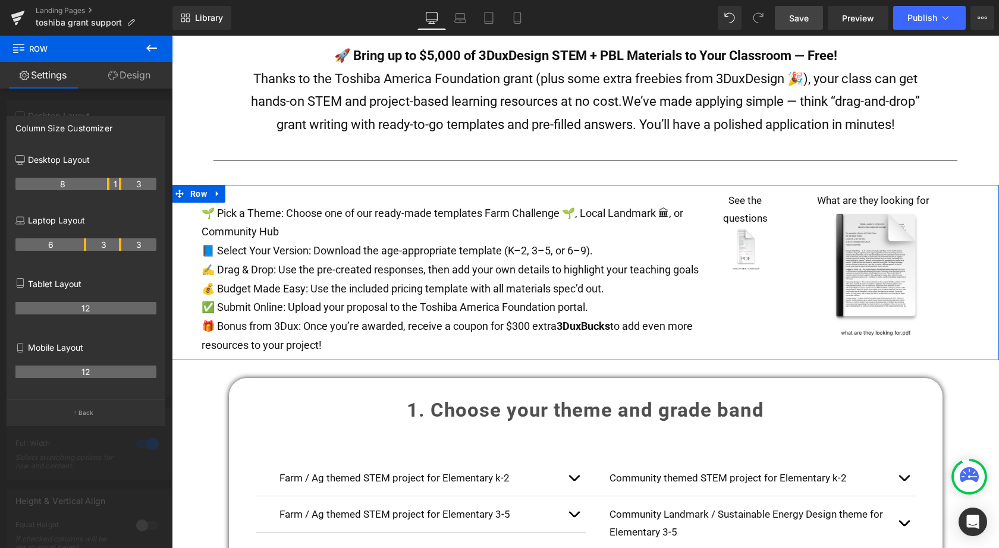
drag, startPoint x: 109, startPoint y: 183, endPoint x: 102, endPoint y: 183, distance: 6.5
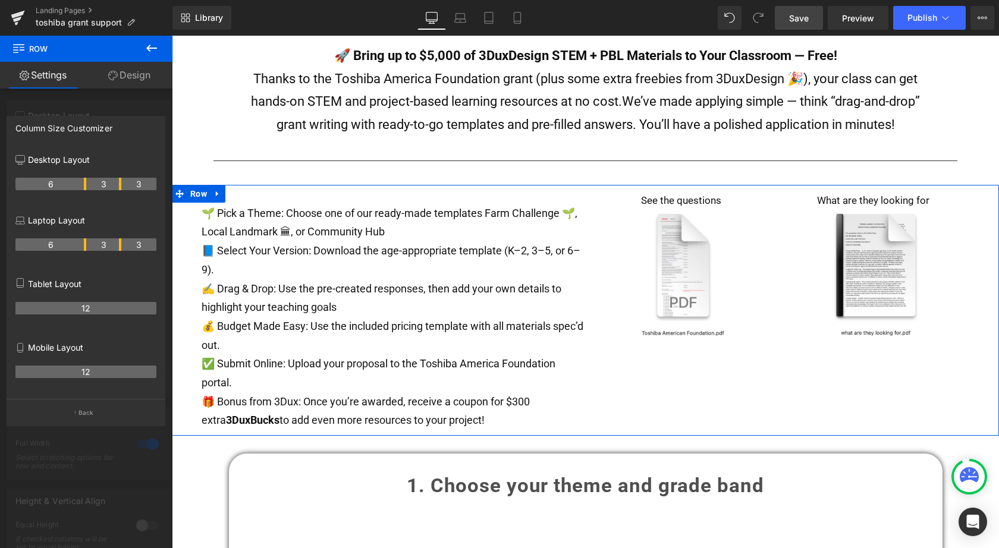
drag, startPoint x: 106, startPoint y: 184, endPoint x: 86, endPoint y: 184, distance: 19.6
click at [131, 71] on link "Design" at bounding box center [129, 75] width 86 height 27
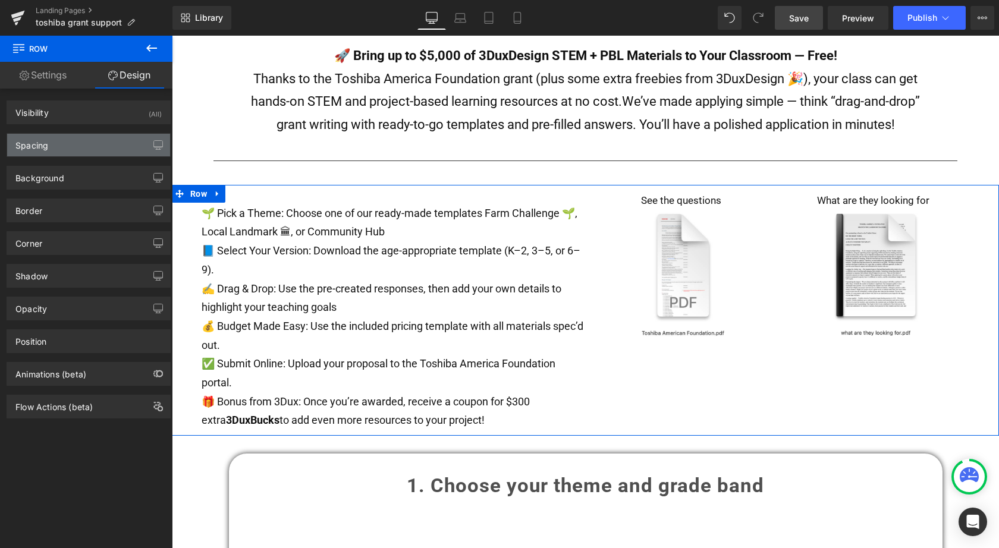
click at [50, 151] on div "Spacing" at bounding box center [88, 145] width 163 height 23
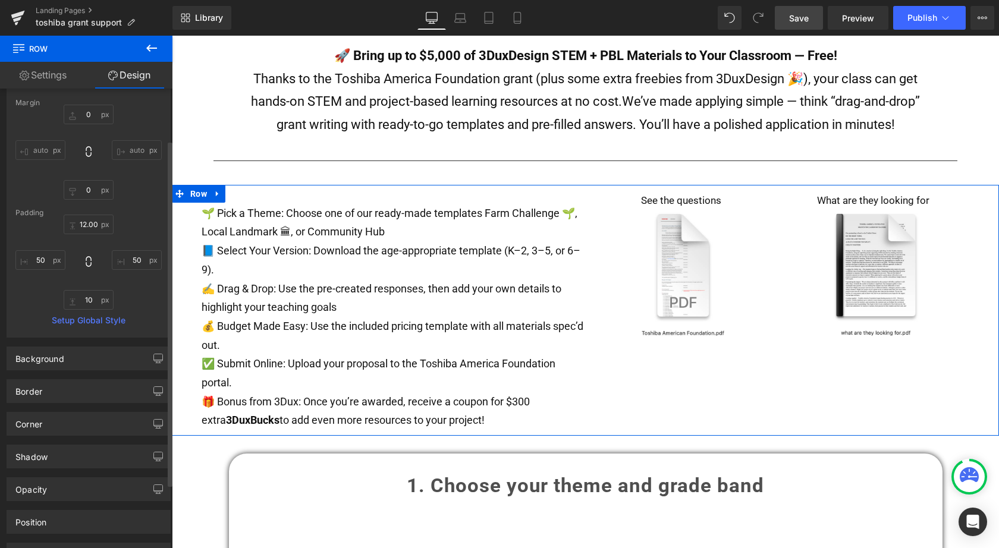
scroll to position [68, 0]
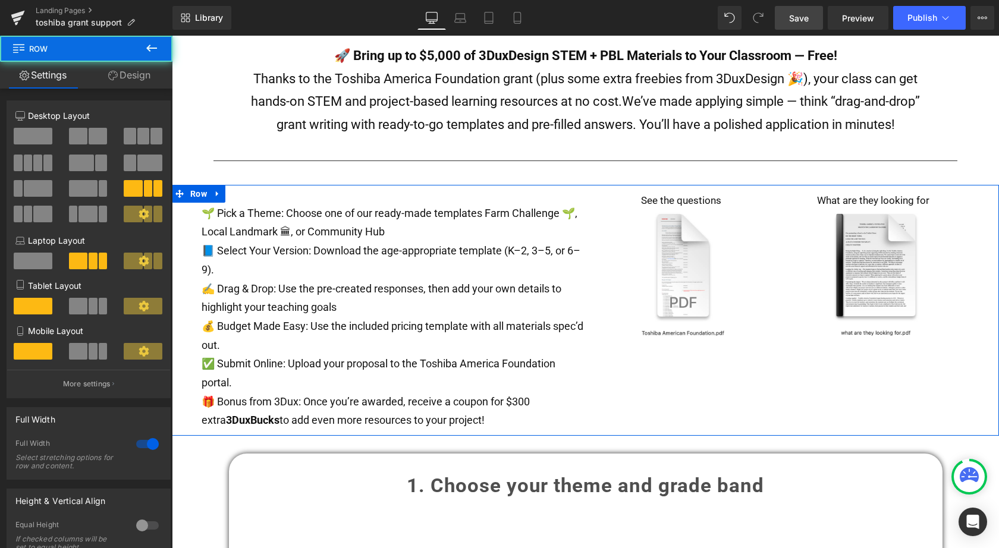
click at [770, 376] on div "🌱 Pick a Theme: Choose one of our ready-made templates Farm Challenge 🌱, Local …" at bounding box center [585, 310] width 827 height 251
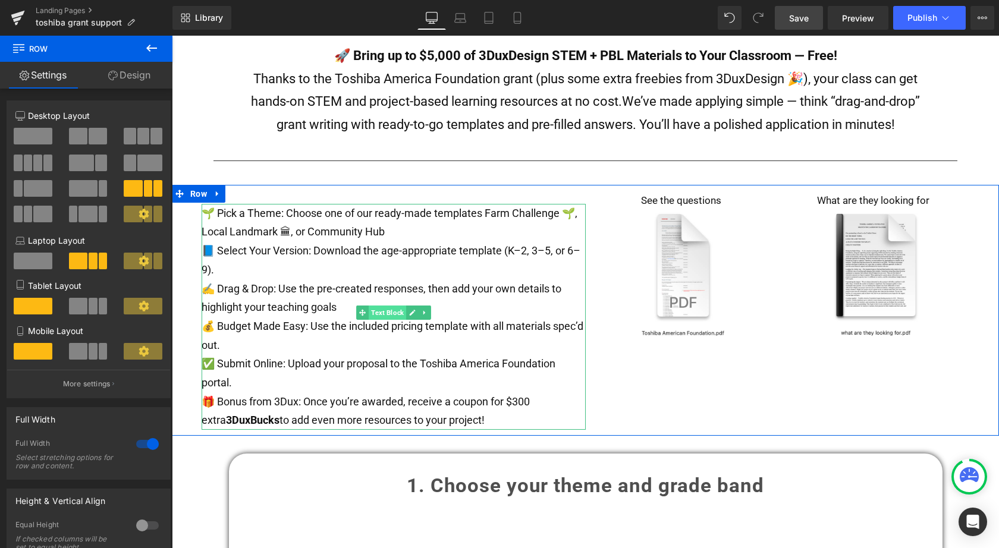
click at [385, 310] on span "Text Block" at bounding box center [387, 313] width 37 height 14
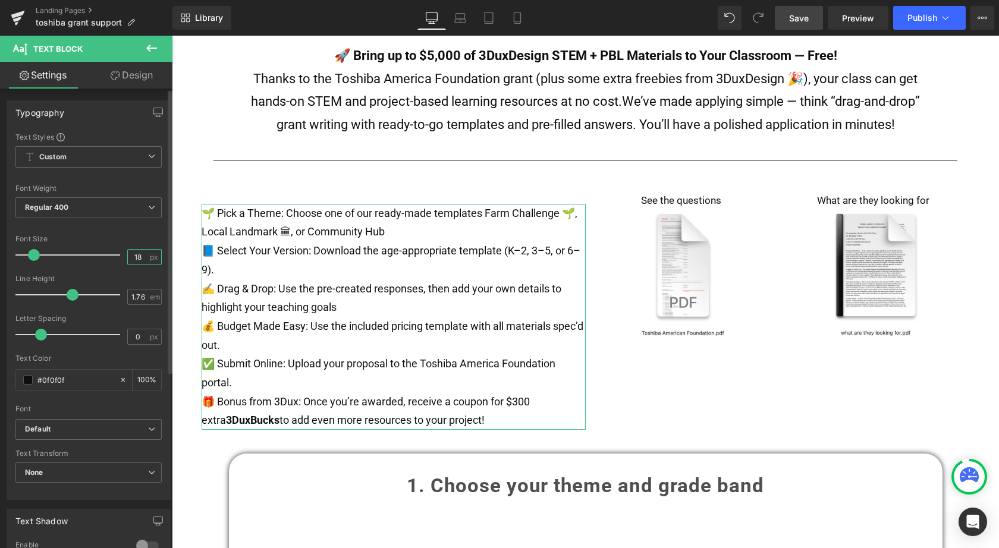
click at [143, 260] on input "18" at bounding box center [138, 257] width 21 height 15
type input "17"
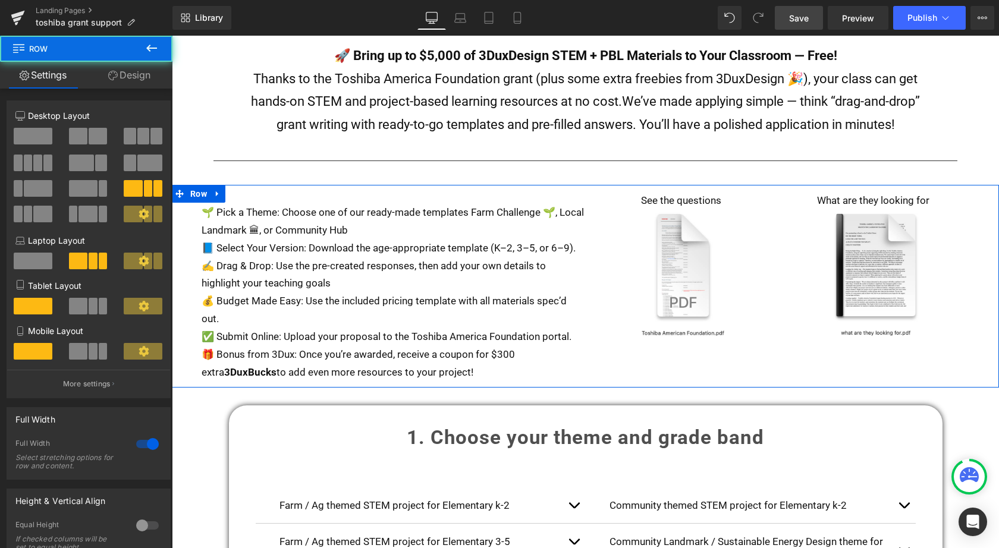
click at [646, 360] on div "🌱 Pick a Theme: Choose one of our ready-made templates Farm Challenge 🌱, Local …" at bounding box center [585, 286] width 827 height 203
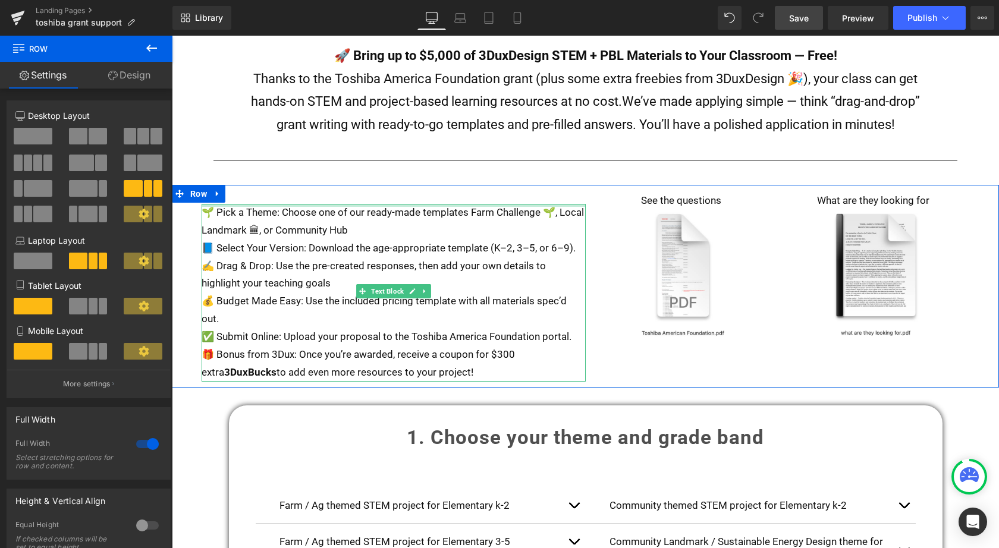
click at [260, 204] on div at bounding box center [394, 205] width 384 height 3
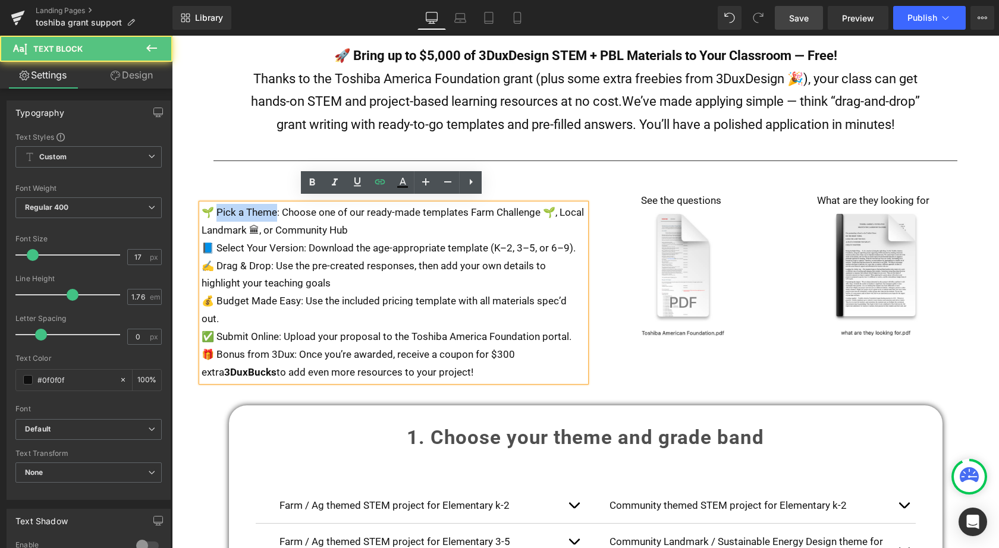
drag, startPoint x: 276, startPoint y: 207, endPoint x: 214, endPoint y: 207, distance: 61.8
click at [214, 207] on p "🌱 Pick a Theme: Choose one of our ready-made templates Farm Challenge 🌱, Local …" at bounding box center [394, 222] width 384 height 36
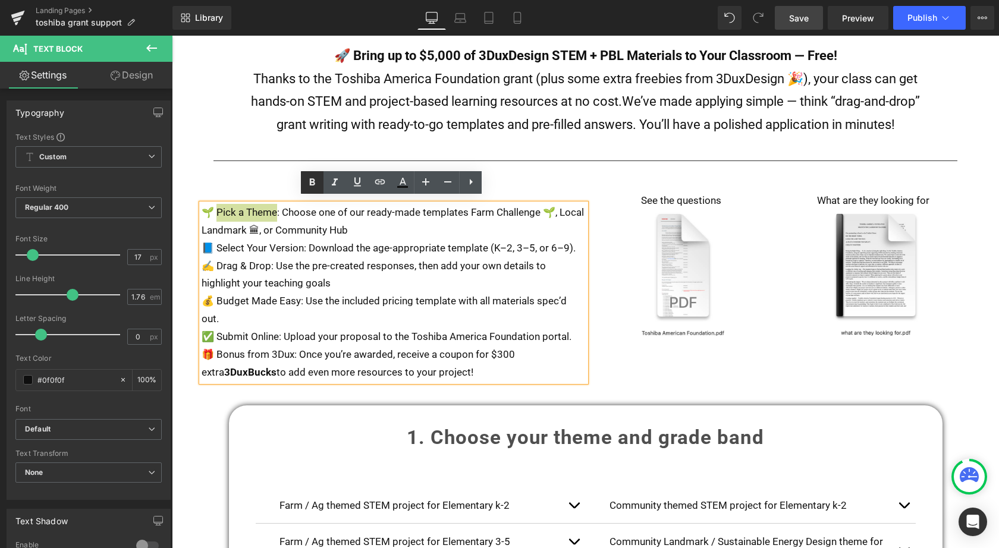
click at [0, 0] on icon at bounding box center [0, 0] width 0 height 0
drag, startPoint x: 300, startPoint y: 244, endPoint x: 216, endPoint y: 244, distance: 83.2
click at [216, 244] on p "📘 Select Your Version: Download the age-appropriate template (K–2, 3–5, or 6–9)." at bounding box center [394, 249] width 384 height 18
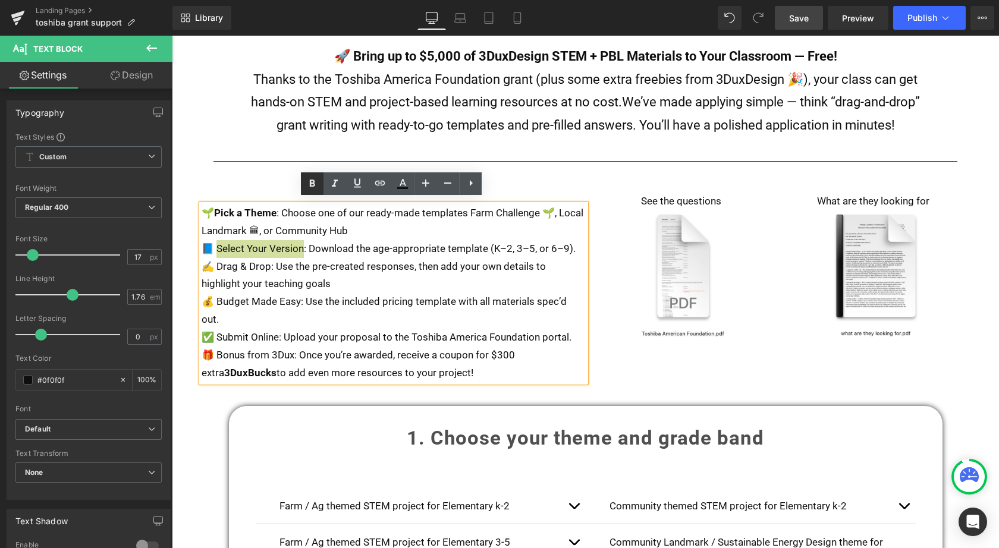
drag, startPoint x: 310, startPoint y: 178, endPoint x: 145, endPoint y: 159, distance: 165.8
click at [0, 0] on icon at bounding box center [0, 0] width 0 height 0
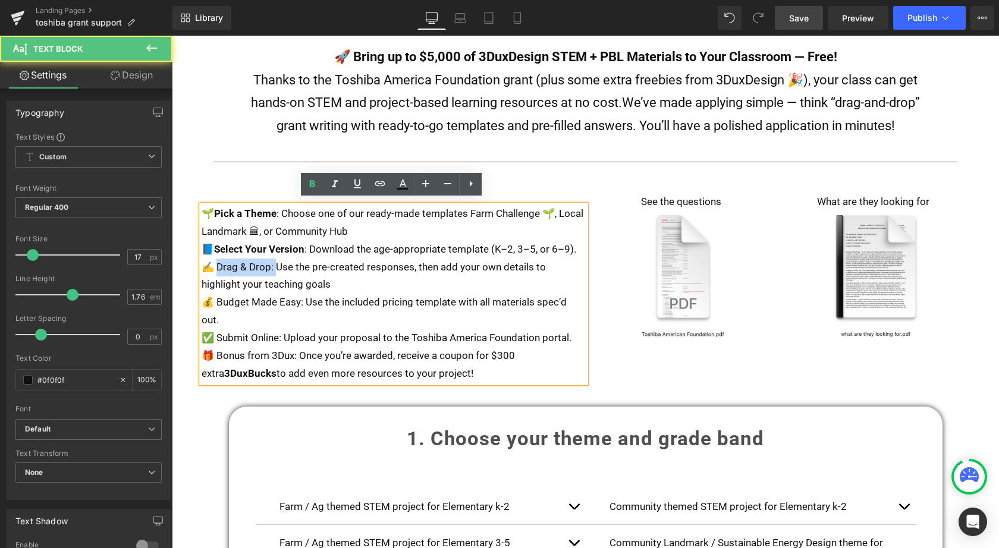
drag, startPoint x: 273, startPoint y: 263, endPoint x: 217, endPoint y: 261, distance: 55.9
click at [217, 261] on p "✍️ Drag & Drop: Use the pre-created responses, then add your own details to hig…" at bounding box center [394, 277] width 384 height 36
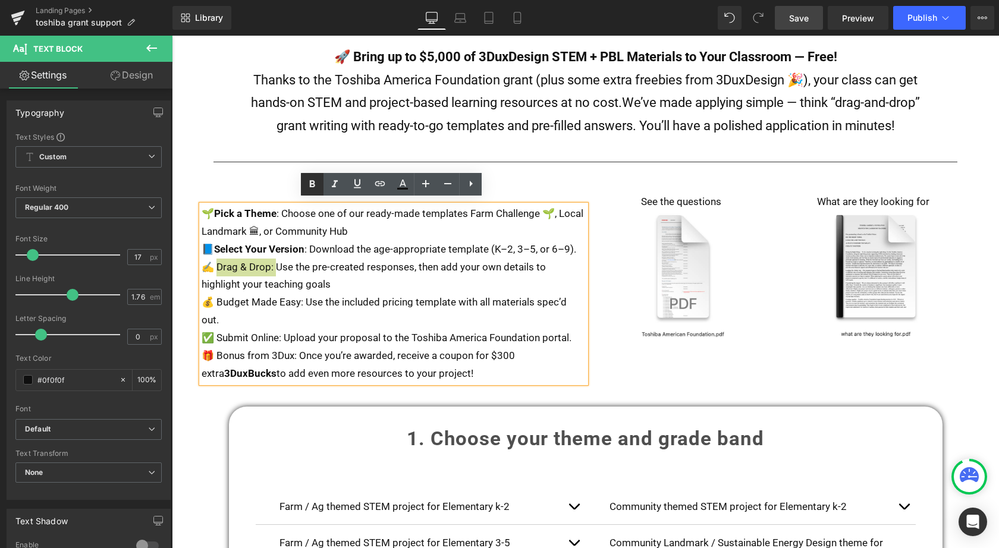
click at [0, 0] on icon at bounding box center [0, 0] width 0 height 0
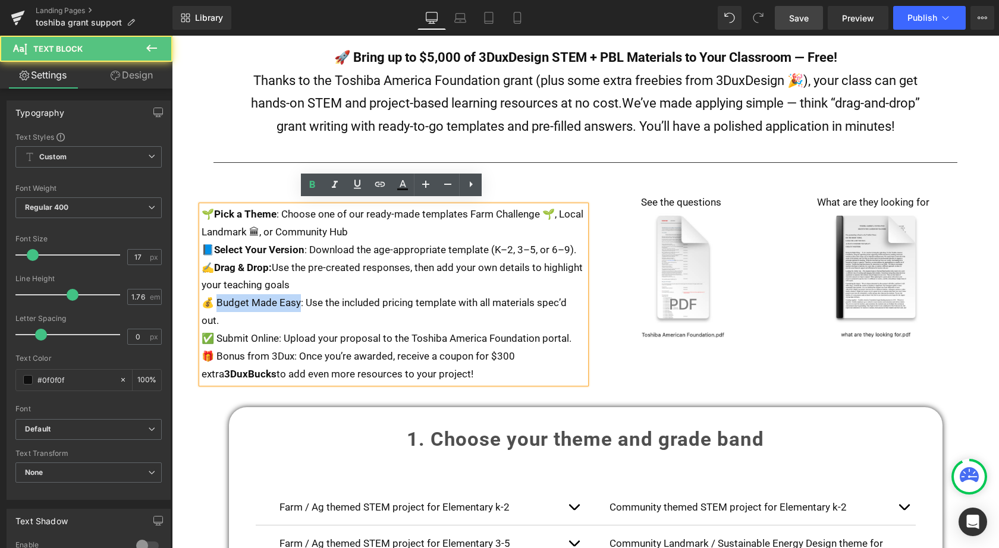
drag, startPoint x: 299, startPoint y: 298, endPoint x: 216, endPoint y: 295, distance: 83.3
click at [216, 295] on p "💰 Budget Made Easy: Use the included pricing template with all materials spec’d…" at bounding box center [394, 312] width 384 height 36
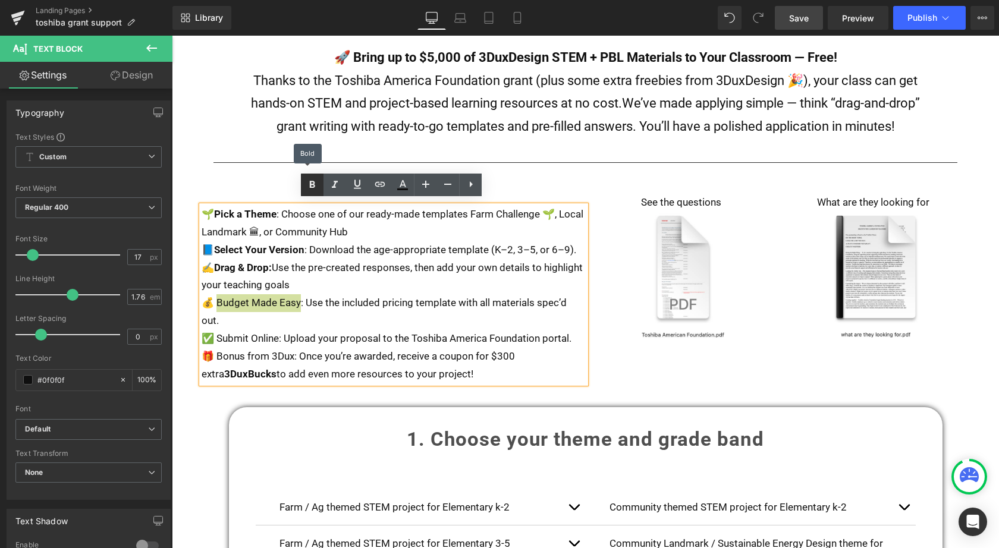
click at [0, 0] on icon at bounding box center [0, 0] width 0 height 0
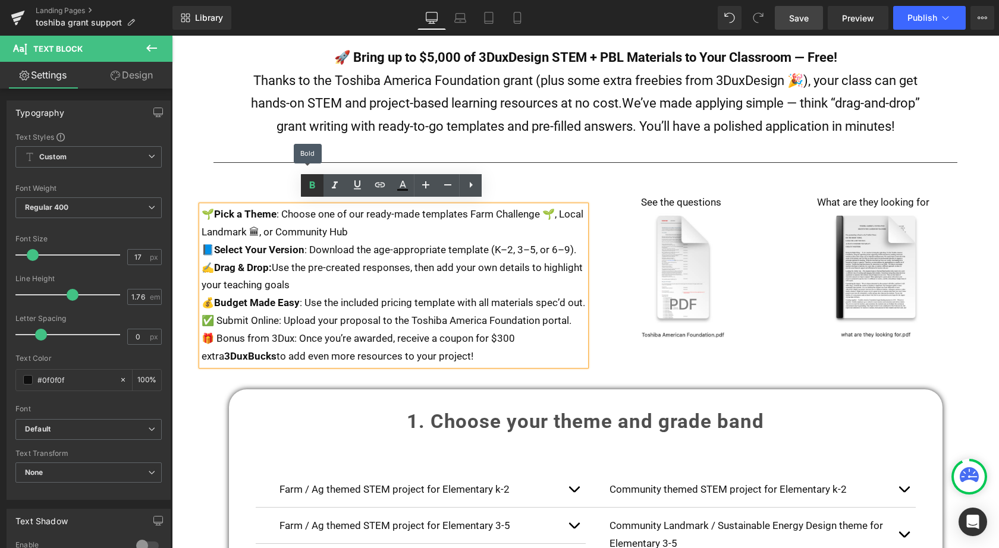
scroll to position [457, 0]
drag, startPoint x: 281, startPoint y: 332, endPoint x: 214, endPoint y: 331, distance: 67.2
click at [214, 331] on p "✅ Submit Online: Upload your proposal to the Toshiba America Foundation portal." at bounding box center [394, 322] width 384 height 18
click at [0, 0] on icon at bounding box center [0, 0] width 0 height 0
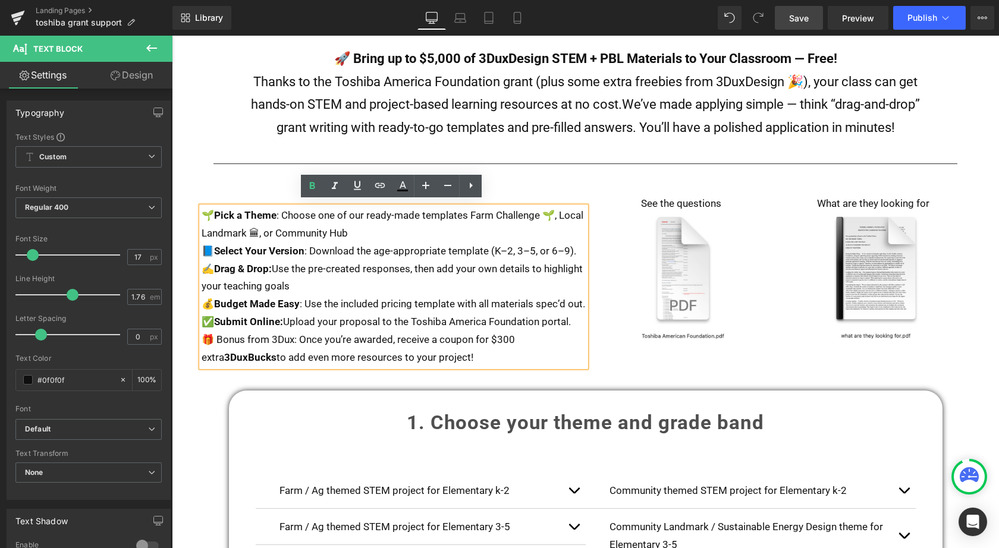
click at [508, 363] on p "🎁 Bonus from 3Dux: Once you’re awarded, receive a coupon for $300 extra 3DuxBuc…" at bounding box center [394, 349] width 384 height 36
click at [718, 361] on div "🌱 Pick a Theme : Choose one of our ready-made templates Farm Challenge 🌱, Local…" at bounding box center [585, 280] width 827 height 185
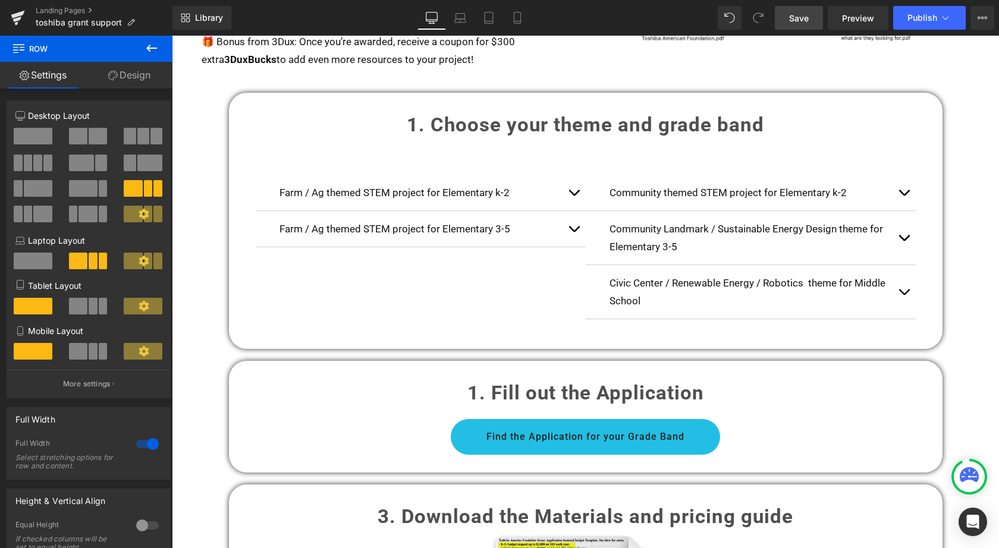
scroll to position [751, 0]
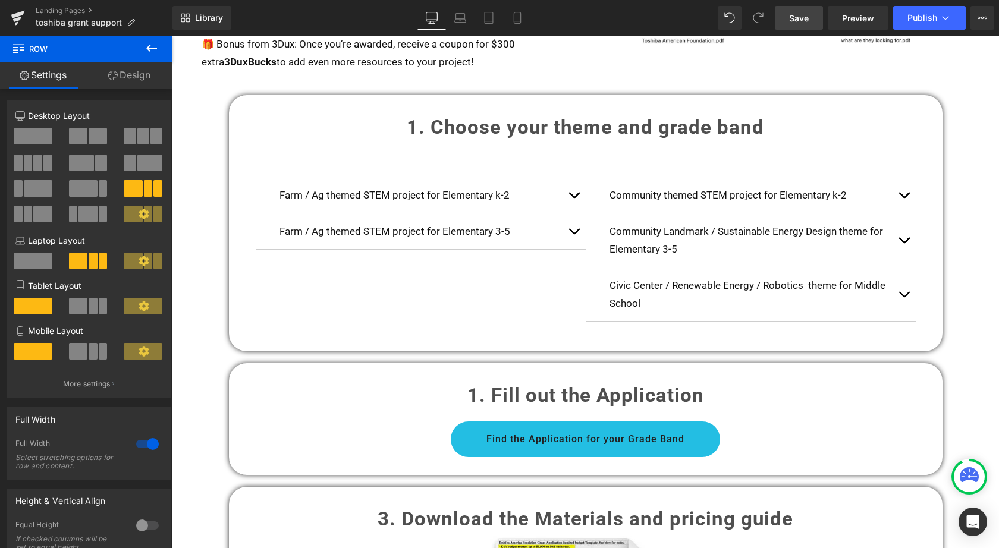
click at [795, 17] on span "Save" at bounding box center [799, 18] width 20 height 12
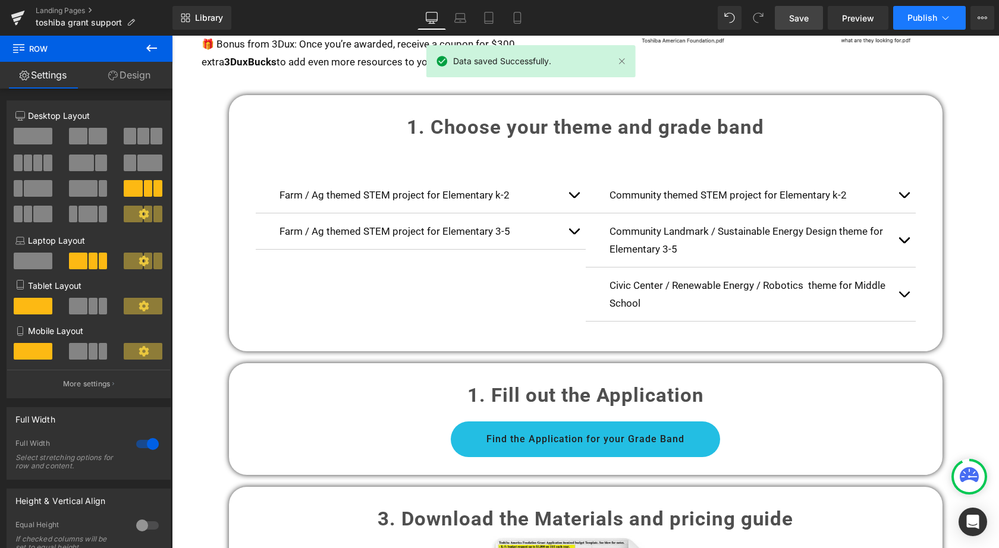
click at [918, 17] on span "Publish" at bounding box center [922, 18] width 30 height 10
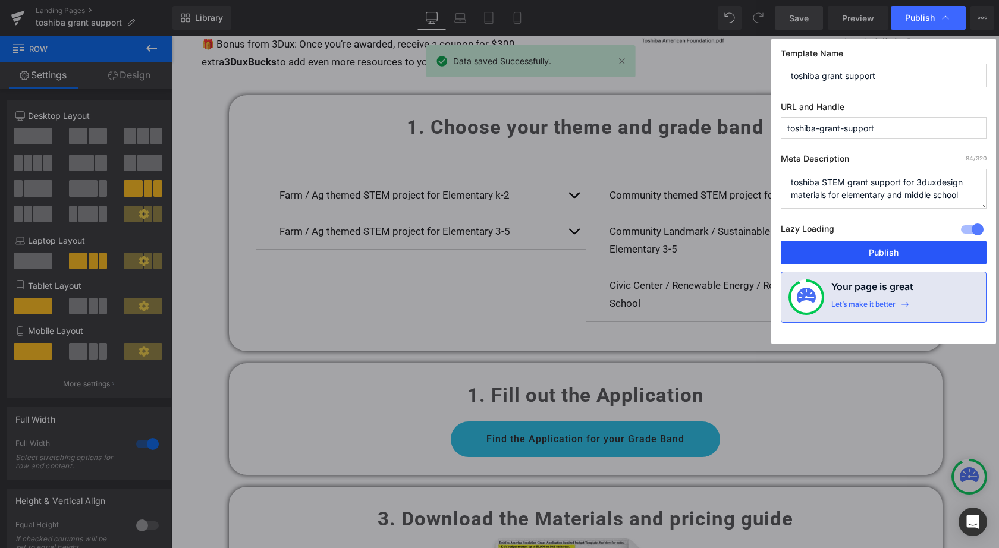
click at [877, 246] on button "Publish" at bounding box center [884, 253] width 206 height 24
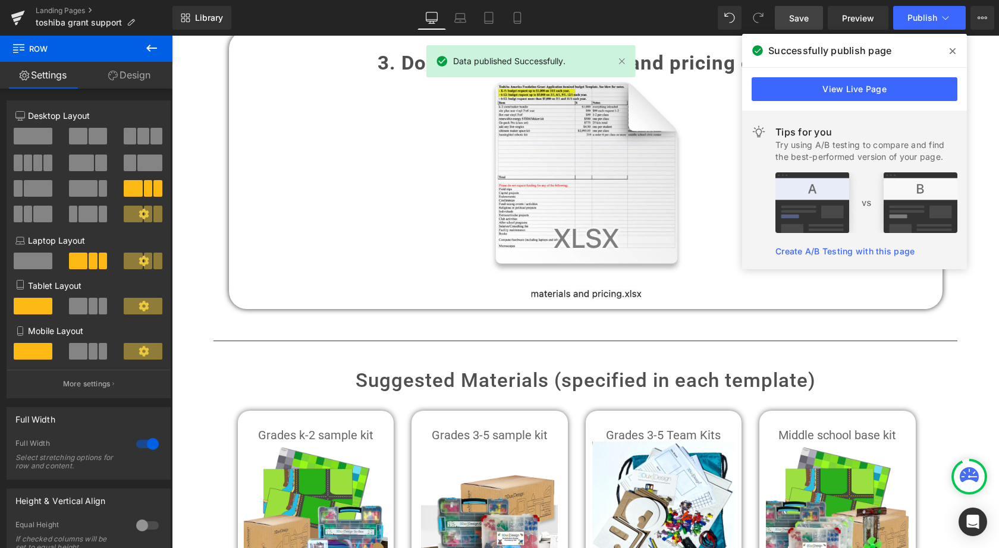
scroll to position [1205, 0]
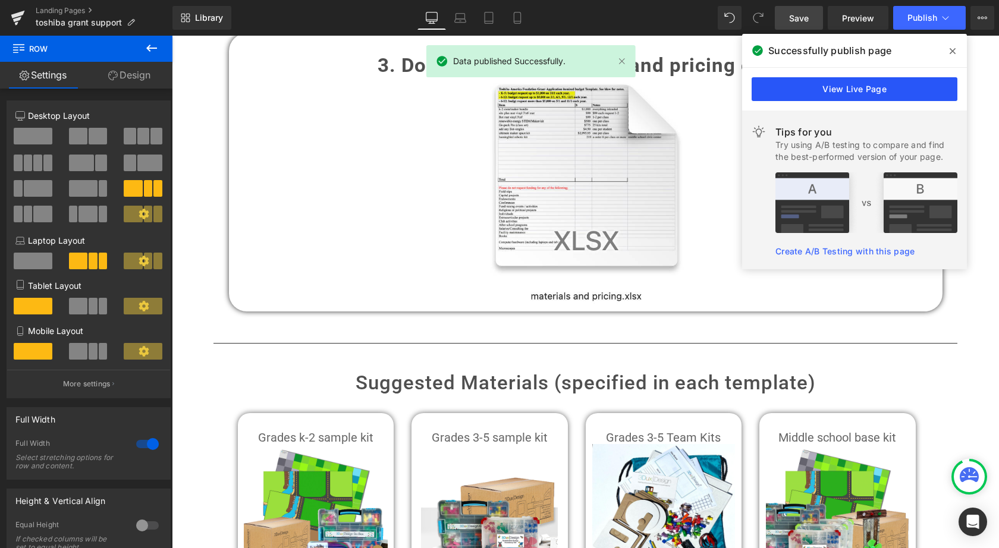
click at [839, 81] on link "View Live Page" at bounding box center [854, 89] width 206 height 24
